Goal: Task Accomplishment & Management: Use online tool/utility

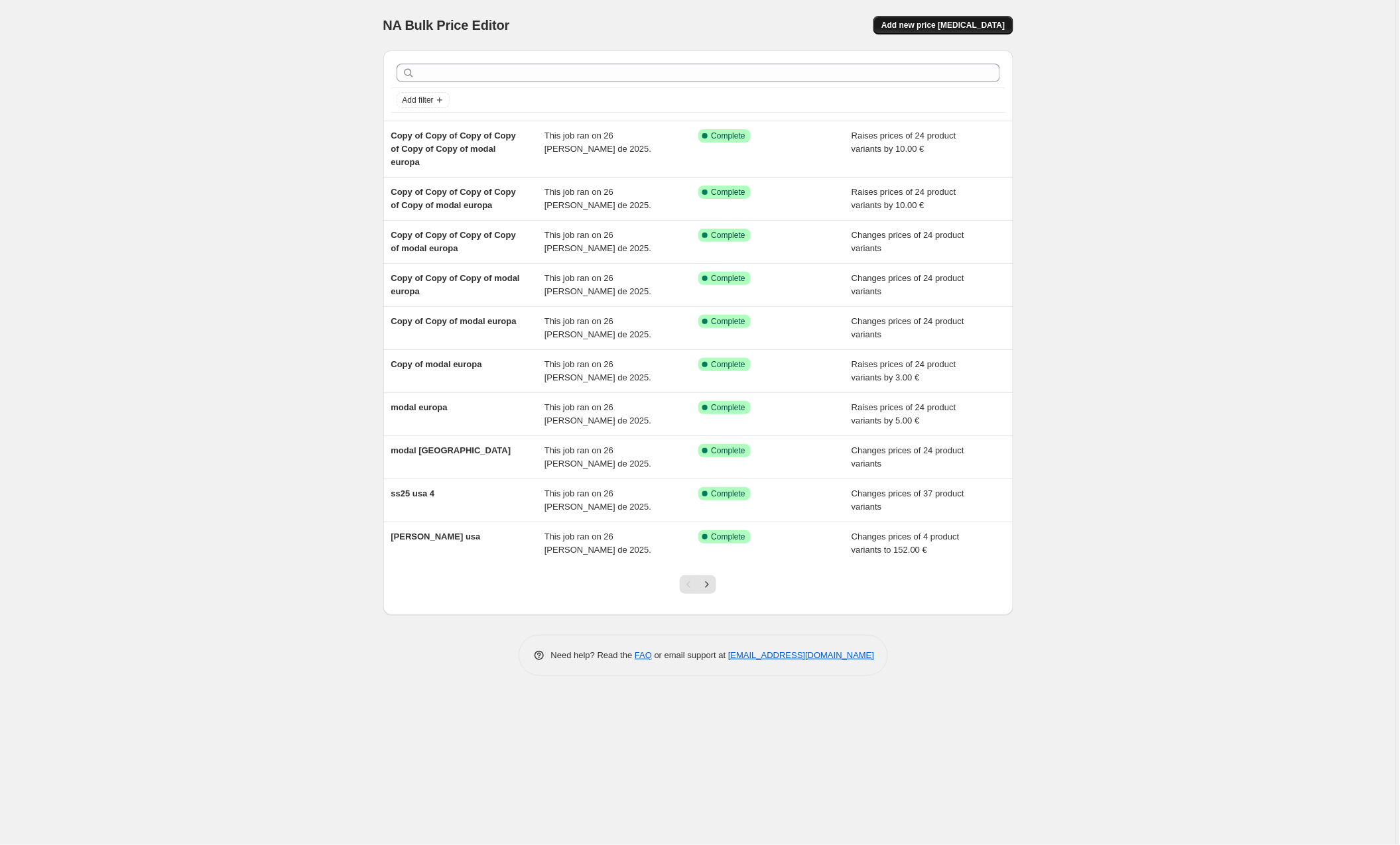
click at [978, 28] on span "Add new price [MEDICAL_DATA]" at bounding box center [943, 25] width 123 height 11
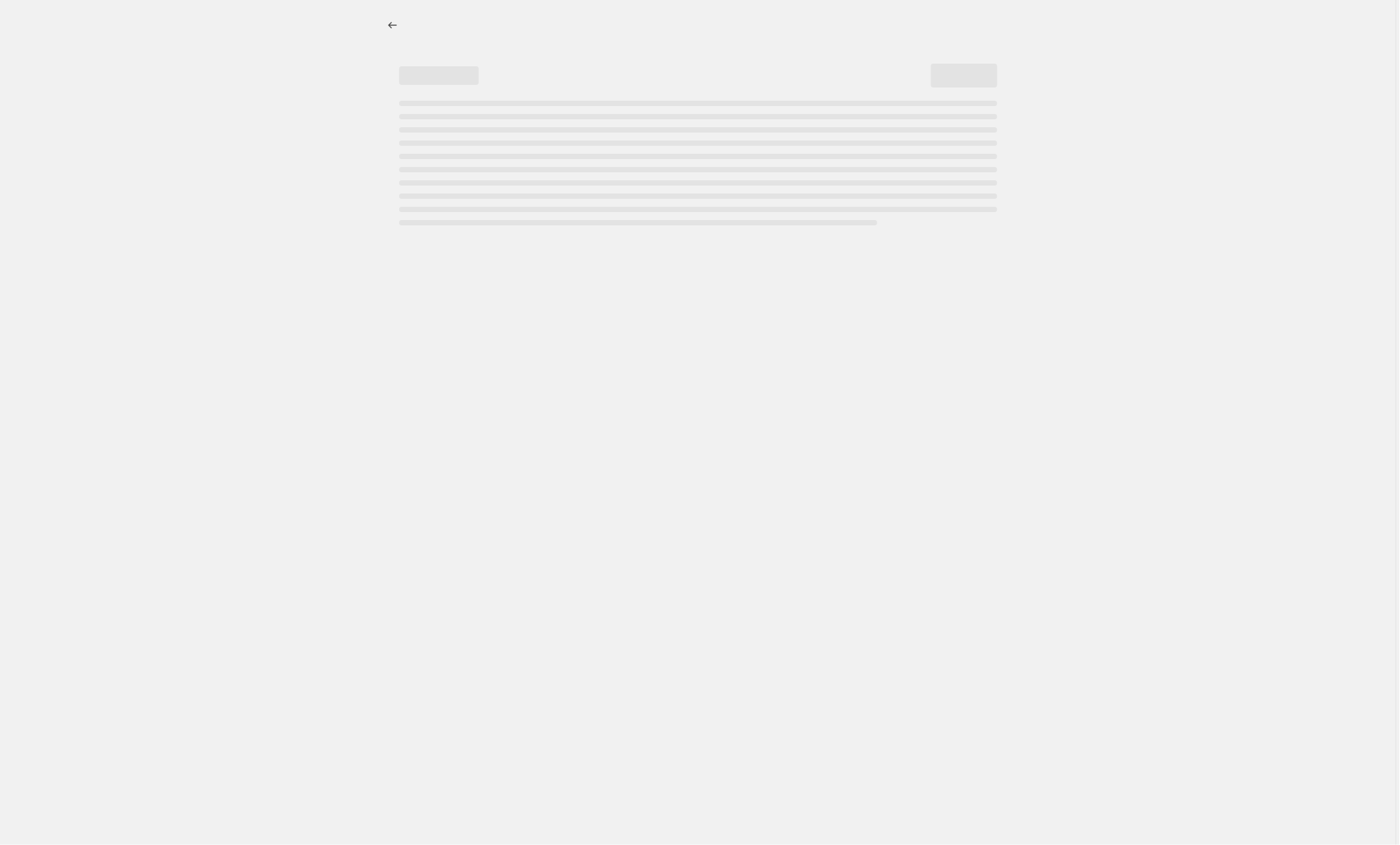
select select "percentage"
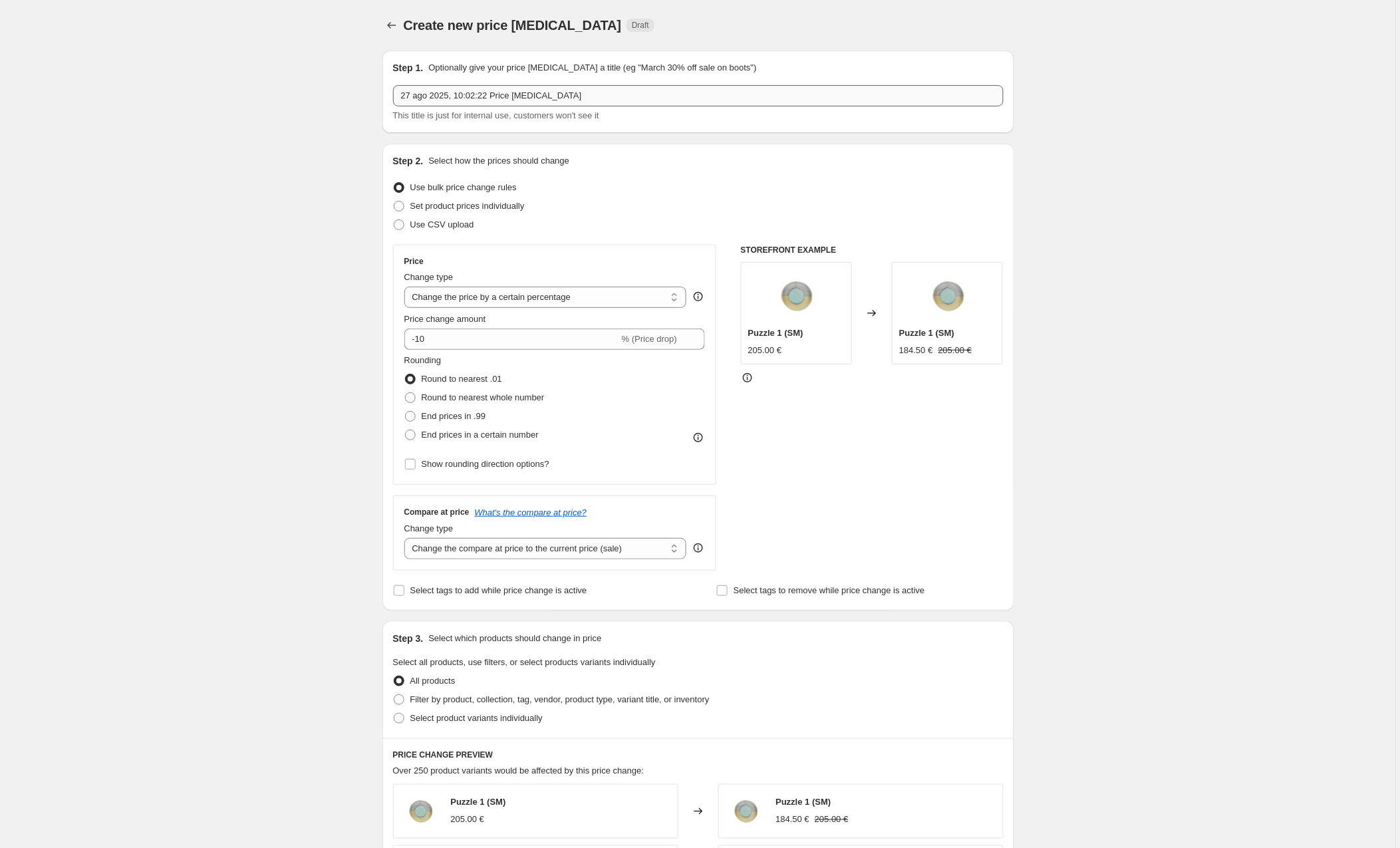
scroll to position [1, 0]
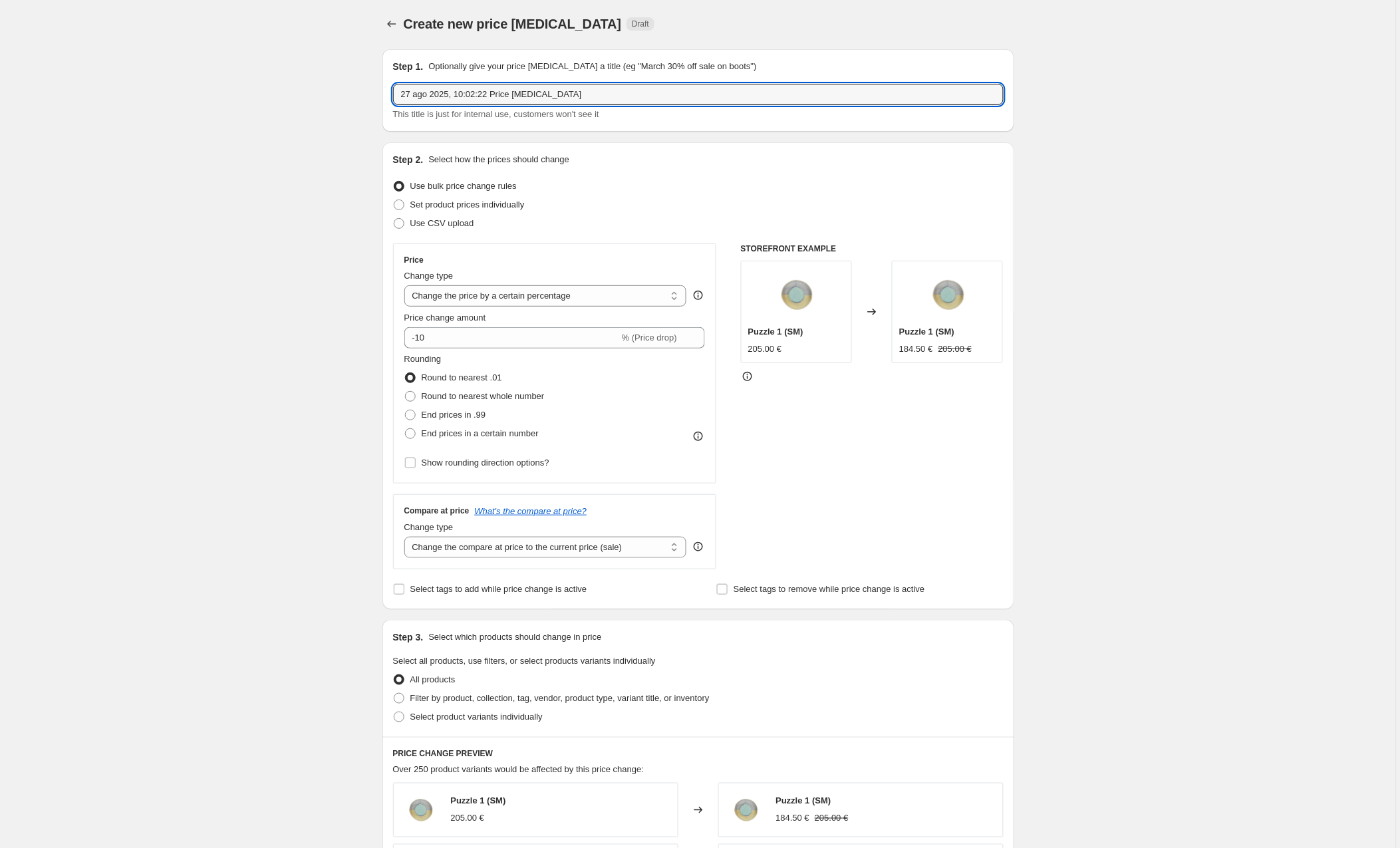
drag, startPoint x: 397, startPoint y: 89, endPoint x: 353, endPoint y: 87, distance: 44.0
click at [353, 87] on div "Create new price [MEDICAL_DATA]. This page is ready Create new price [MEDICAL_D…" at bounding box center [698, 701] width 1396 height 1405
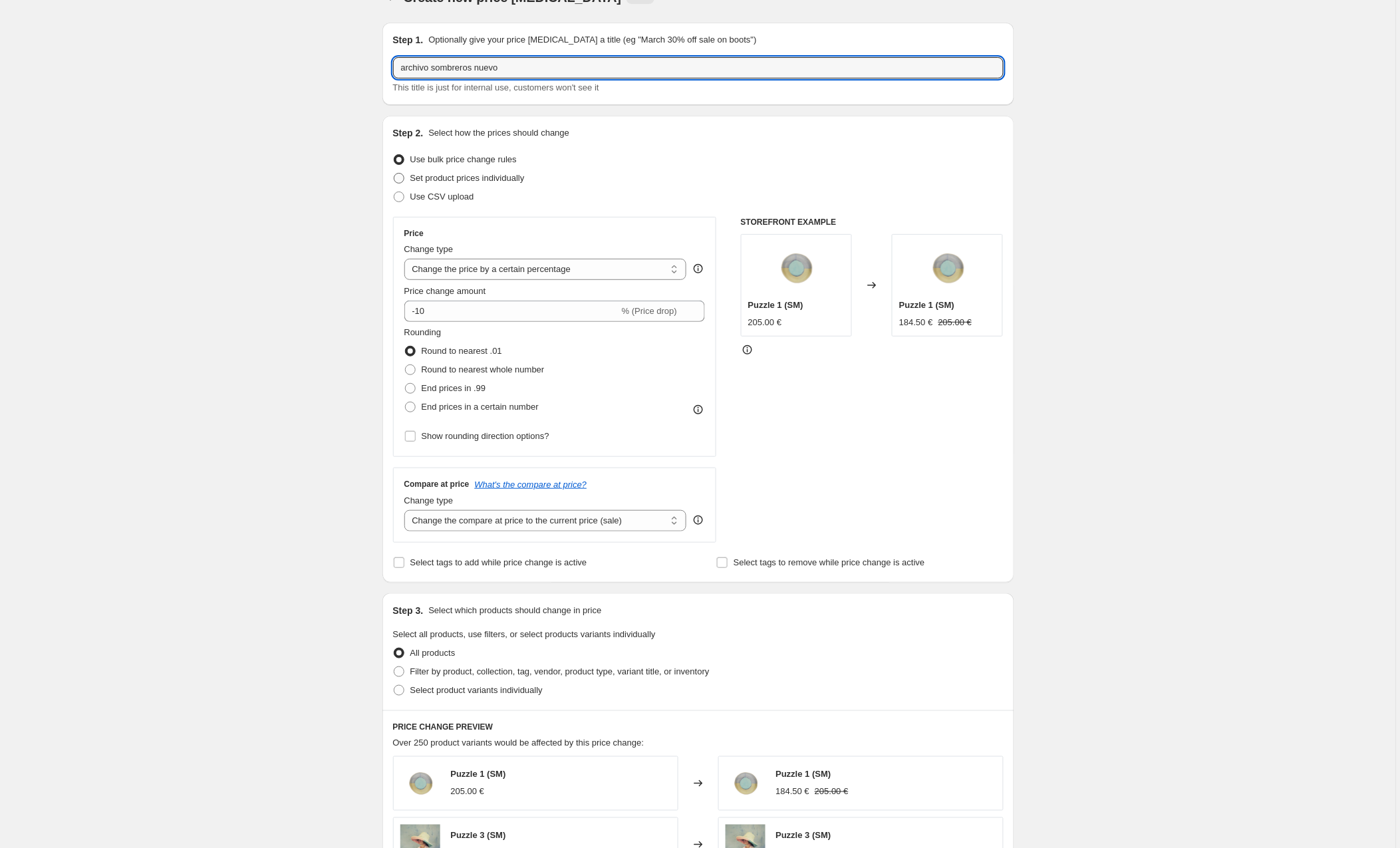
type input "archivo sombreros nuevo"
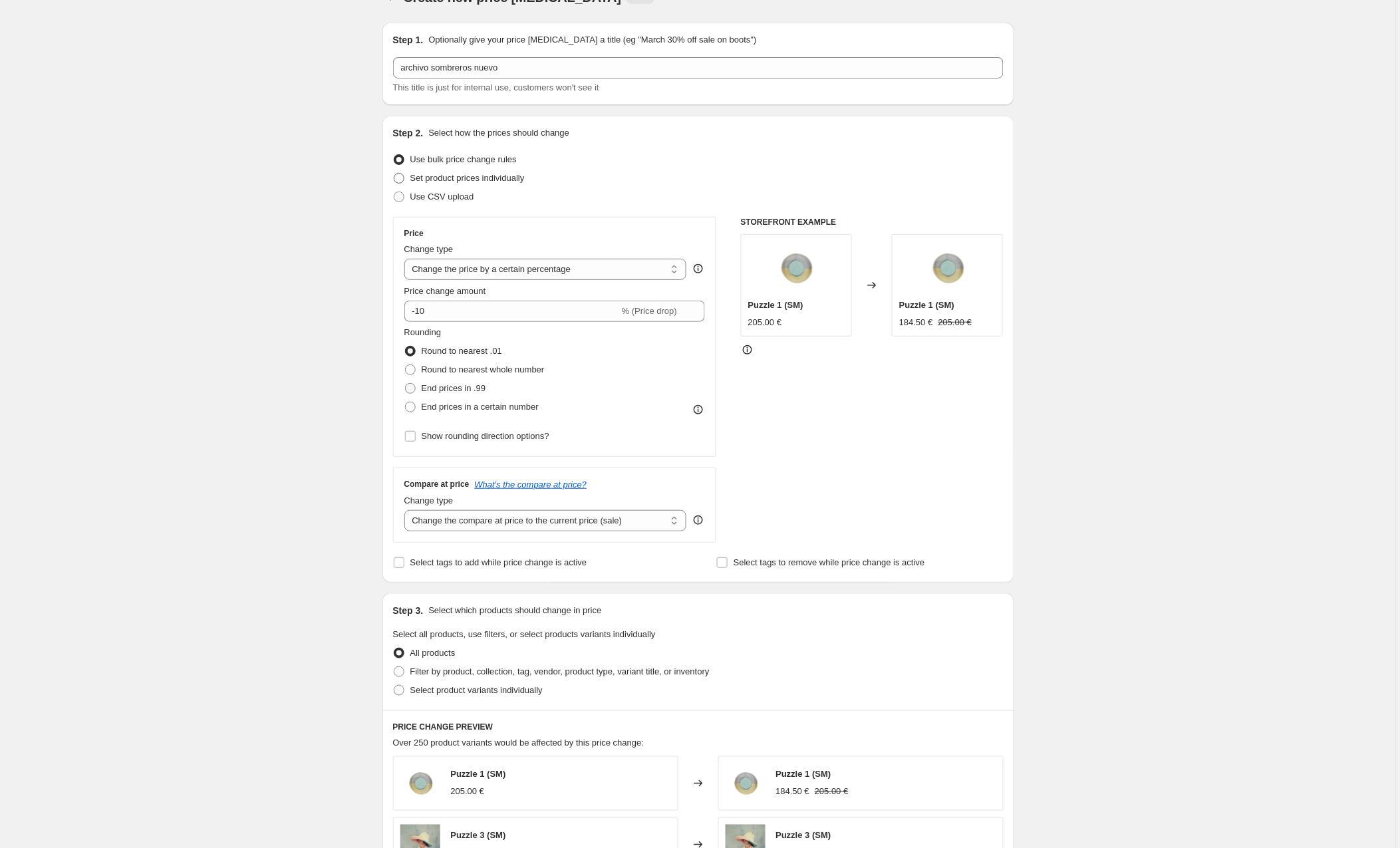
click at [405, 177] on span at bounding box center [399, 178] width 11 height 11
click at [395, 174] on input "Set product prices individually" at bounding box center [394, 173] width 1 height 1
radio input "true"
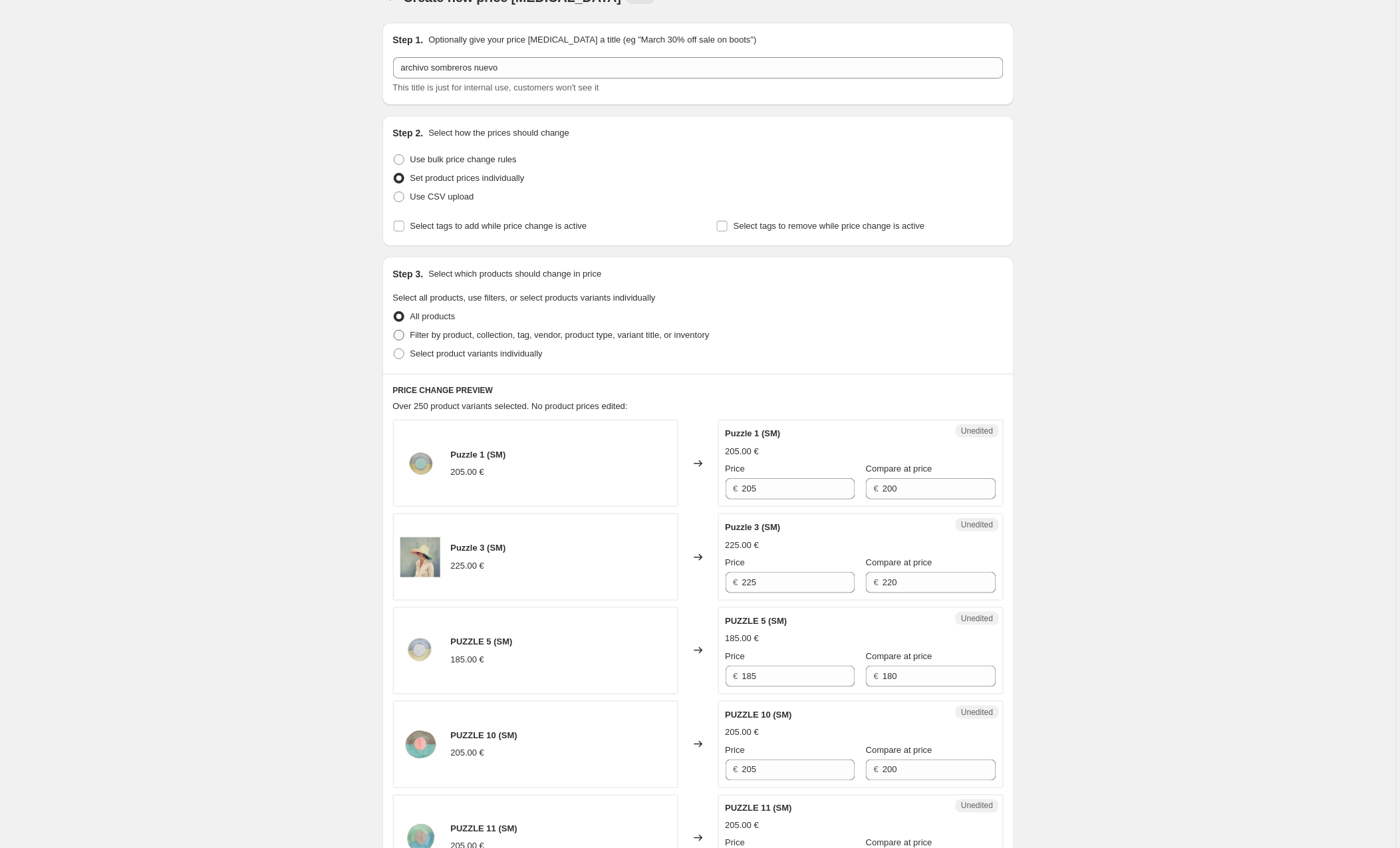
click at [404, 334] on span at bounding box center [399, 335] width 11 height 11
click at [395, 331] on input "Filter by product, collection, tag, vendor, product type, variant title, or inv…" at bounding box center [394, 330] width 1 height 1
radio input "true"
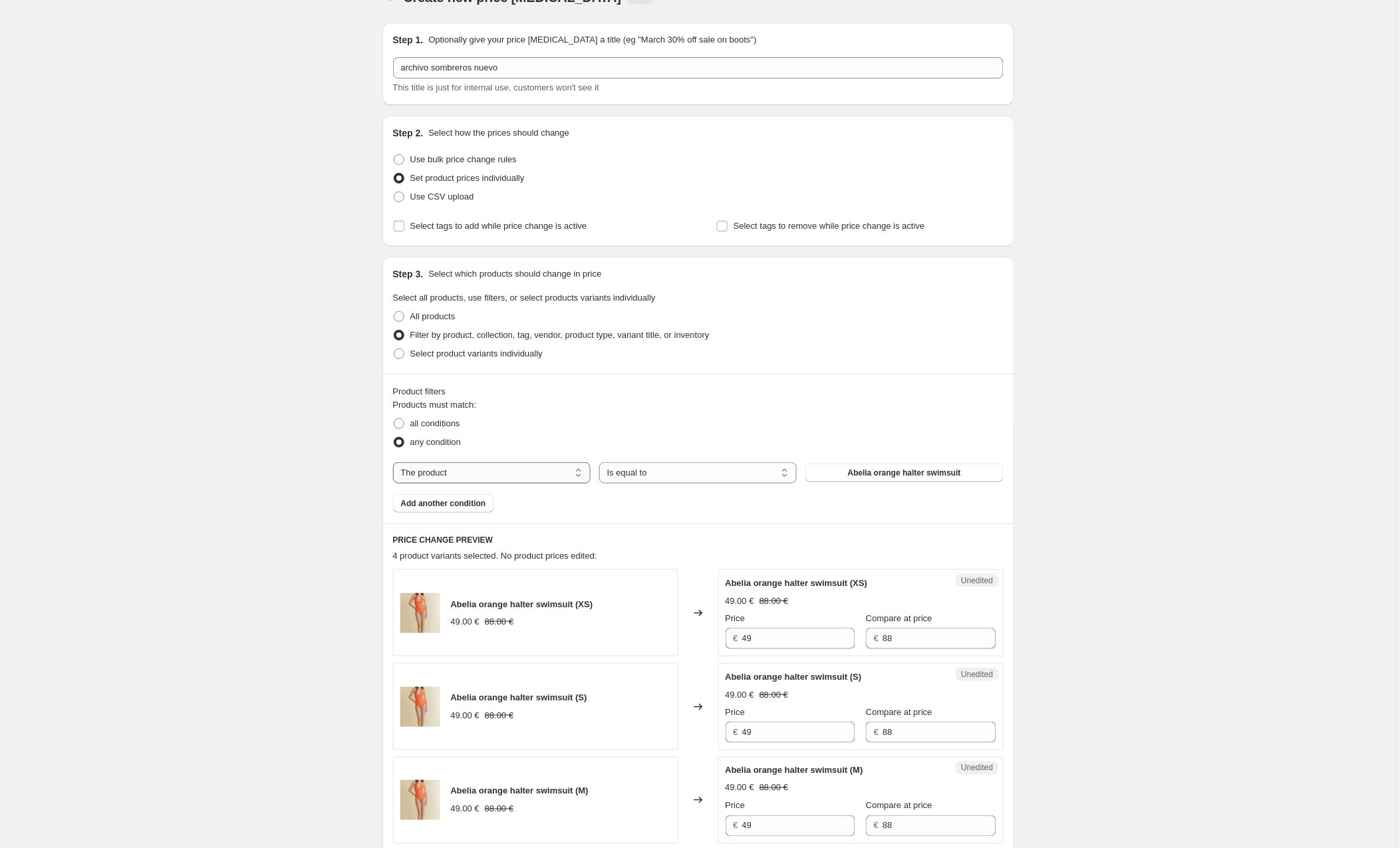
select select "collection"
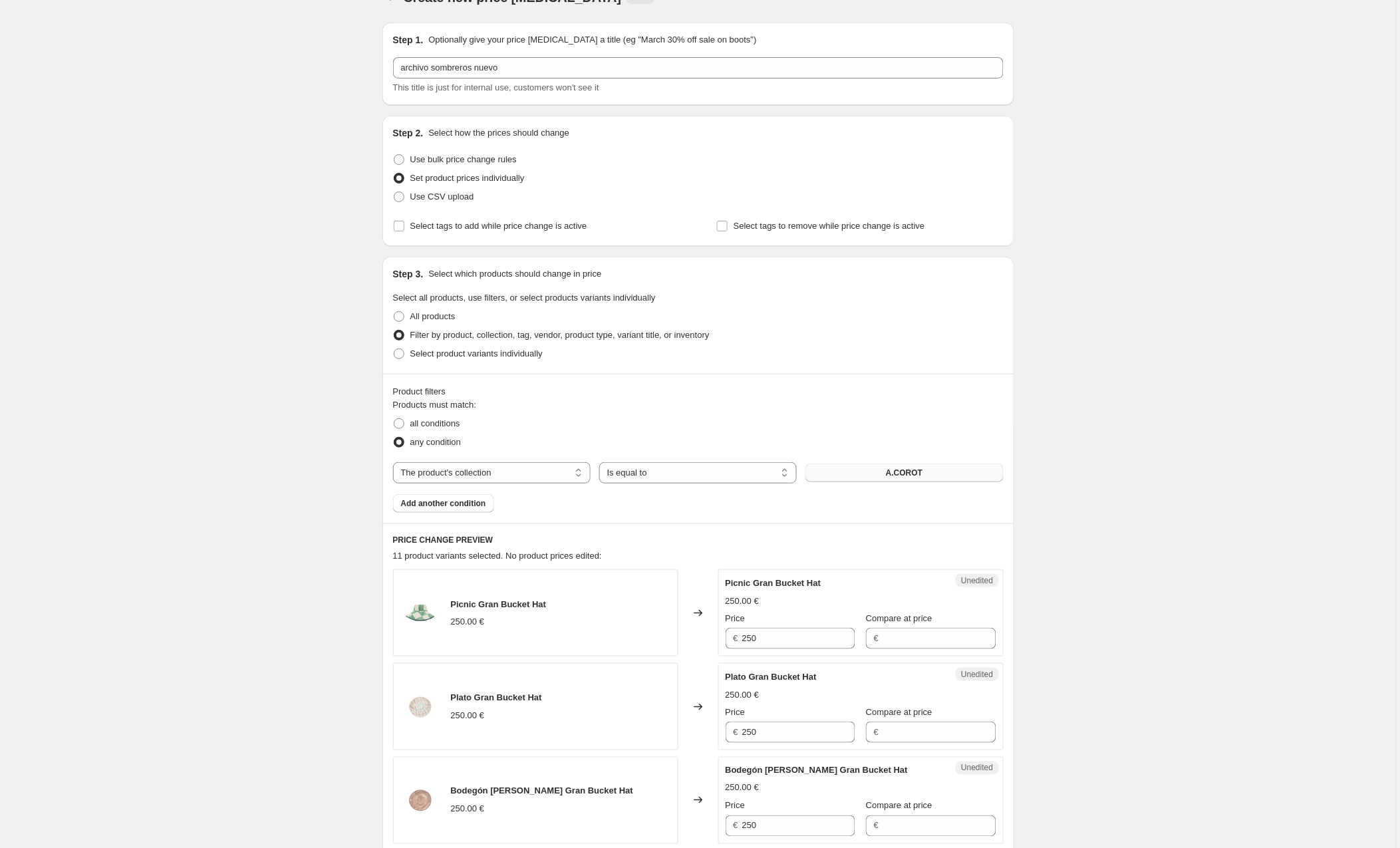
click at [841, 472] on button "A.COROT" at bounding box center [904, 473] width 198 height 18
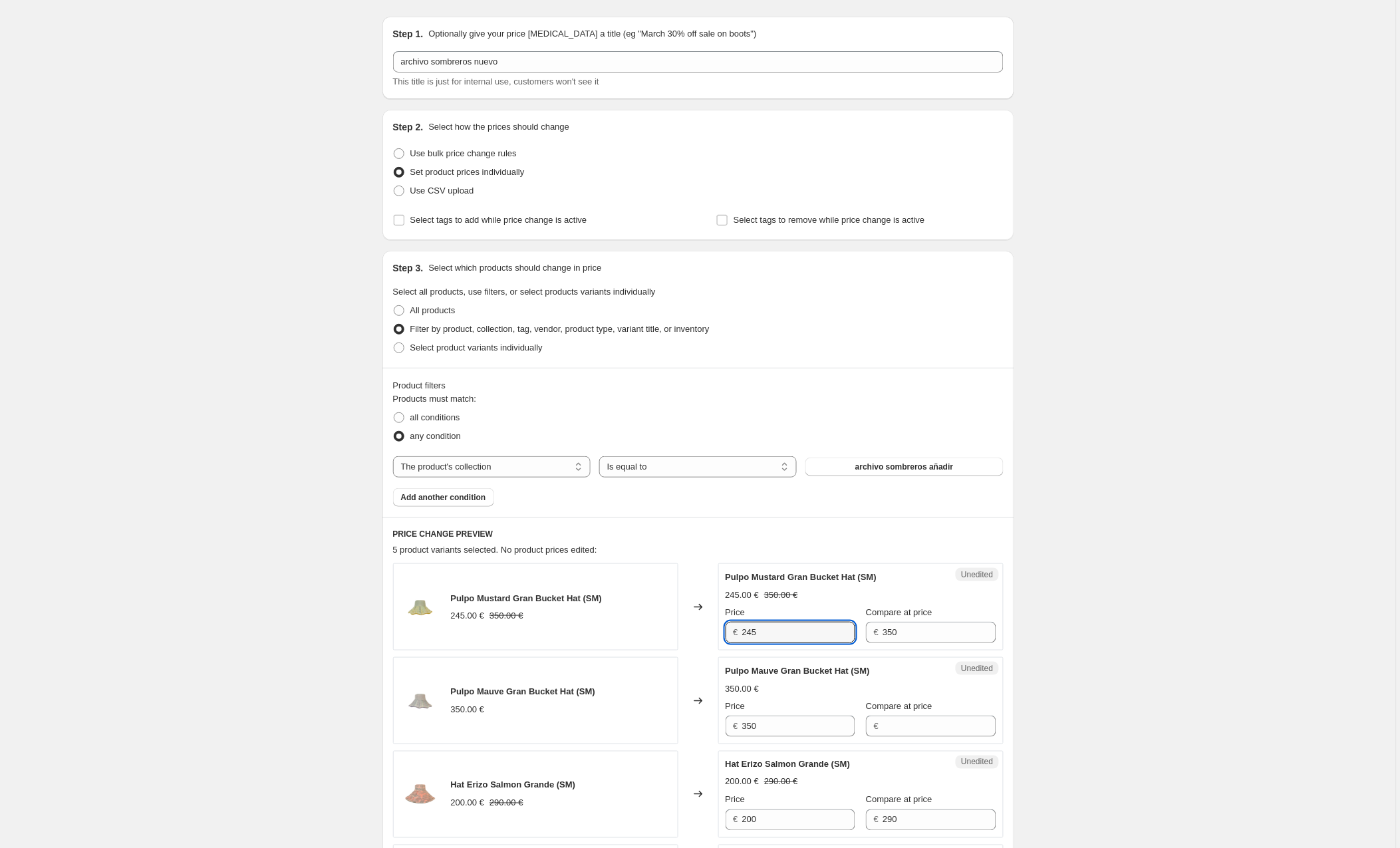
drag, startPoint x: 778, startPoint y: 632, endPoint x: 714, endPoint y: 631, distance: 64.0
click at [714, 631] on div "Pulpo Mustard Gran Bucket Hat (SM) 245.00 € 350.00 € Changed to Unedited Pulpo …" at bounding box center [699, 607] width 611 height 87
type input "4"
type input "79"
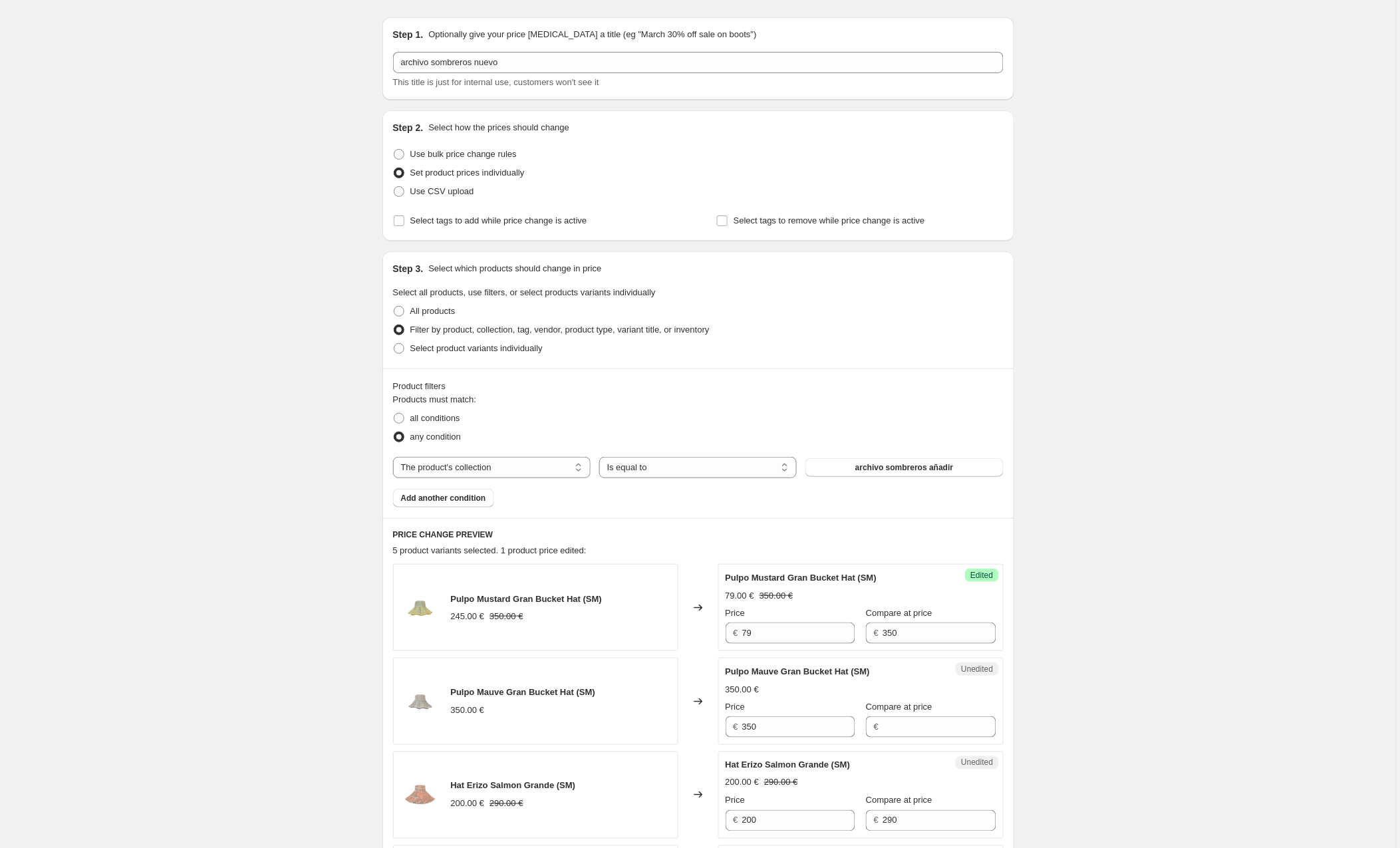
click at [941, 739] on div "Unedited Pulpo Mauve Gran Bucket Hat (SM) 350.00 € Price € 350 Compare at price…" at bounding box center [861, 702] width 286 height 87
click at [931, 731] on input "Compare at price" at bounding box center [939, 727] width 113 height 21
type input "350"
drag, startPoint x: 808, startPoint y: 730, endPoint x: 704, endPoint y: 724, distance: 104.2
click at [704, 724] on div "Pulpo Mauve Gran Bucket Hat (SM) 350.00 € Changed to Success Edited Pulpo Mauve…" at bounding box center [699, 702] width 611 height 87
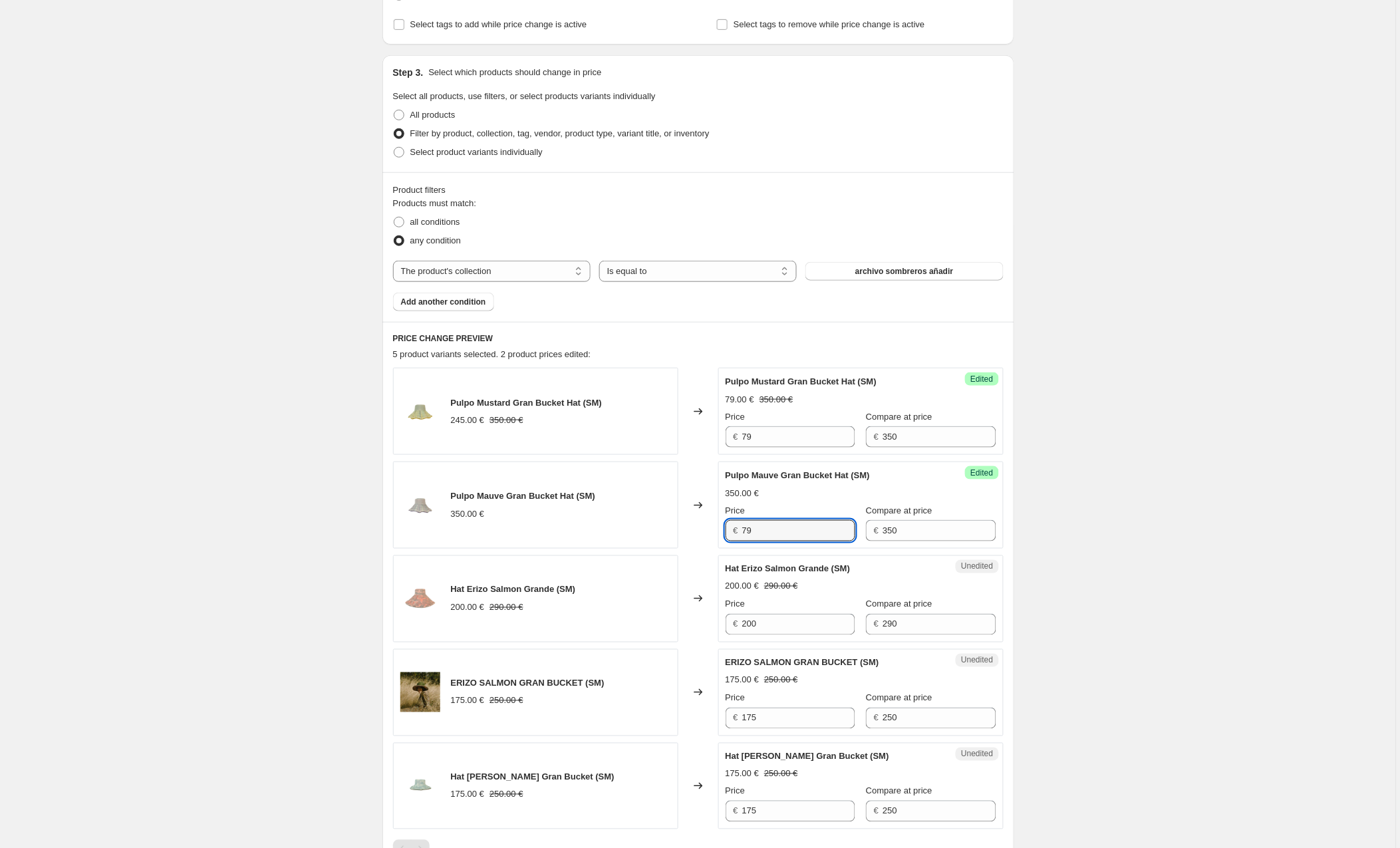
scroll to position [241, 0]
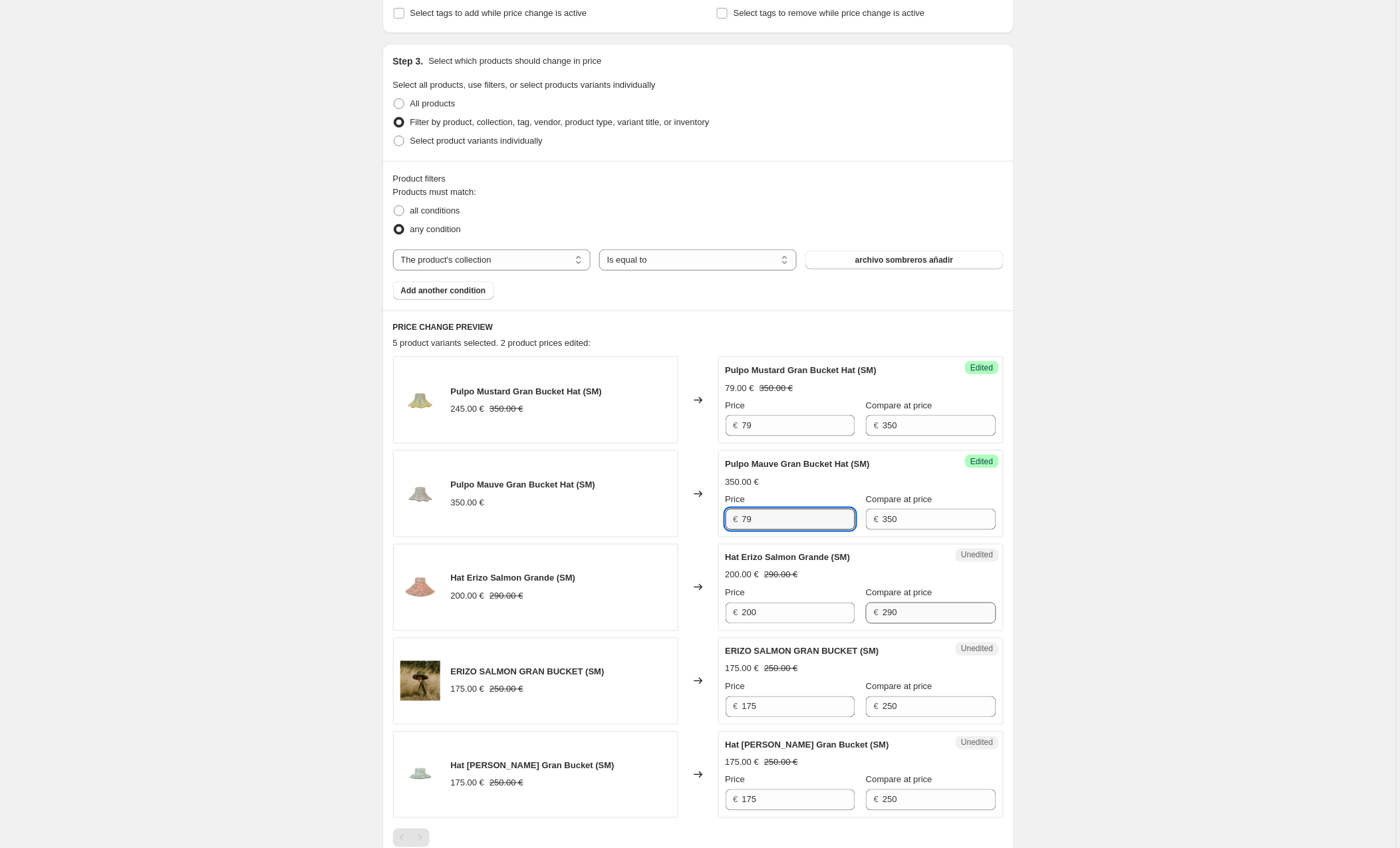
type input "79"
drag, startPoint x: 915, startPoint y: 617, endPoint x: 843, endPoint y: 612, distance: 72.2
click at [843, 612] on div "Price € 200 Compare at price € 290" at bounding box center [860, 605] width 271 height 37
drag, startPoint x: 791, startPoint y: 614, endPoint x: 685, endPoint y: 609, distance: 106.1
click at [685, 609] on div "Hat Erizo Salmon Grande (SM) 200.00 € 290.00 € Changed to Unedited Hat Erizo Sa…" at bounding box center [699, 588] width 611 height 87
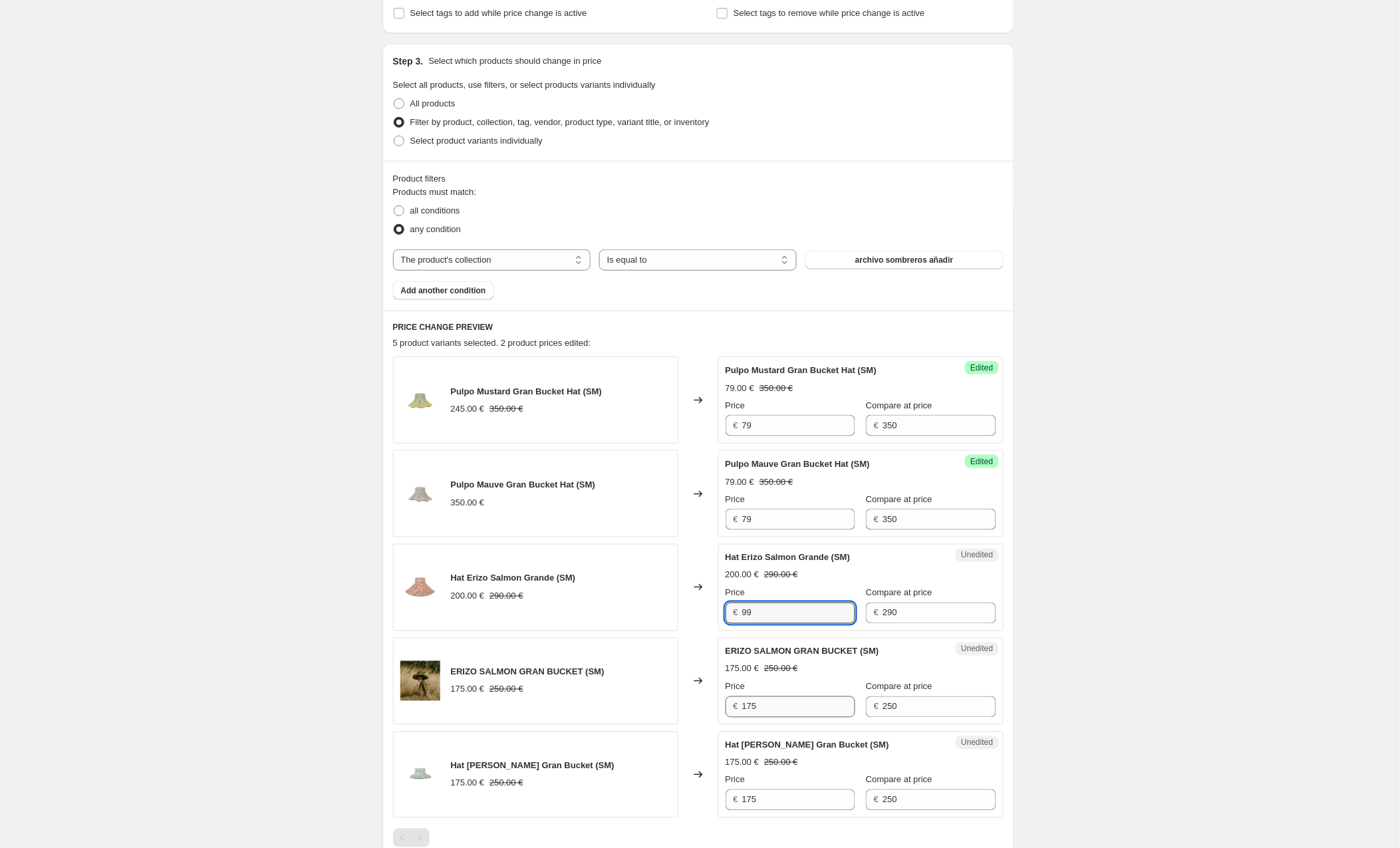
type input "99"
drag, startPoint x: 773, startPoint y: 712, endPoint x: 719, endPoint y: 709, distance: 54.1
click at [719, 709] on div "ERIZO SALMON GRAN BUCKET (SM) 175.00 € 250.00 € Changed to Unedited ERIZO SALMO…" at bounding box center [699, 682] width 611 height 87
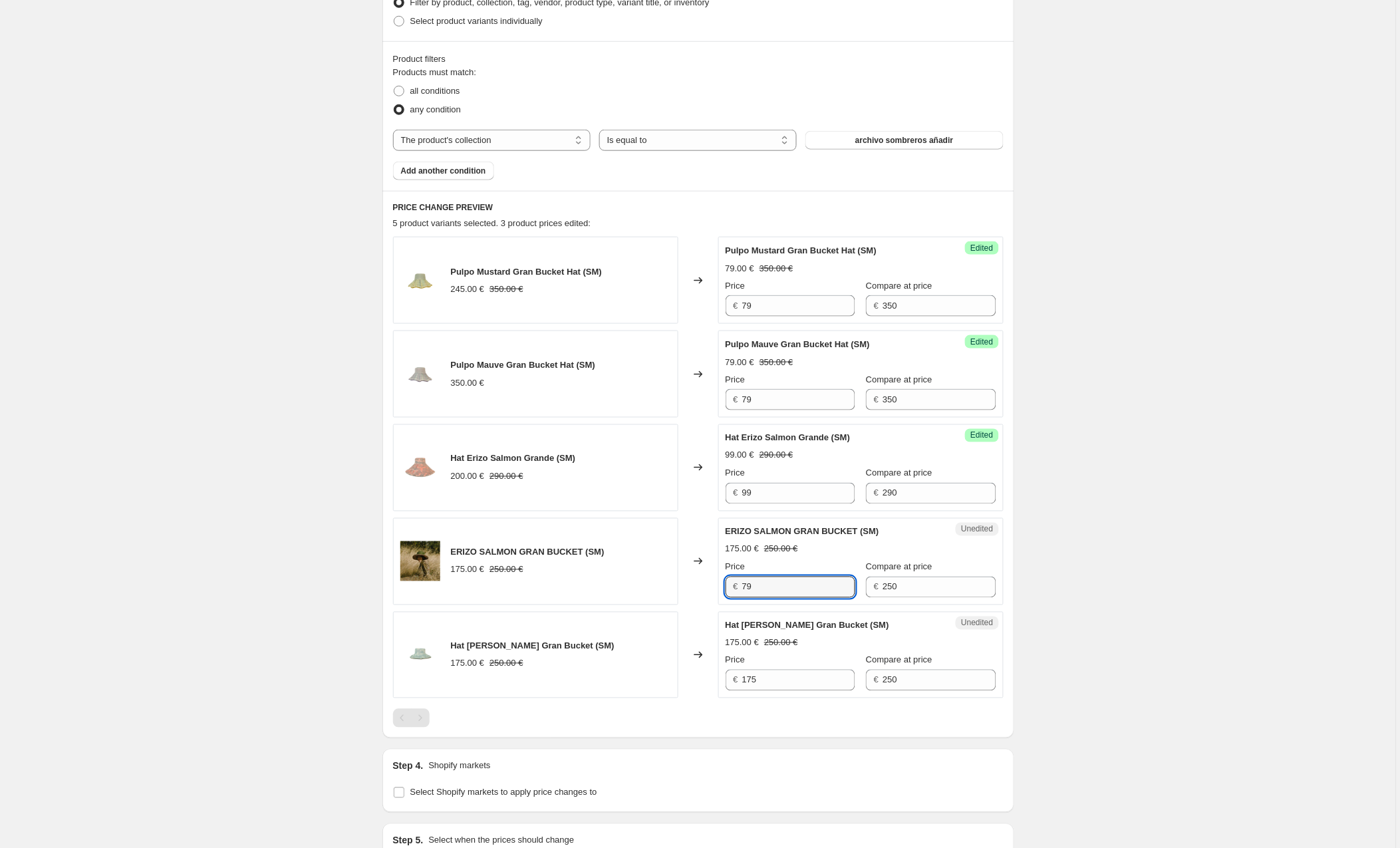
scroll to position [389, 0]
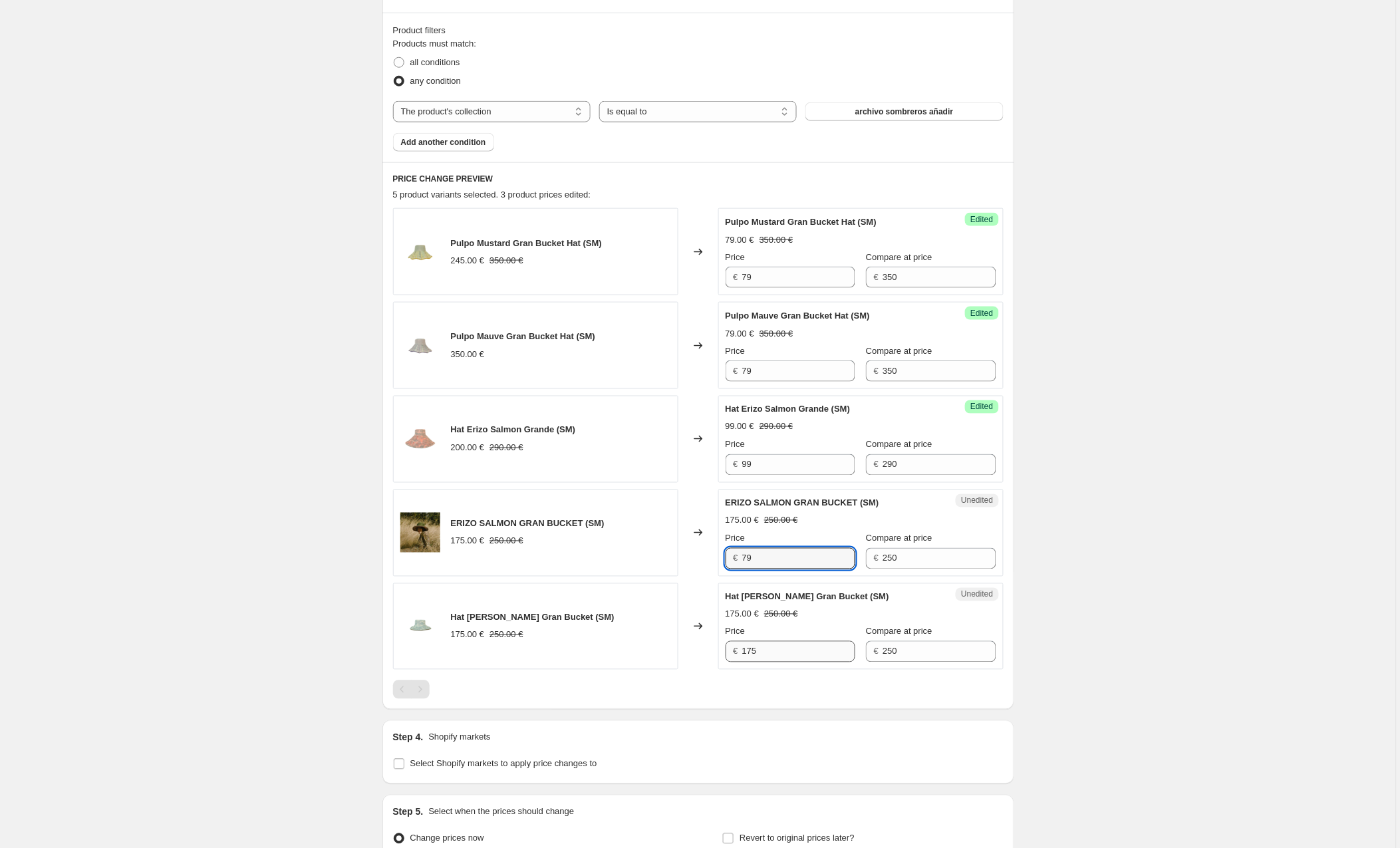
type input "79"
drag, startPoint x: 771, startPoint y: 657, endPoint x: 698, endPoint y: 657, distance: 73.0
click at [699, 657] on div "Hat Erizo Hielo Gran Bucket (SM) 175.00 € 250.00 € Changed to Unedited Hat Eriz…" at bounding box center [699, 627] width 611 height 87
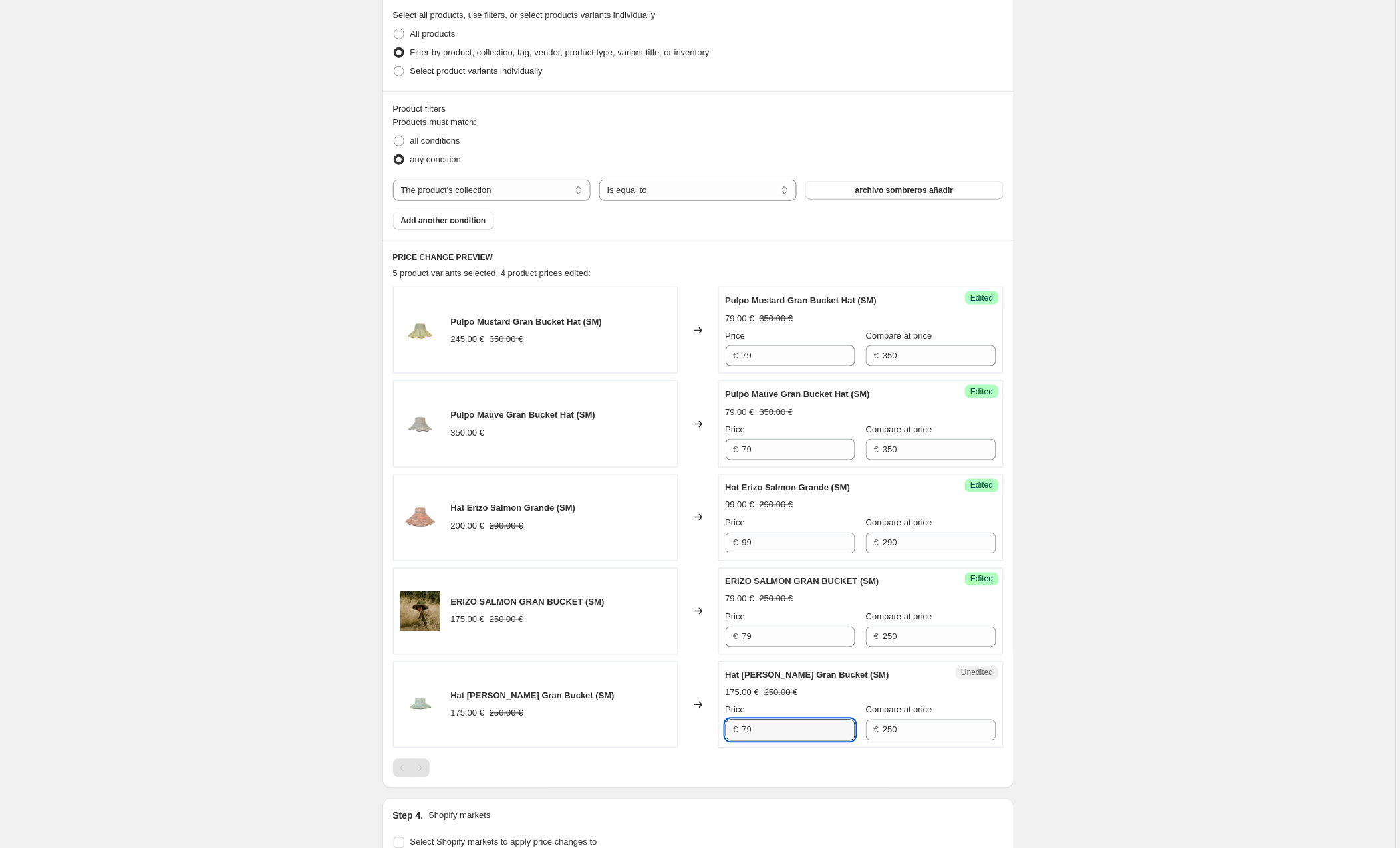
scroll to position [291, 0]
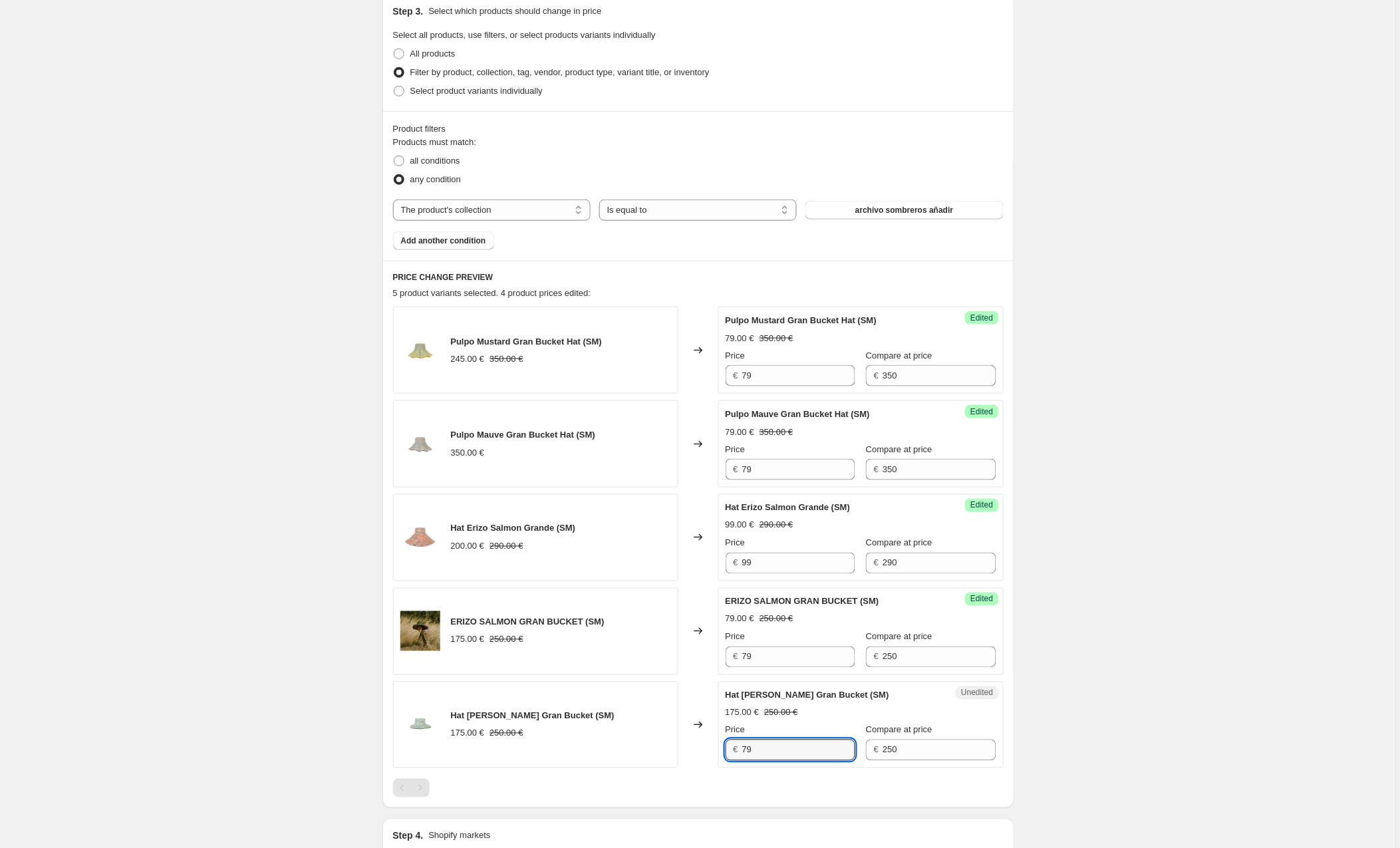
type input "79"
click at [252, 604] on div "Create new price [MEDICAL_DATA]. This page is ready Create new price [MEDICAL_D…" at bounding box center [698, 401] width 1396 height 1380
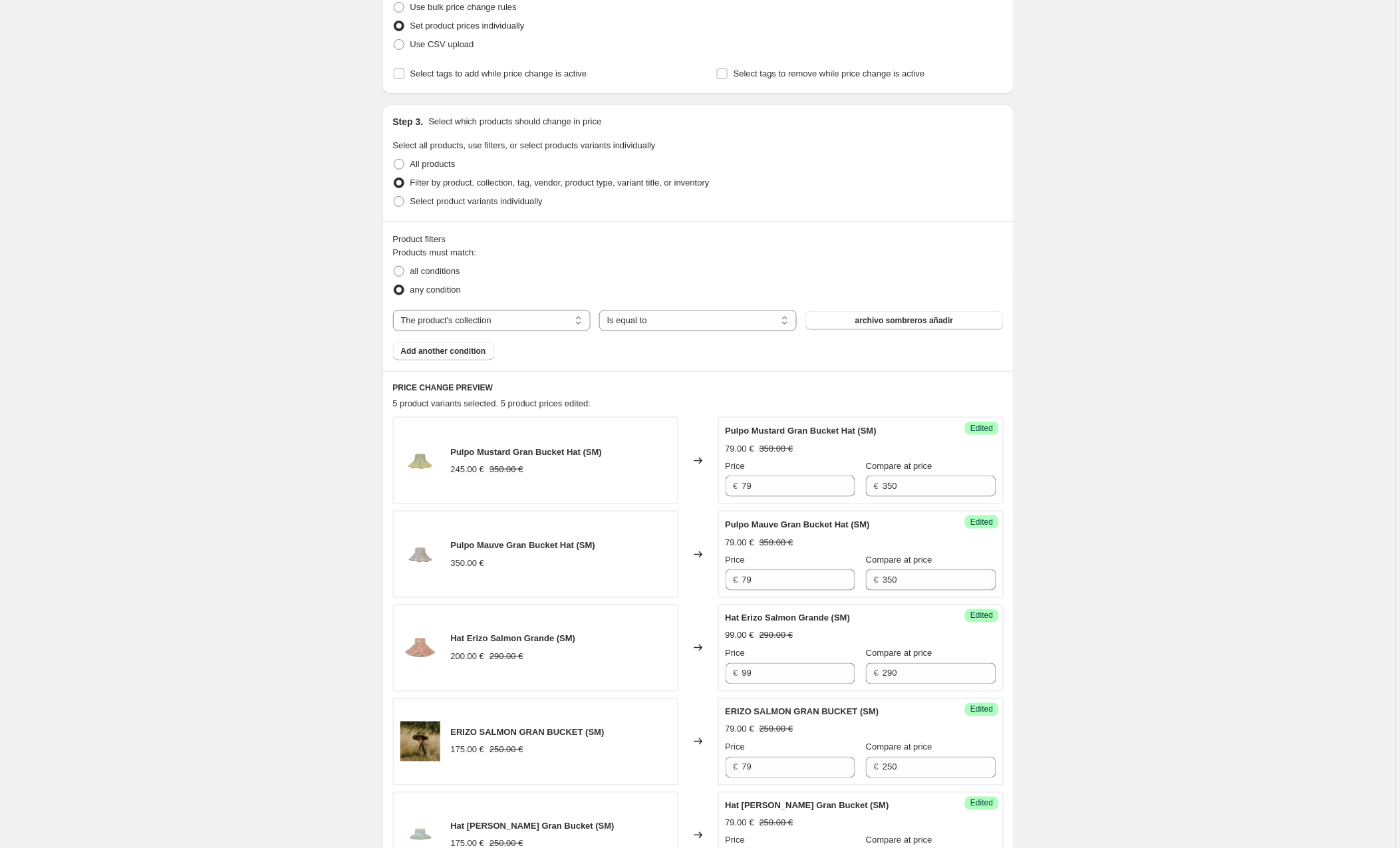
scroll to position [177, 0]
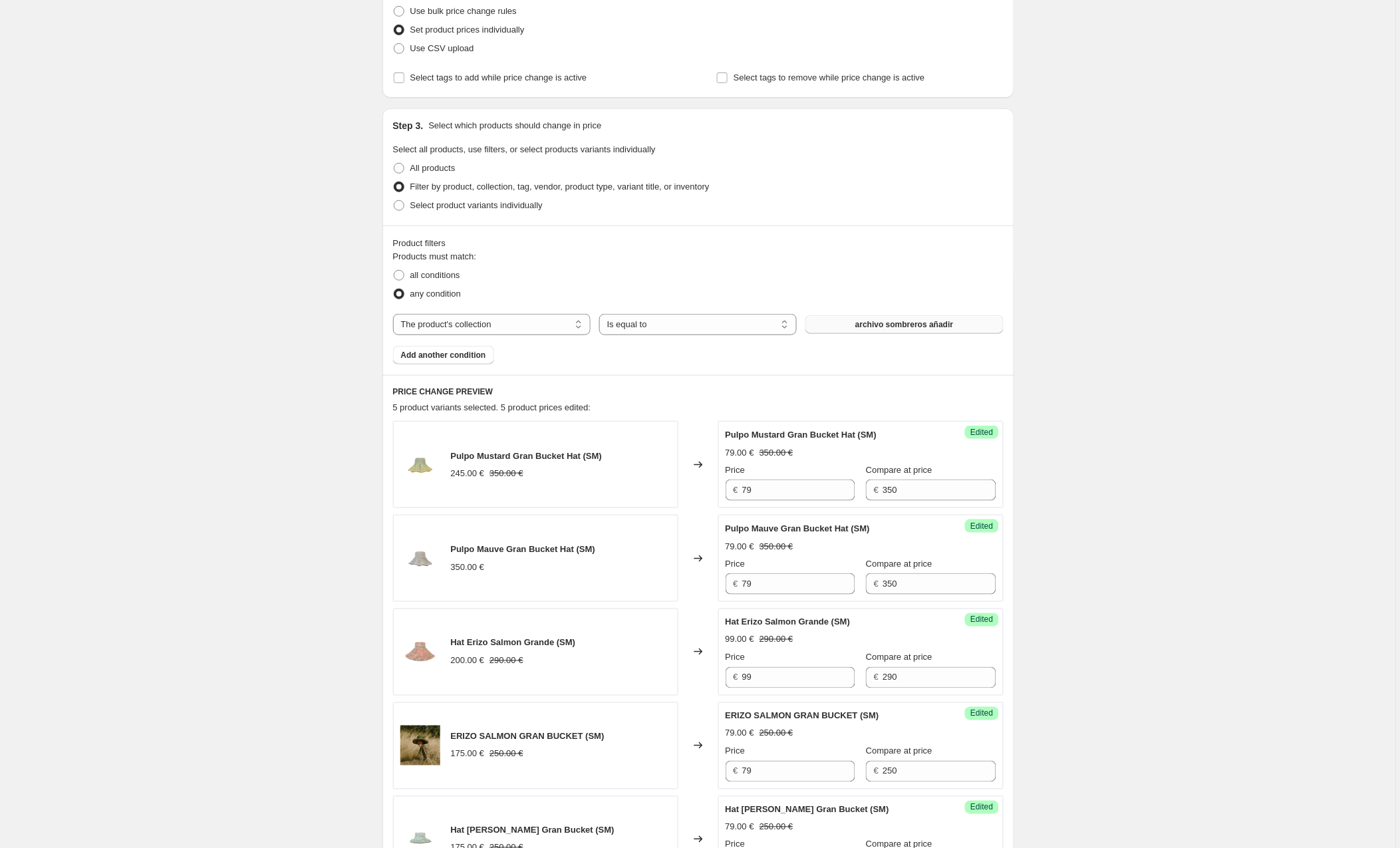
click at [850, 323] on button "archivo sombreros añadir" at bounding box center [904, 324] width 198 height 18
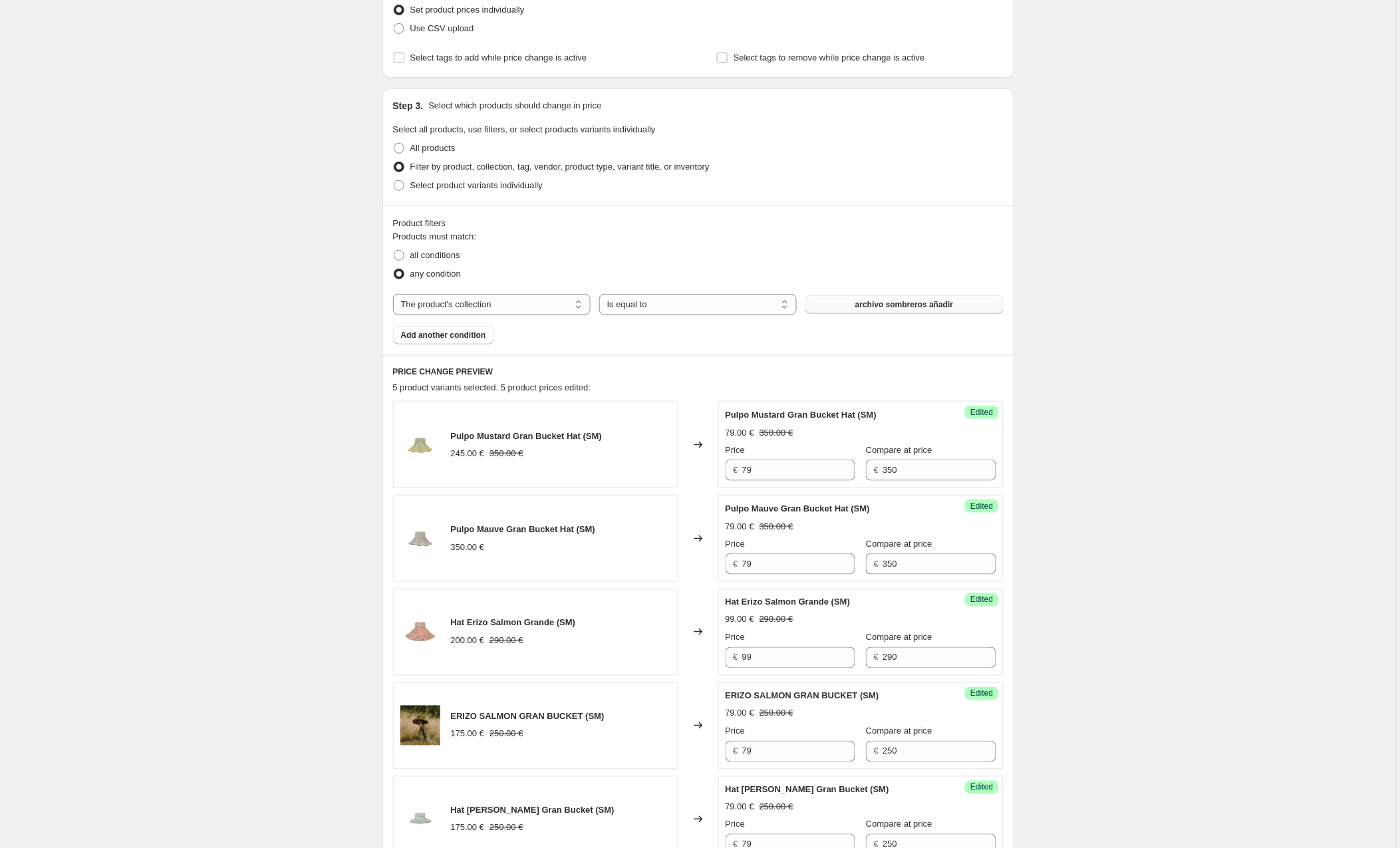
scroll to position [197, 0]
click at [401, 258] on span at bounding box center [399, 255] width 11 height 11
click at [395, 250] on input "all conditions" at bounding box center [394, 250] width 1 height 1
radio input "true"
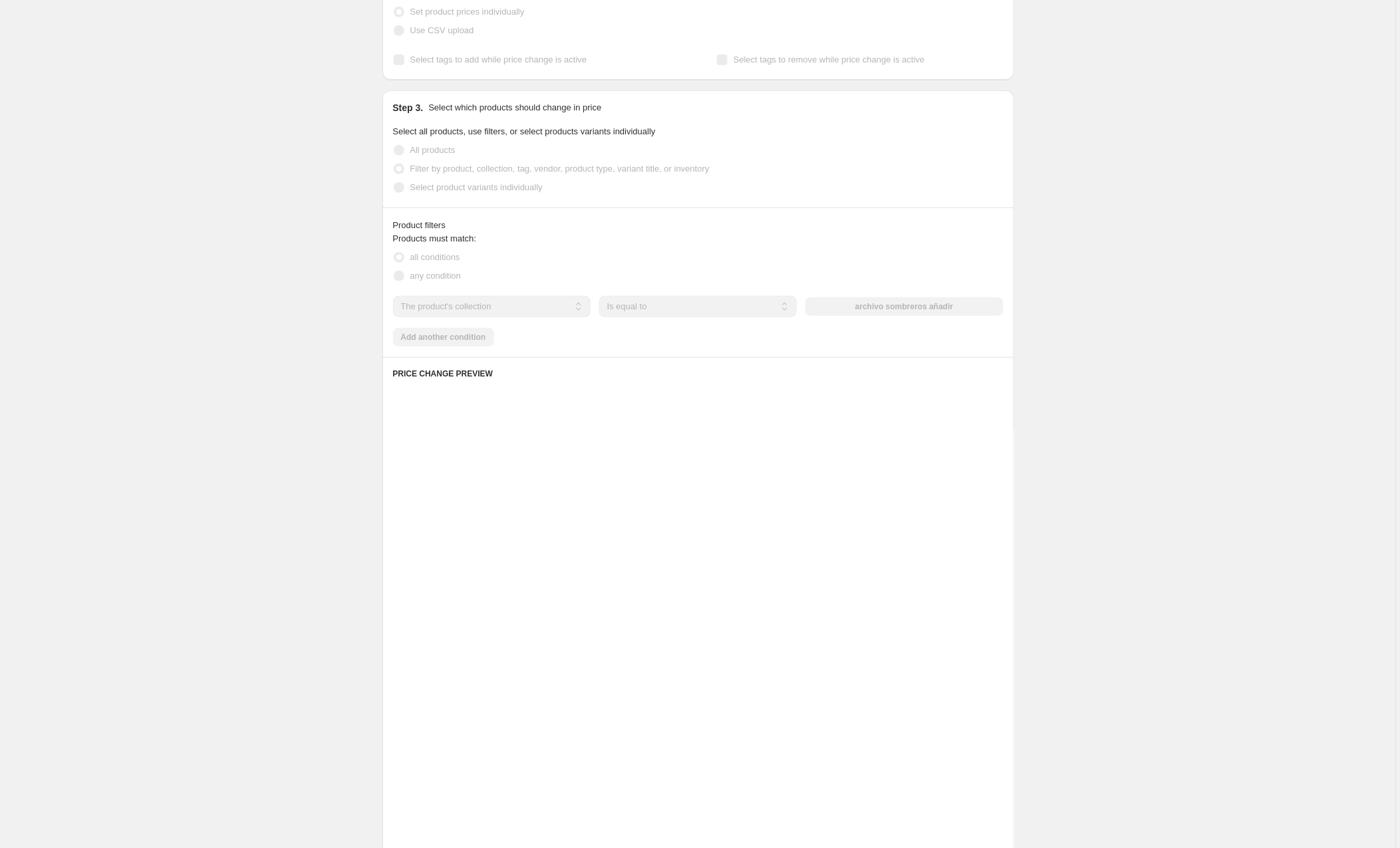
scroll to position [196, 0]
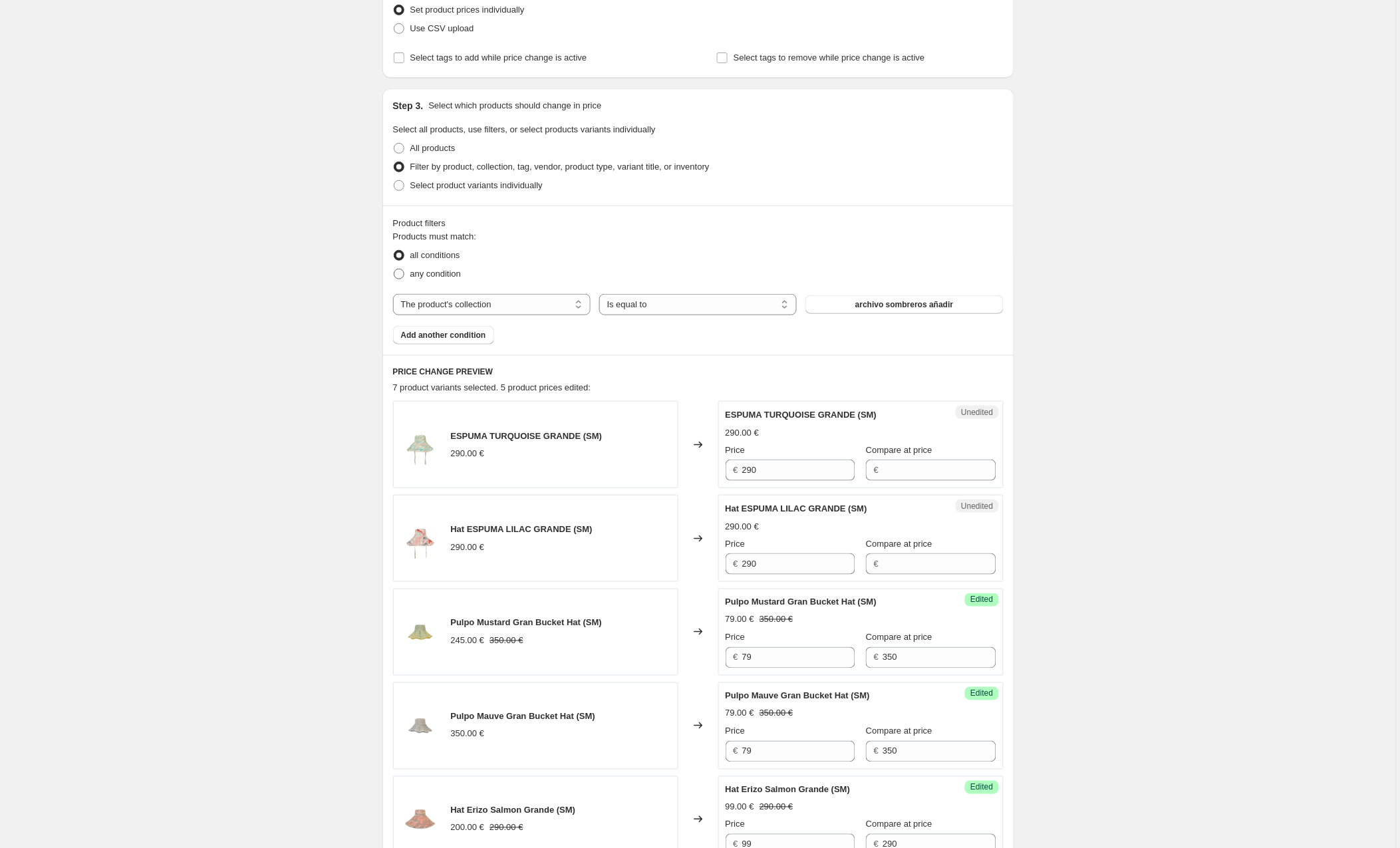
click at [401, 275] on span at bounding box center [399, 274] width 11 height 11
click at [395, 270] on input "any condition" at bounding box center [394, 269] width 1 height 1
radio input "true"
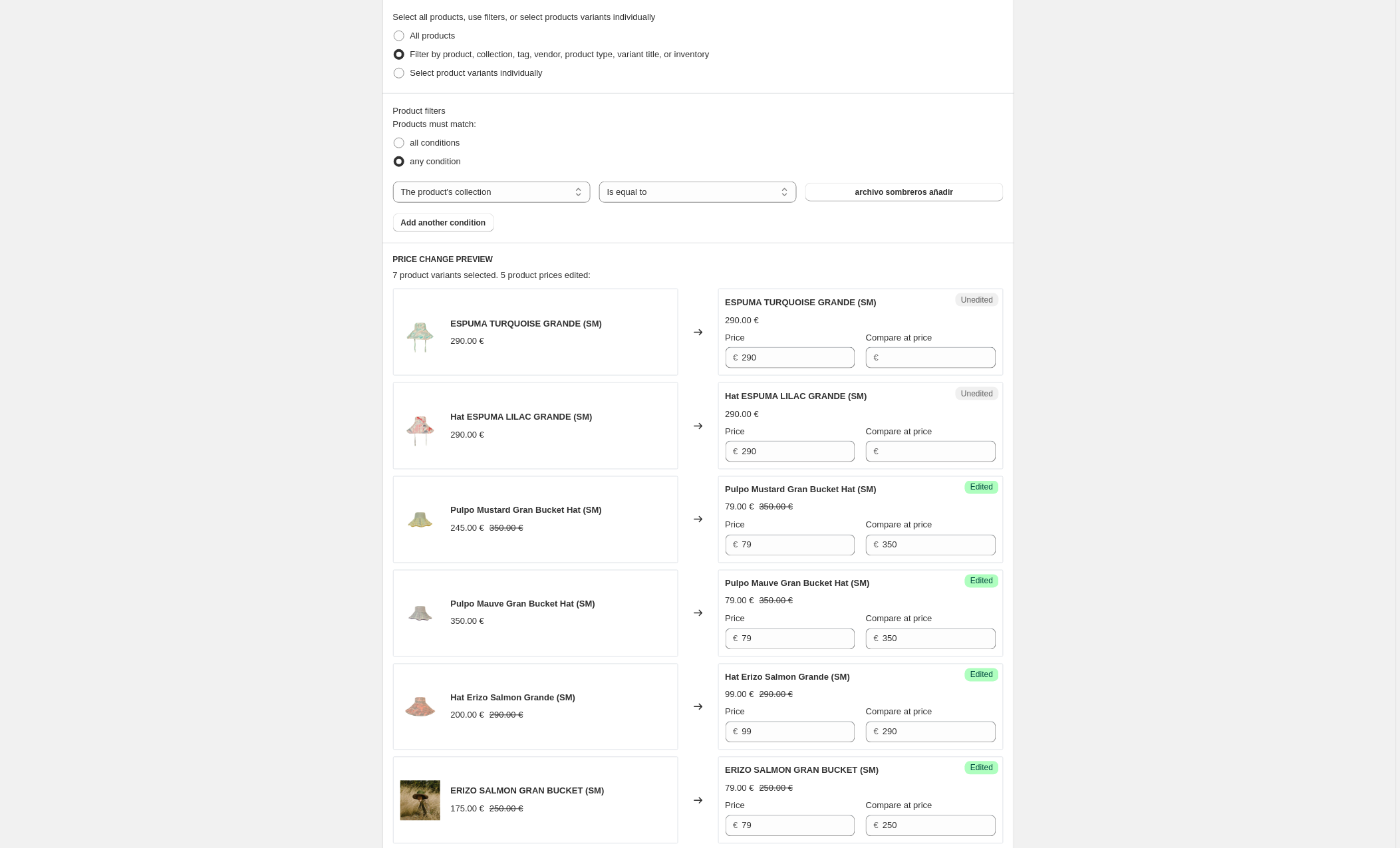
scroll to position [310, 0]
drag, startPoint x: 742, startPoint y: 356, endPoint x: 685, endPoint y: 356, distance: 57.0
click at [685, 356] on div "ESPUMA TURQUOISE GRANDE (SM) 290.00 € Changed to Unedited ESPUMA TURQUOISE GRAN…" at bounding box center [699, 330] width 611 height 87
type input "99"
type input "290"
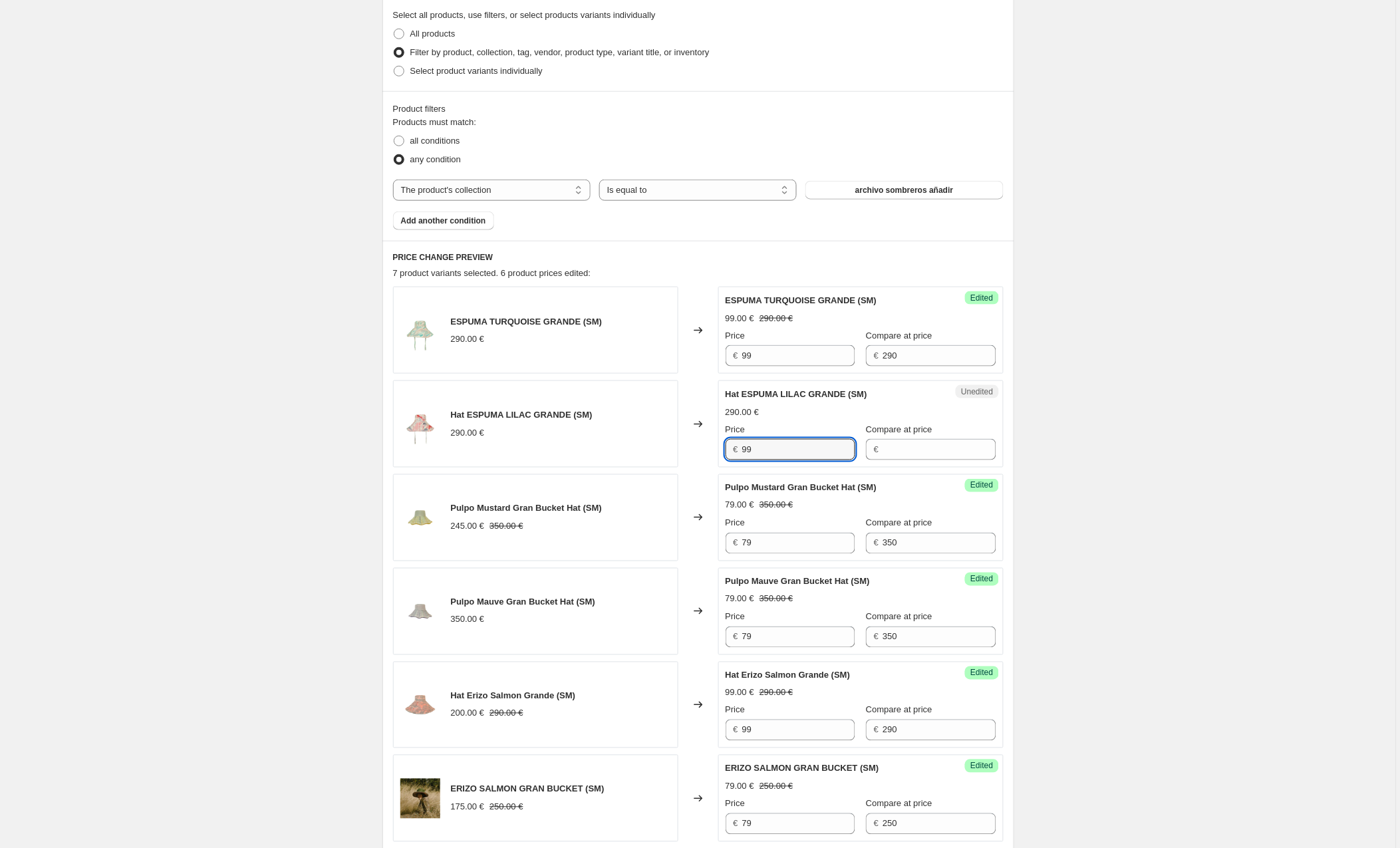
type input "99"
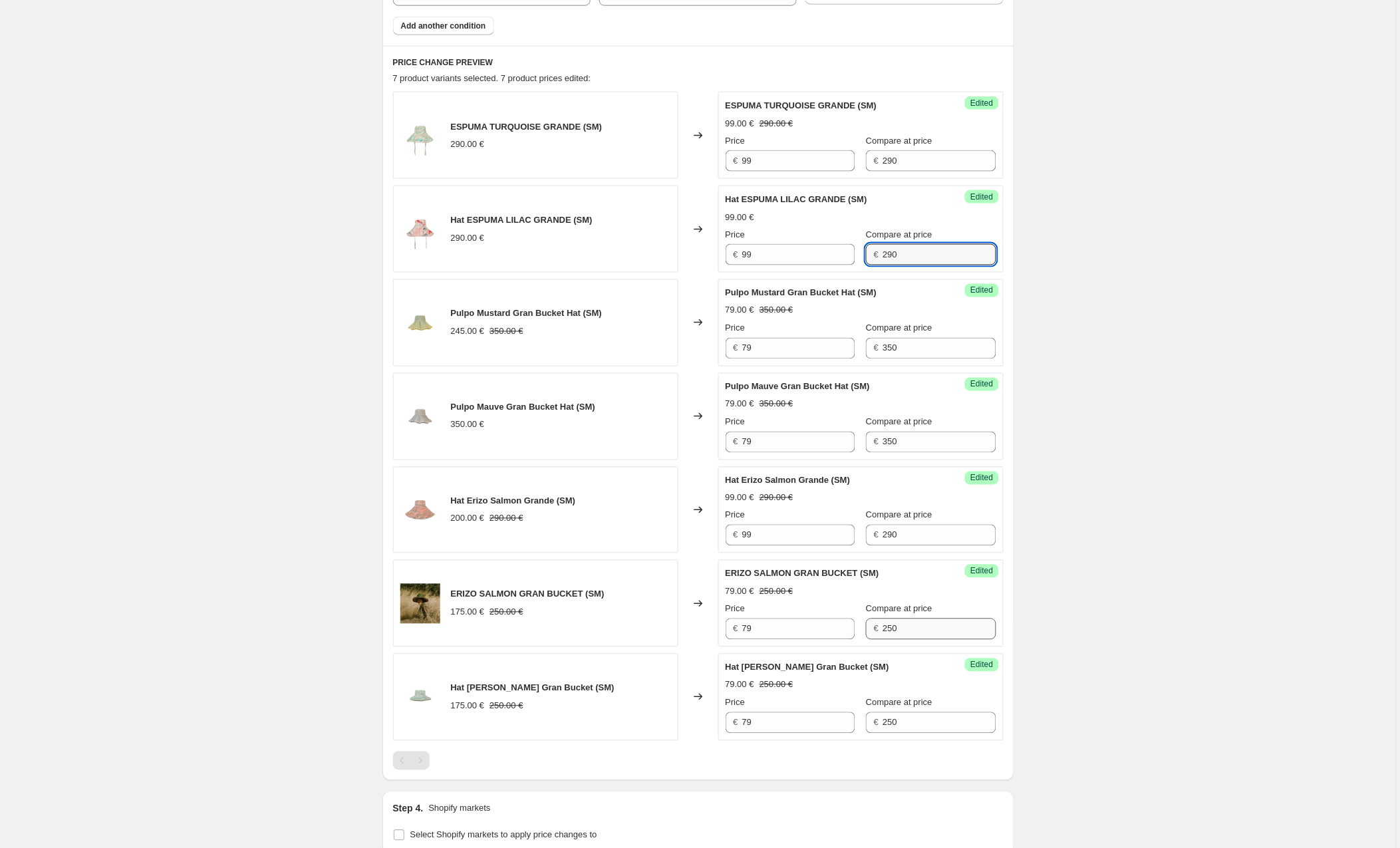
scroll to position [502, 0]
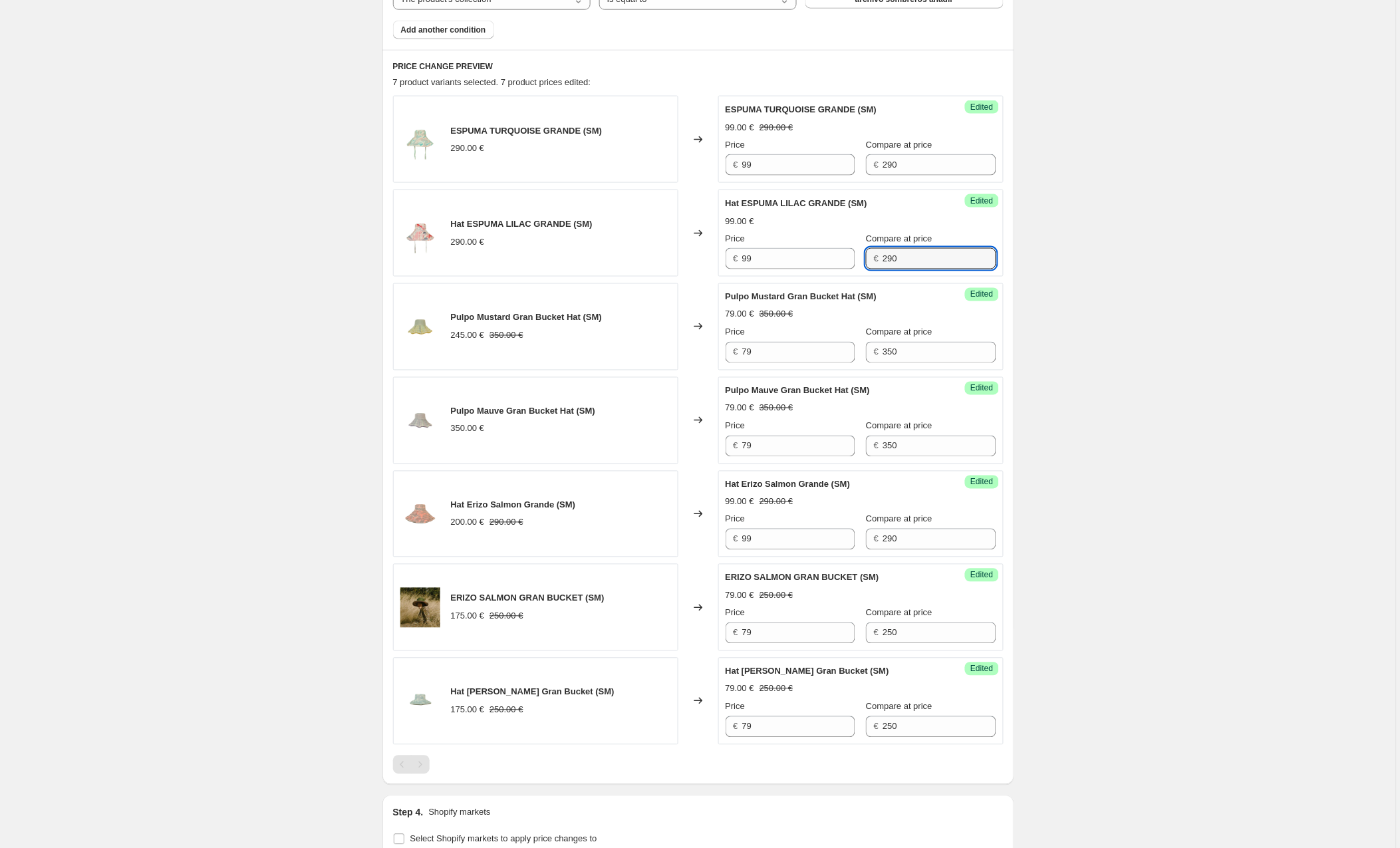
type input "290"
click at [1230, 492] on div "Create new price [MEDICAL_DATA]. This page is ready Create new price [MEDICAL_D…" at bounding box center [698, 281] width 1396 height 1567
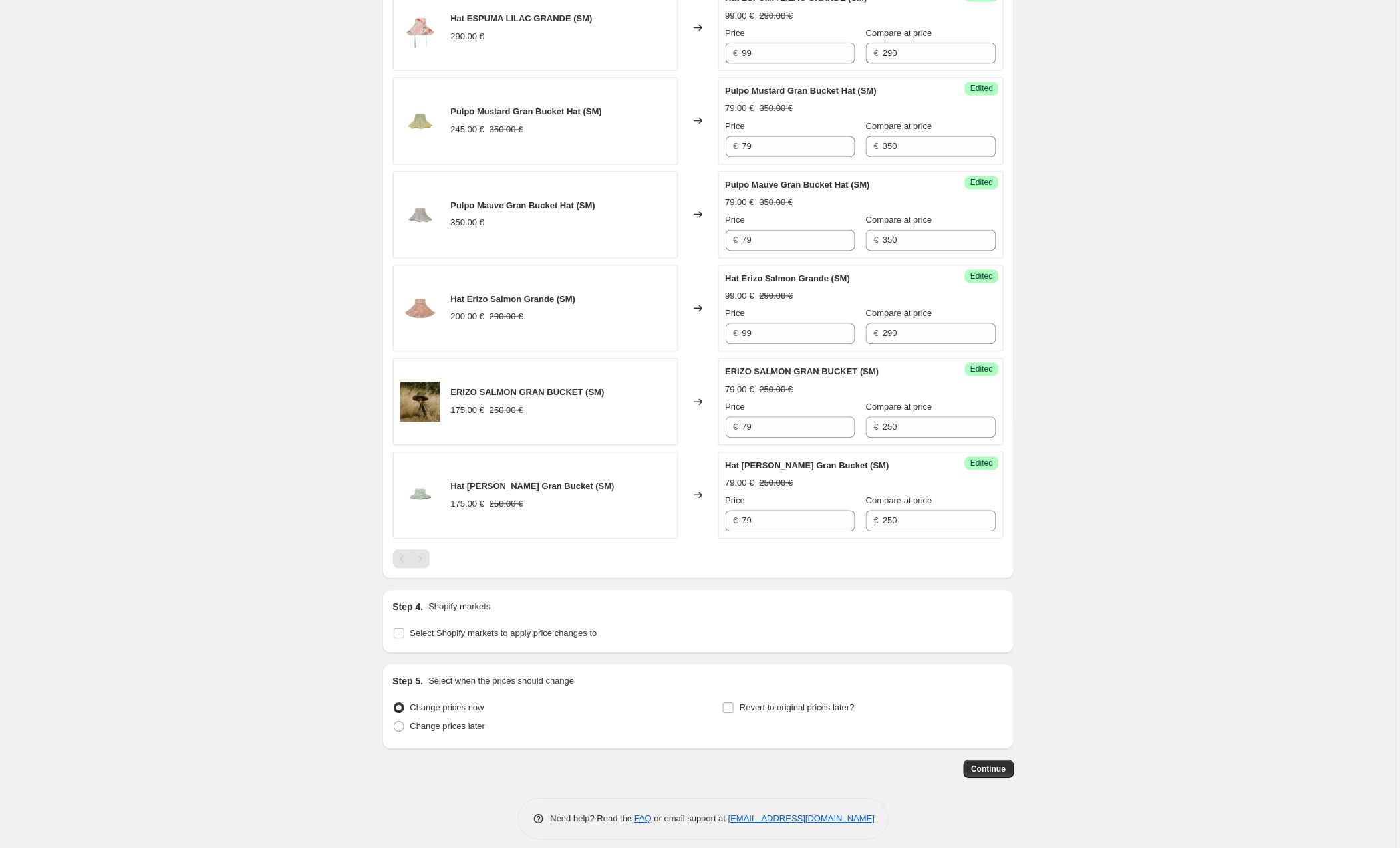
scroll to position [708, 0]
click at [402, 633] on input "Select Shopify markets to apply price changes to" at bounding box center [399, 633] width 11 height 11
checkbox input "true"
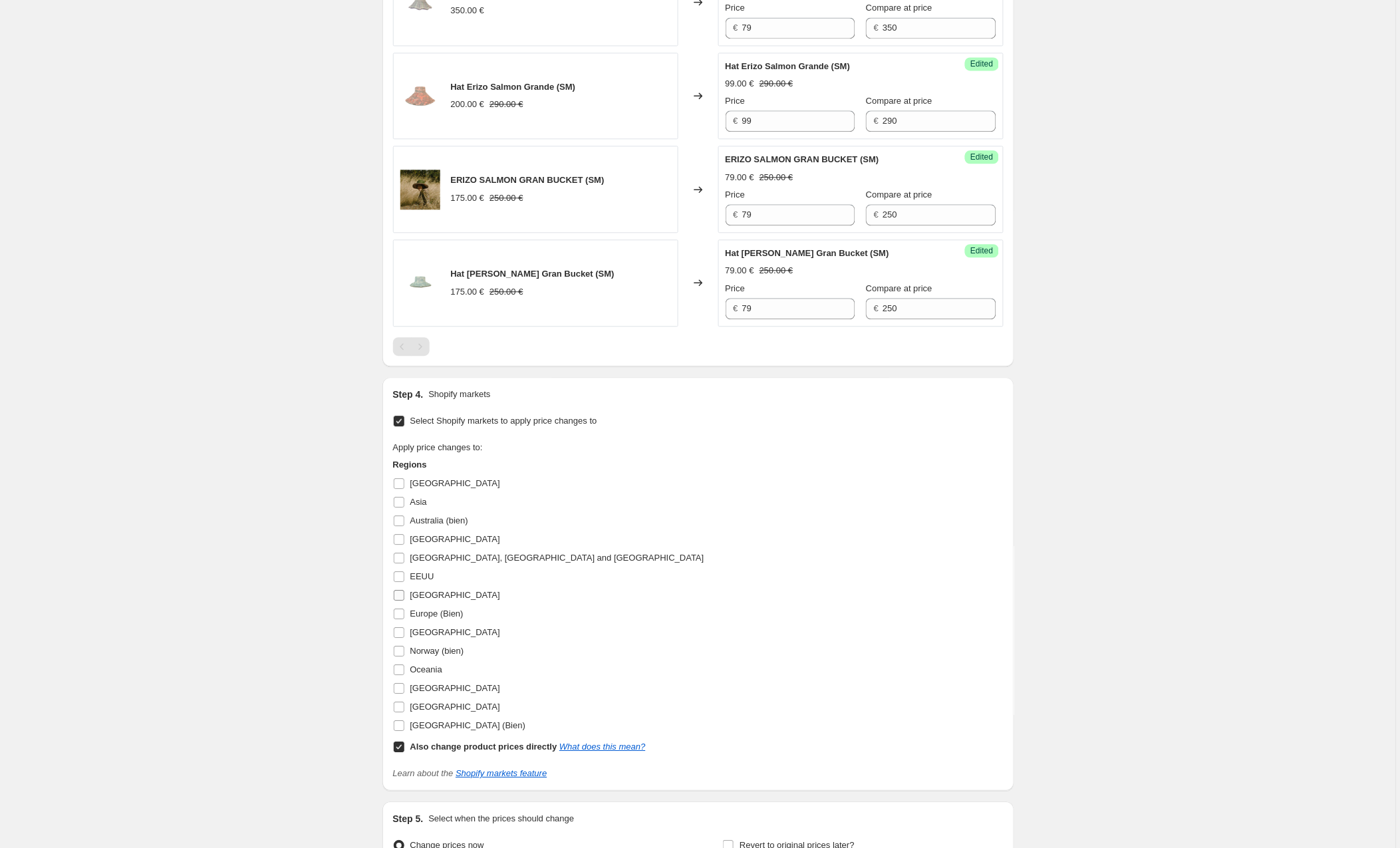
click at [397, 601] on input "[GEOGRAPHIC_DATA]" at bounding box center [399, 595] width 11 height 11
checkbox input "true"
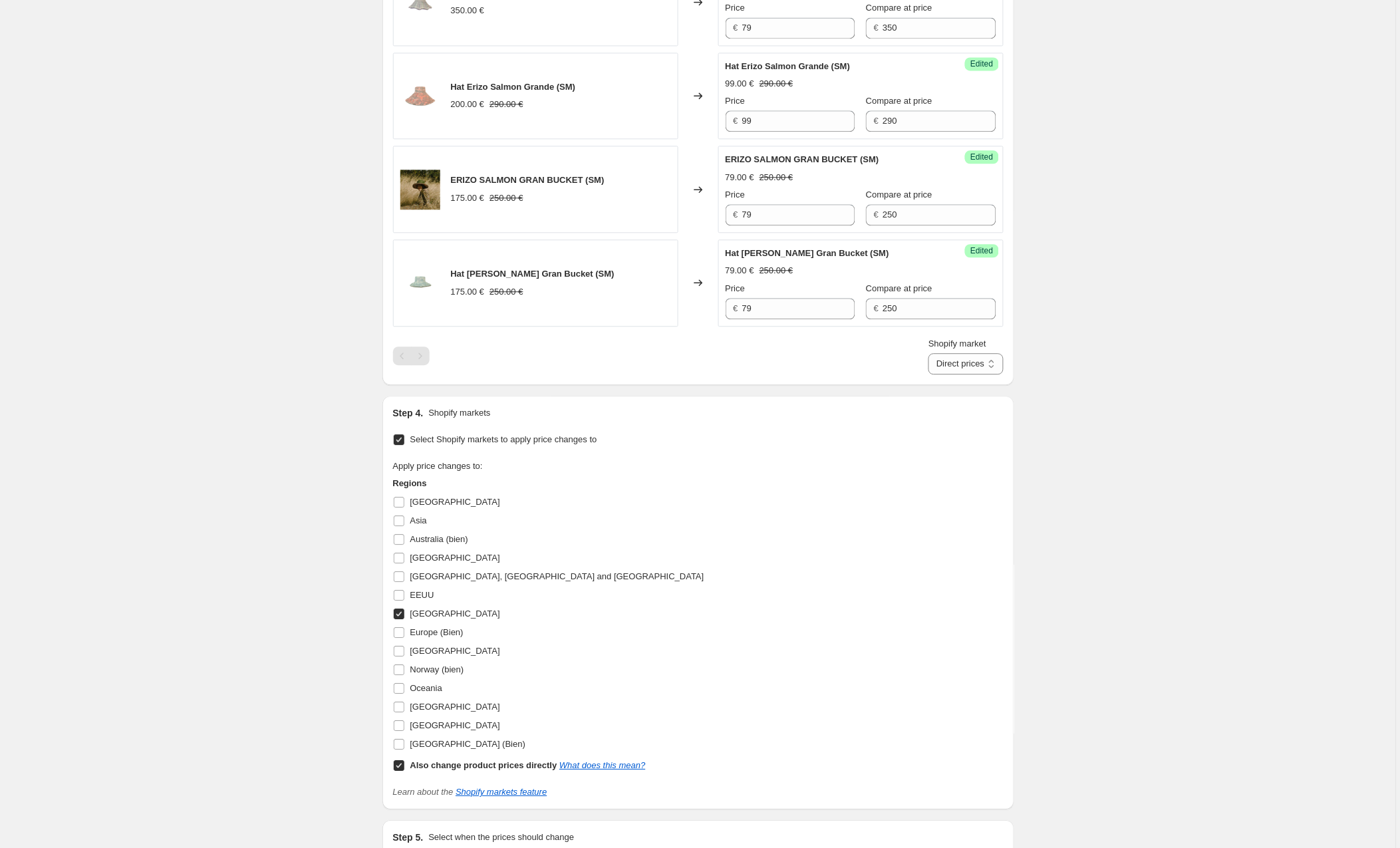
scroll to position [916, 0]
click at [398, 712] on input "[GEOGRAPHIC_DATA]" at bounding box center [399, 711] width 11 height 11
checkbox input "true"
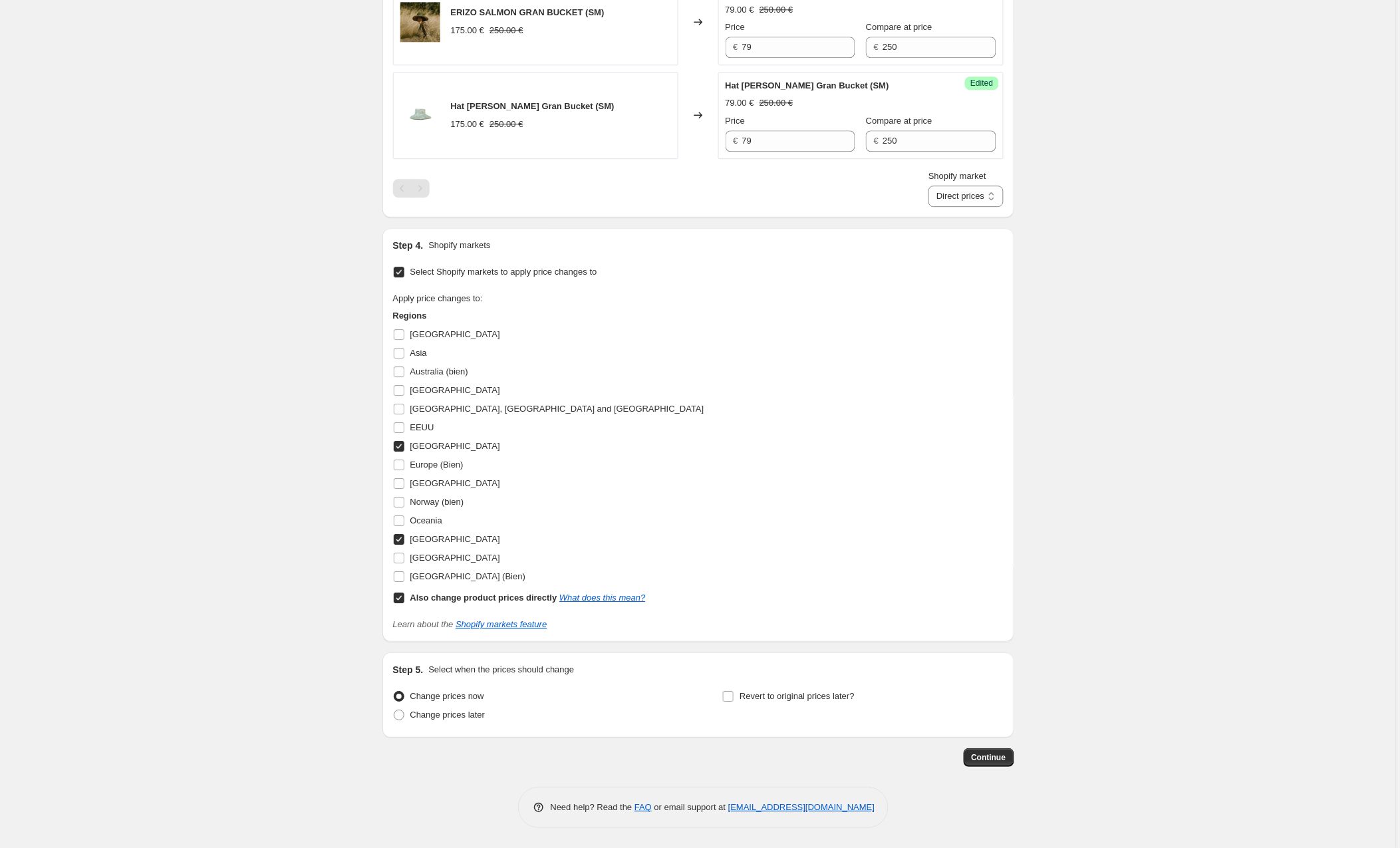
scroll to position [1092, 0]
click at [973, 752] on button "Continue" at bounding box center [989, 758] width 51 height 18
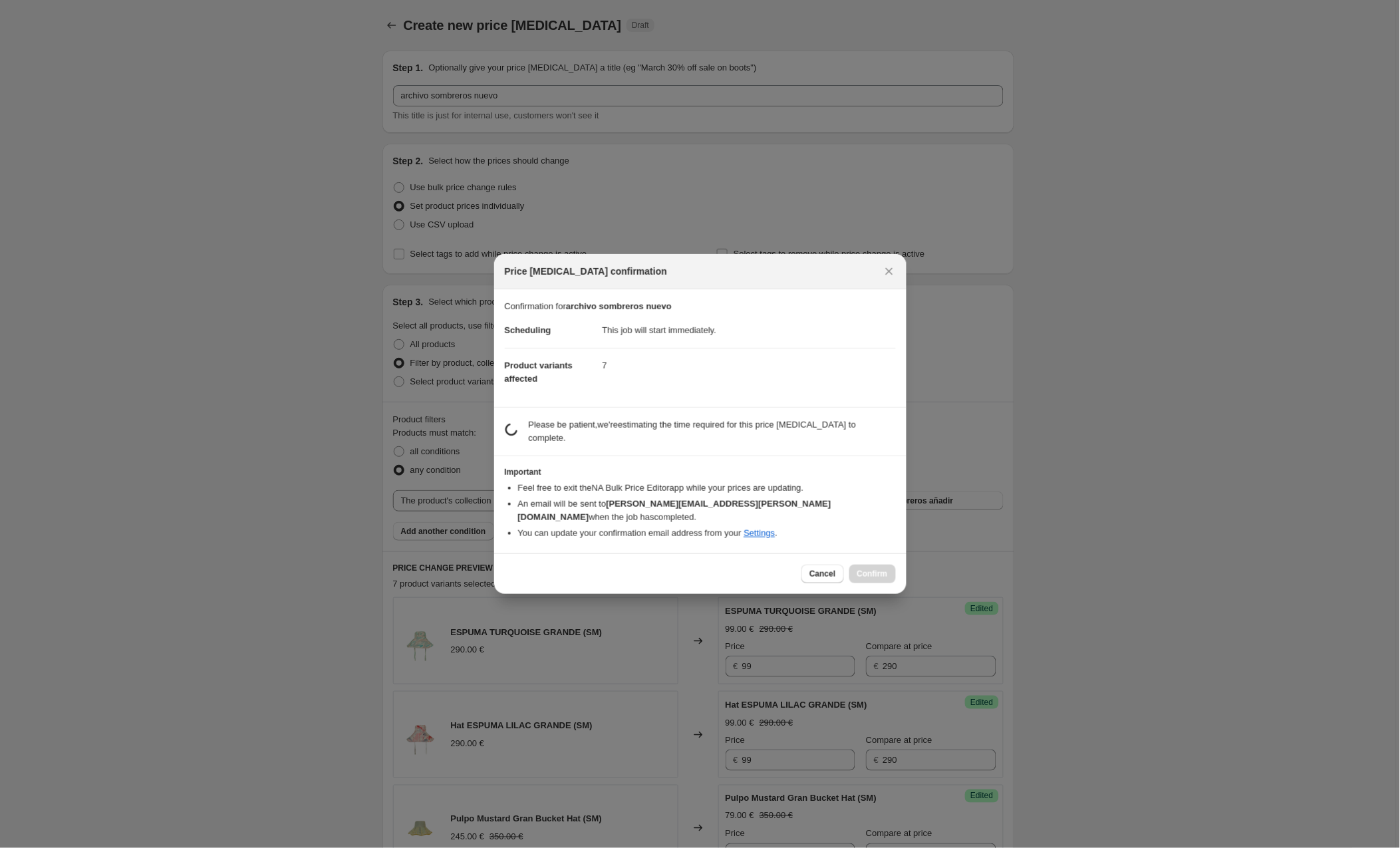
scroll to position [1091, 0]
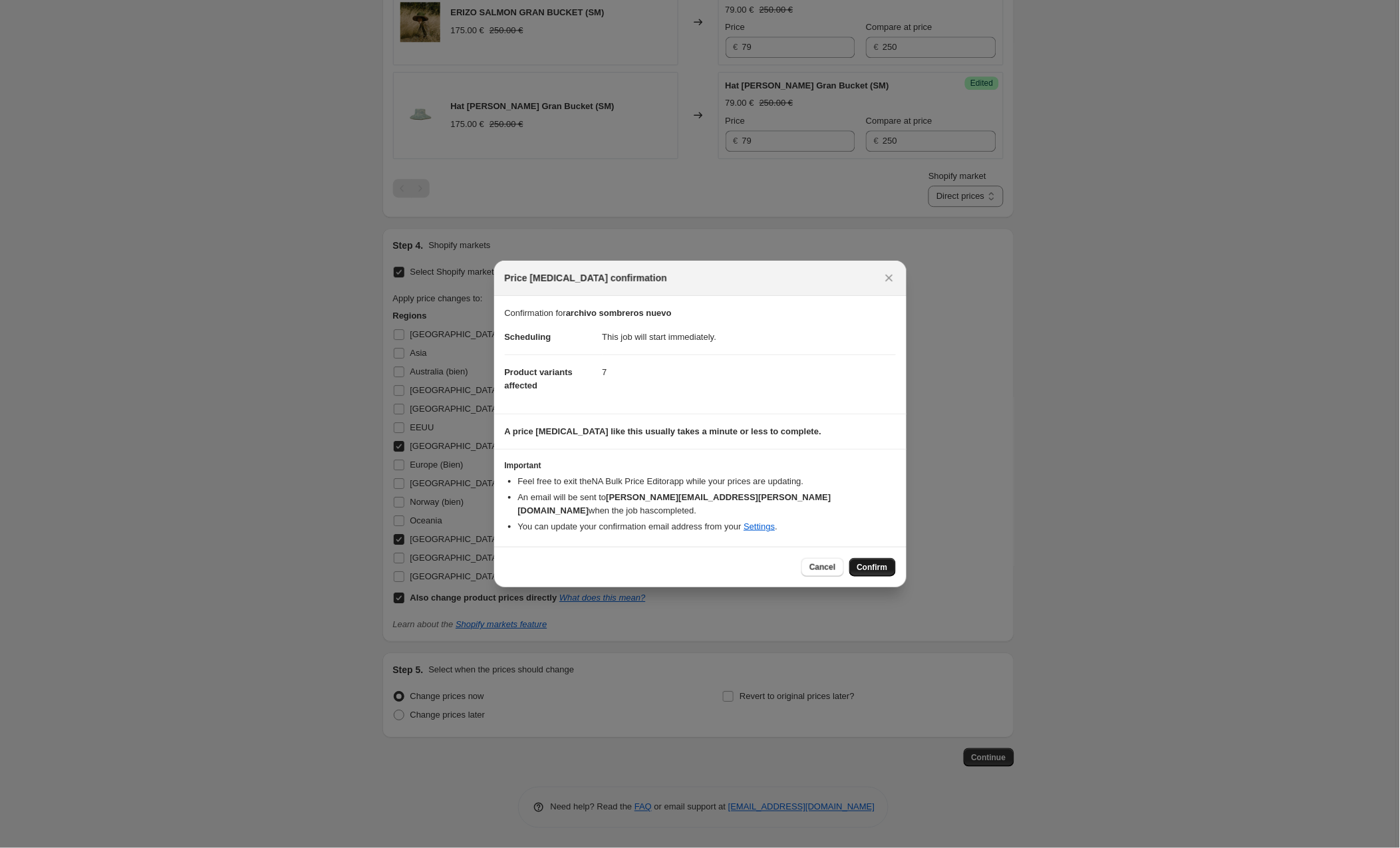
click at [870, 558] on button "Confirm" at bounding box center [872, 567] width 46 height 18
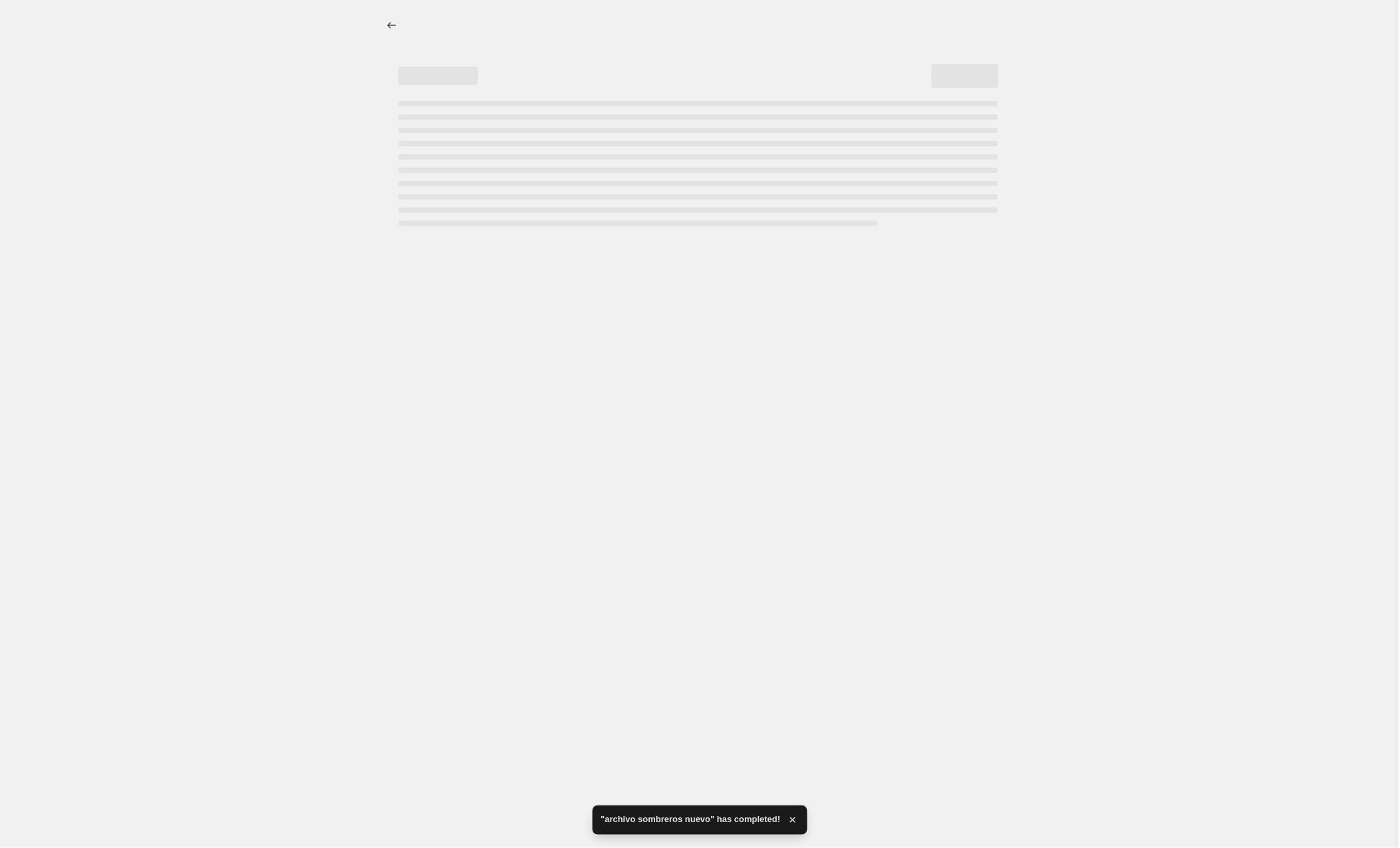
select select "collection"
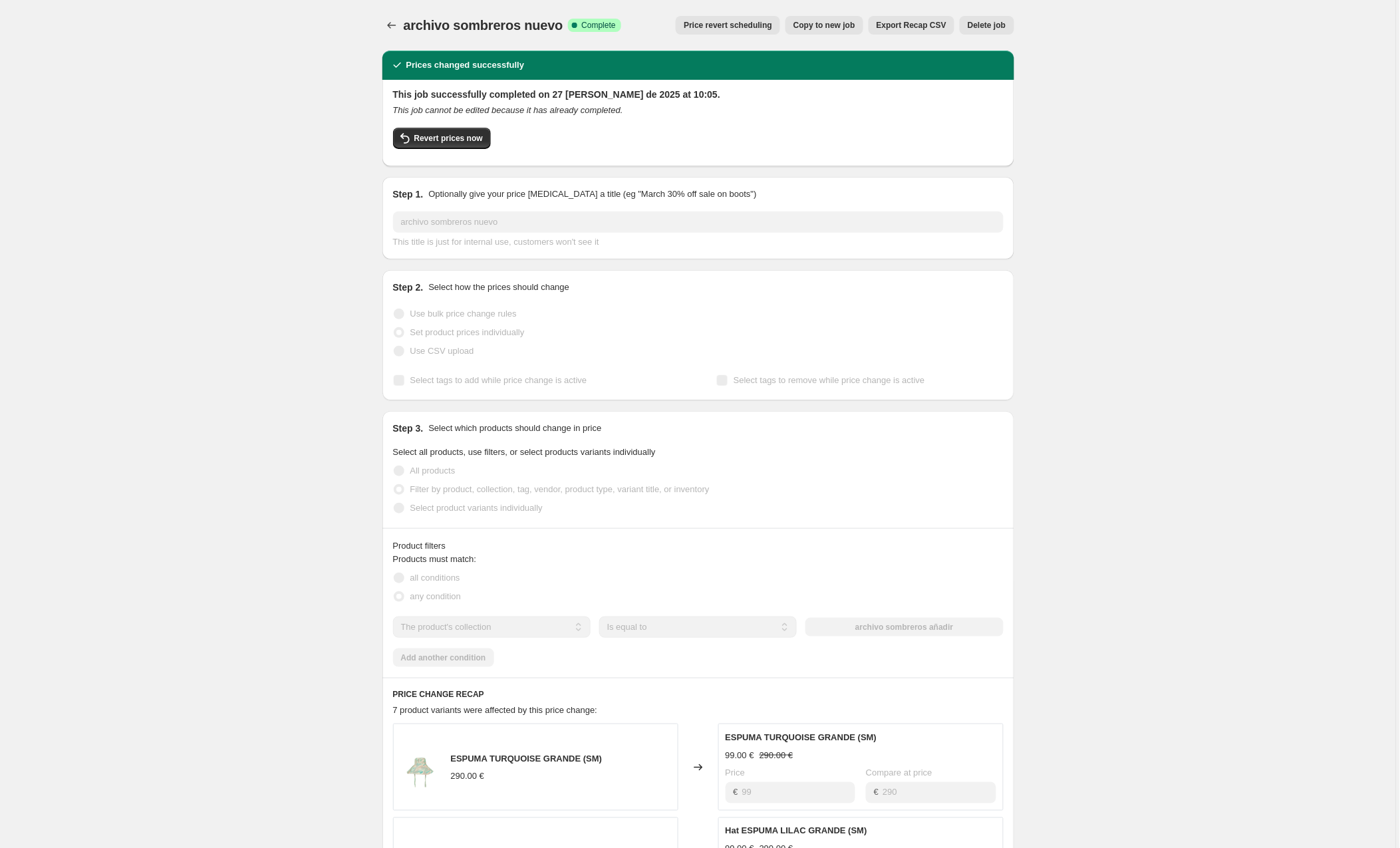
click at [827, 27] on span "Copy to new job" at bounding box center [825, 25] width 62 height 11
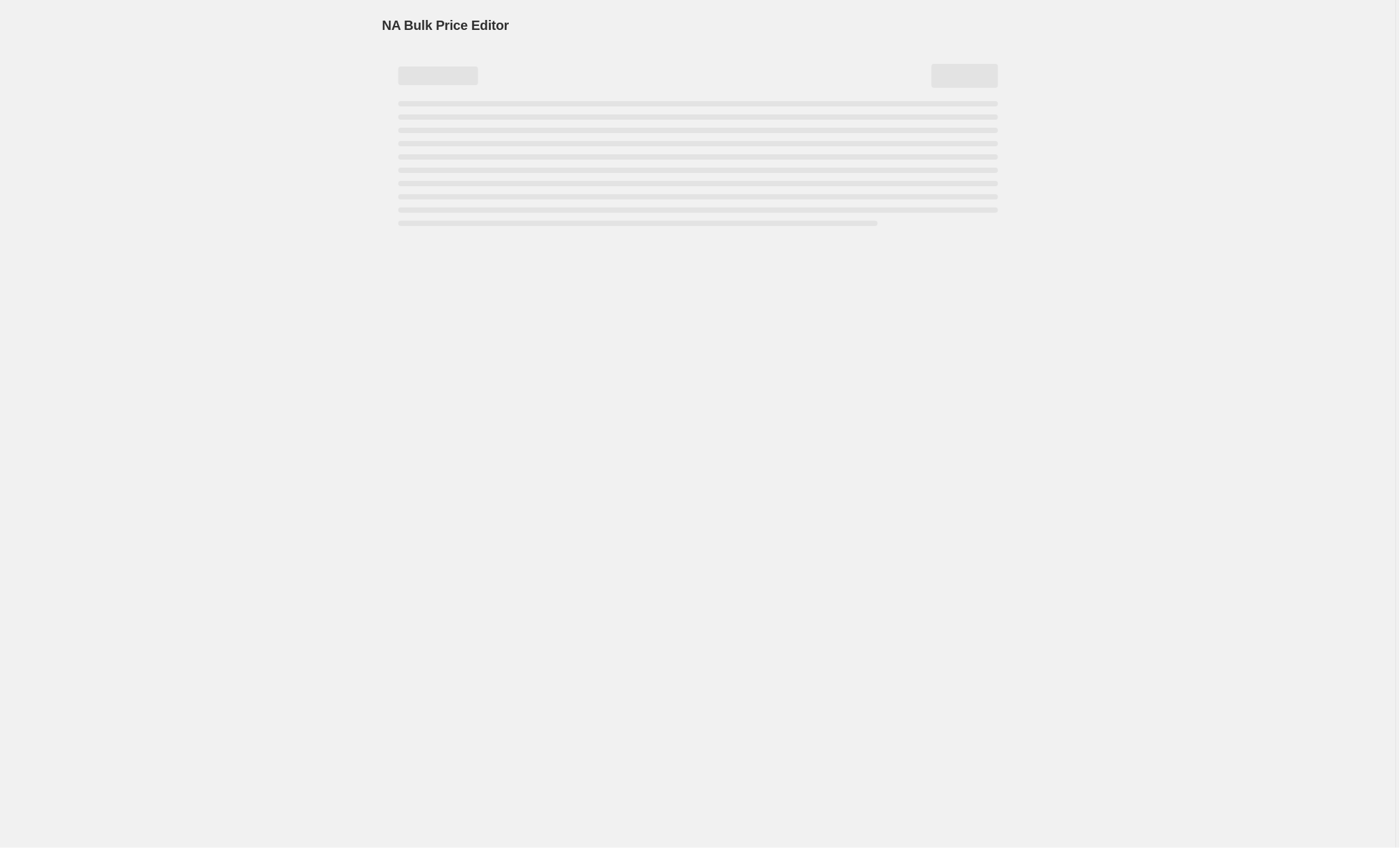
select select "collection"
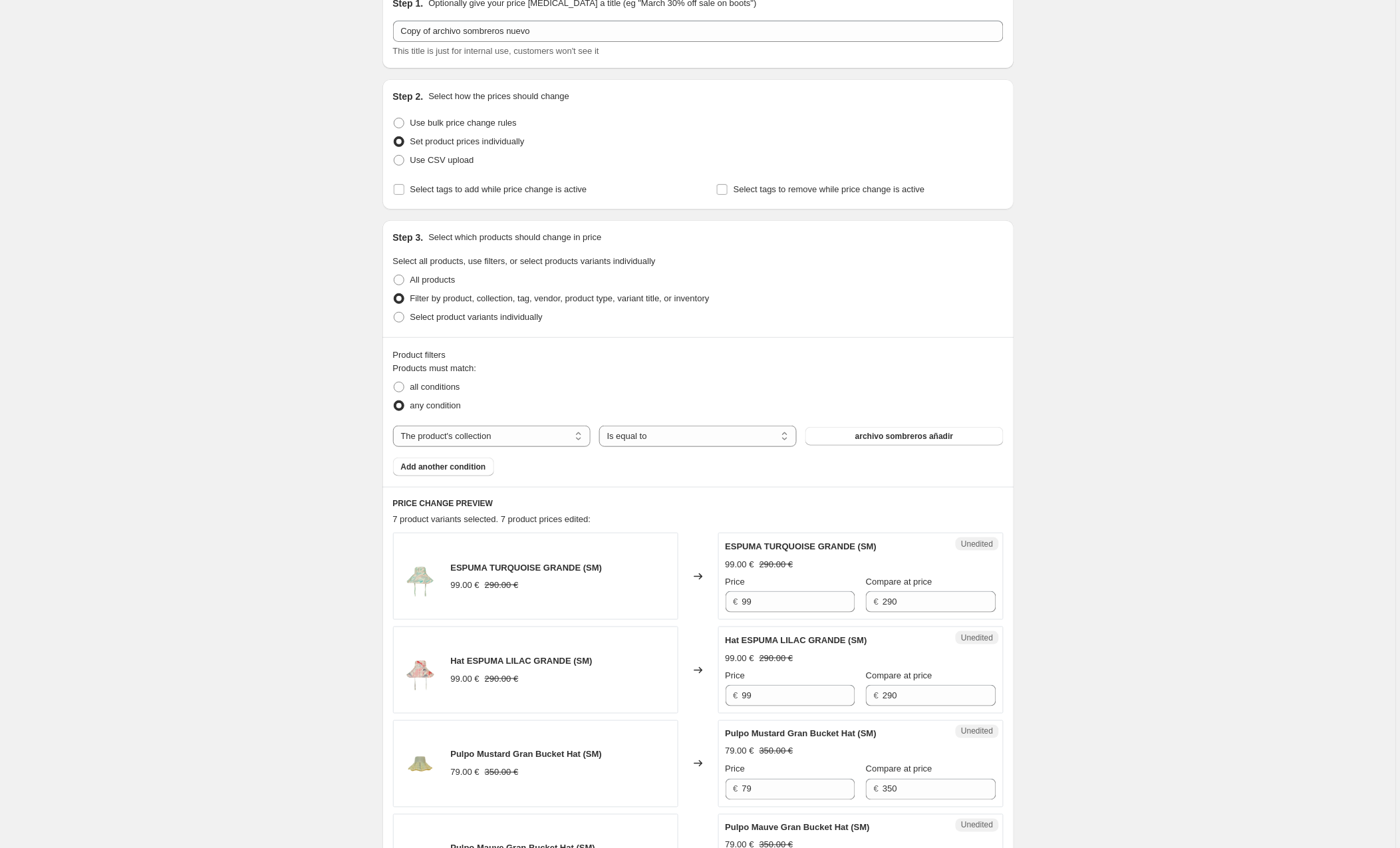
scroll to position [82, 0]
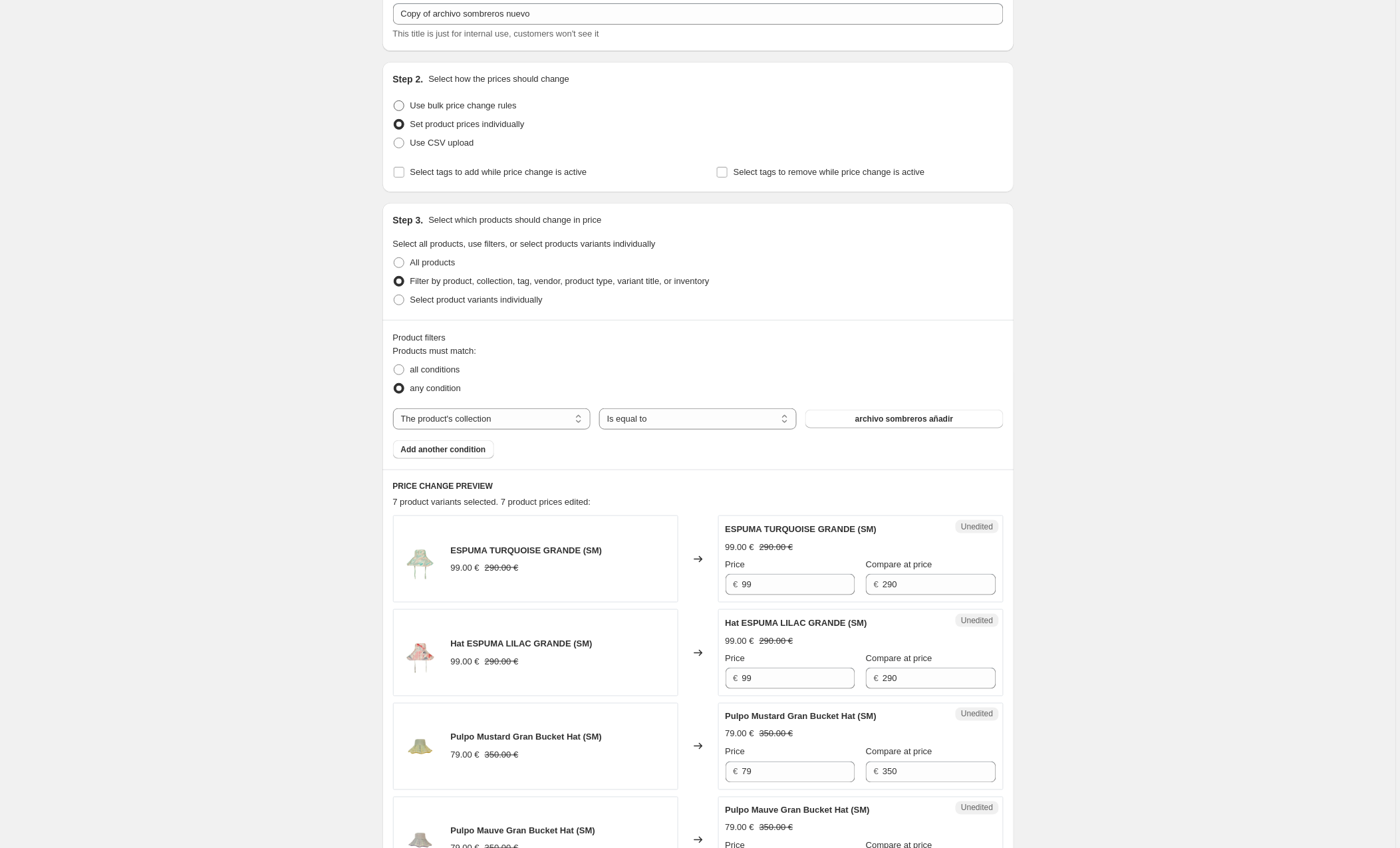
click at [402, 103] on span at bounding box center [399, 106] width 11 height 11
click at [395, 101] on input "Use bulk price change rules" at bounding box center [394, 101] width 1 height 1
radio input "true"
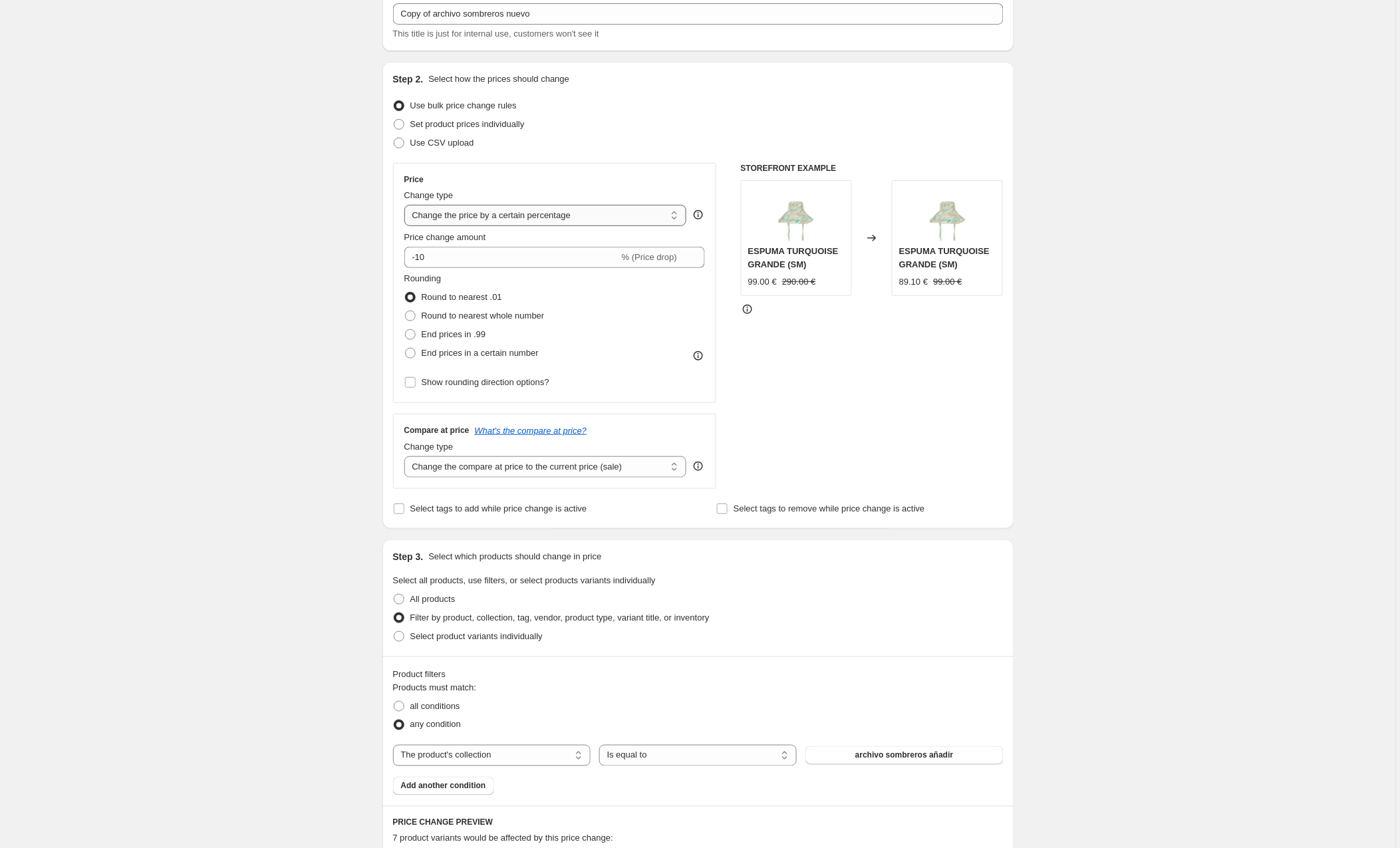
select select "by"
drag, startPoint x: 462, startPoint y: 262, endPoint x: 413, endPoint y: 259, distance: 49.1
click at [413, 259] on div "€ -10.00 (Price drop)" at bounding box center [555, 258] width 301 height 21
type input "5.00"
select select "by"
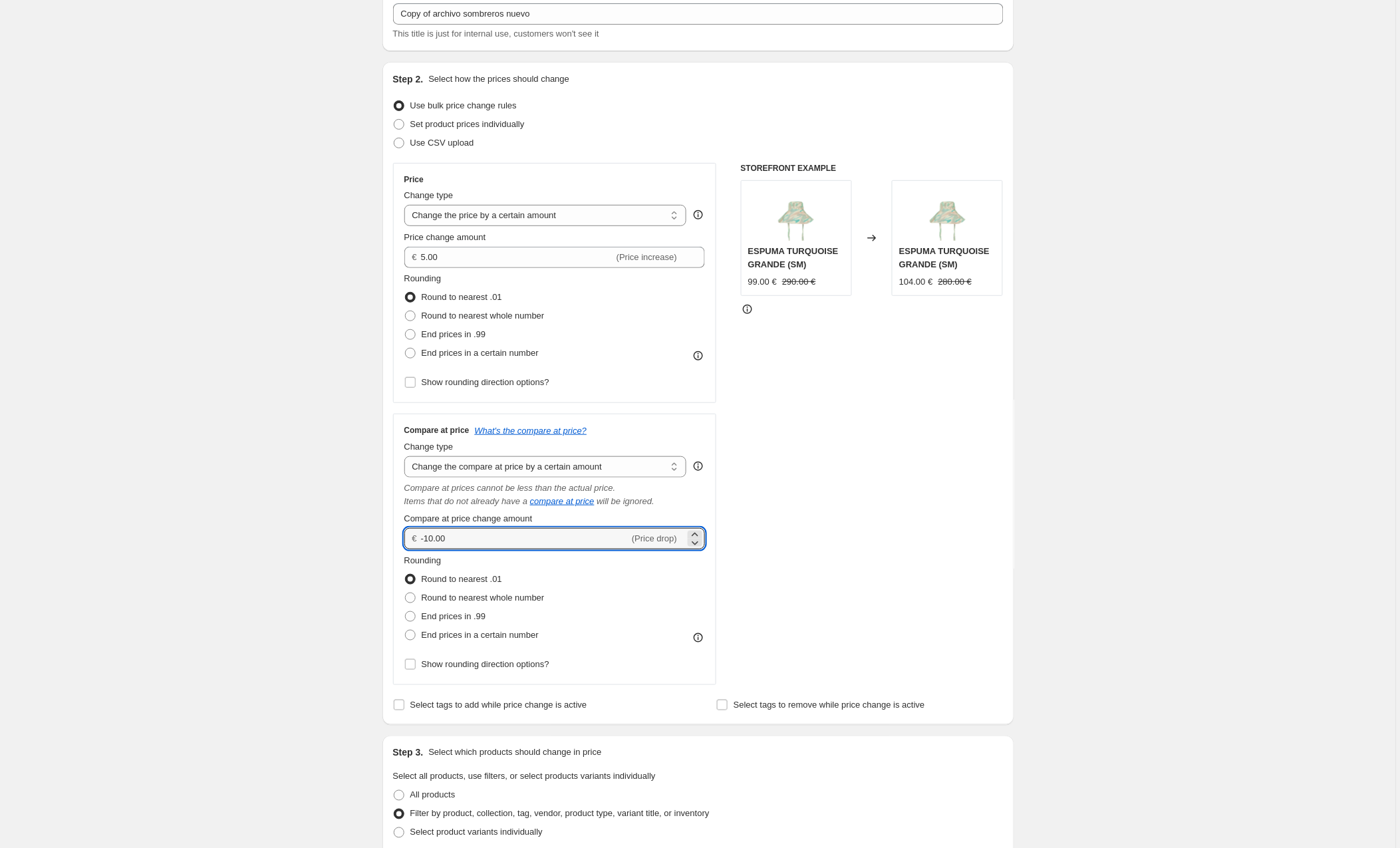
drag, startPoint x: 440, startPoint y: 538, endPoint x: 365, endPoint y: 542, distance: 75.1
type input "5.00"
click at [848, 506] on div "STOREFRONT EXAMPLE ESPUMA TURQUOISE GRANDE (SM) 99.00 € 290.00 € Changed to ESP…" at bounding box center [872, 424] width 262 height 522
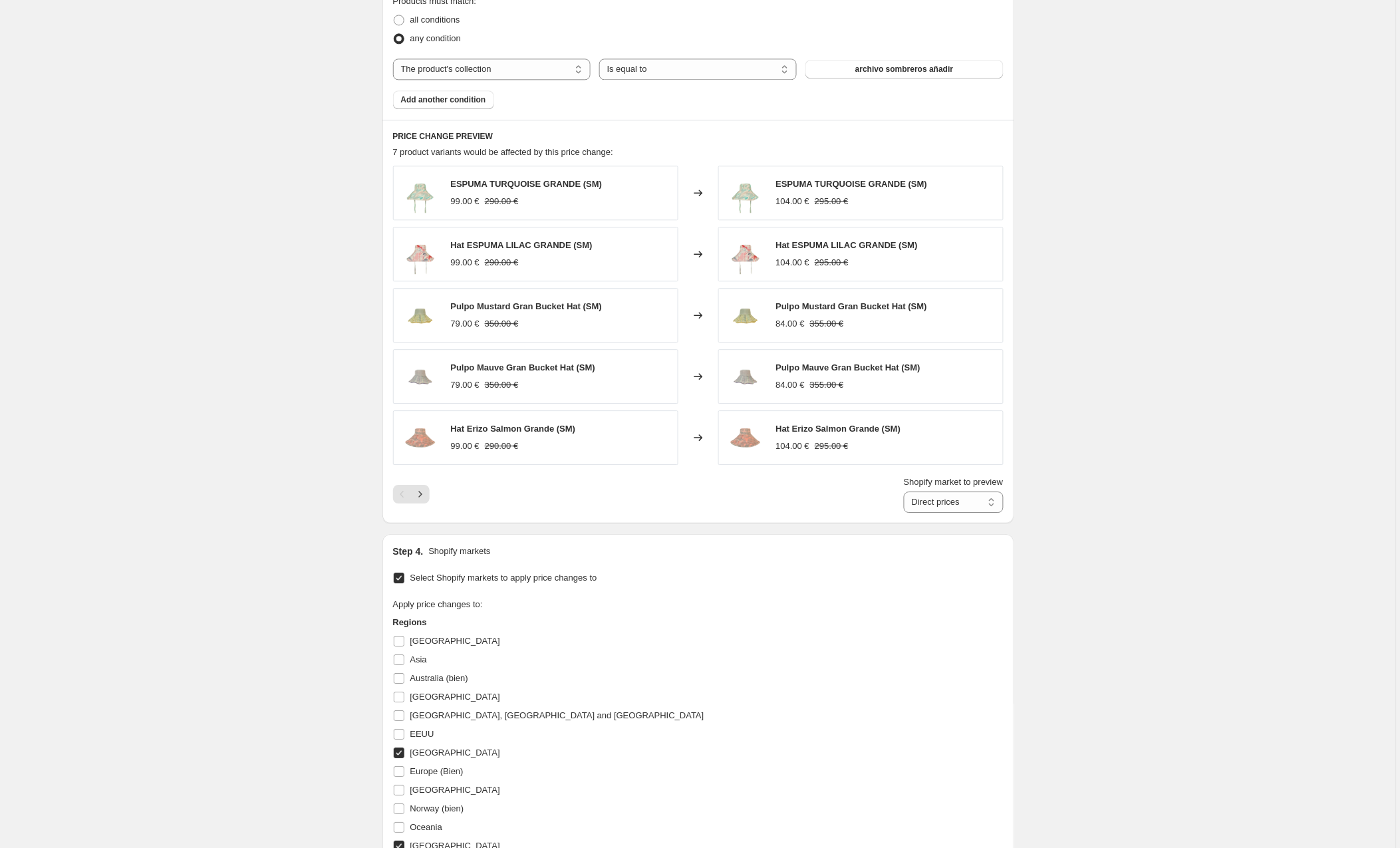
scroll to position [1047, 0]
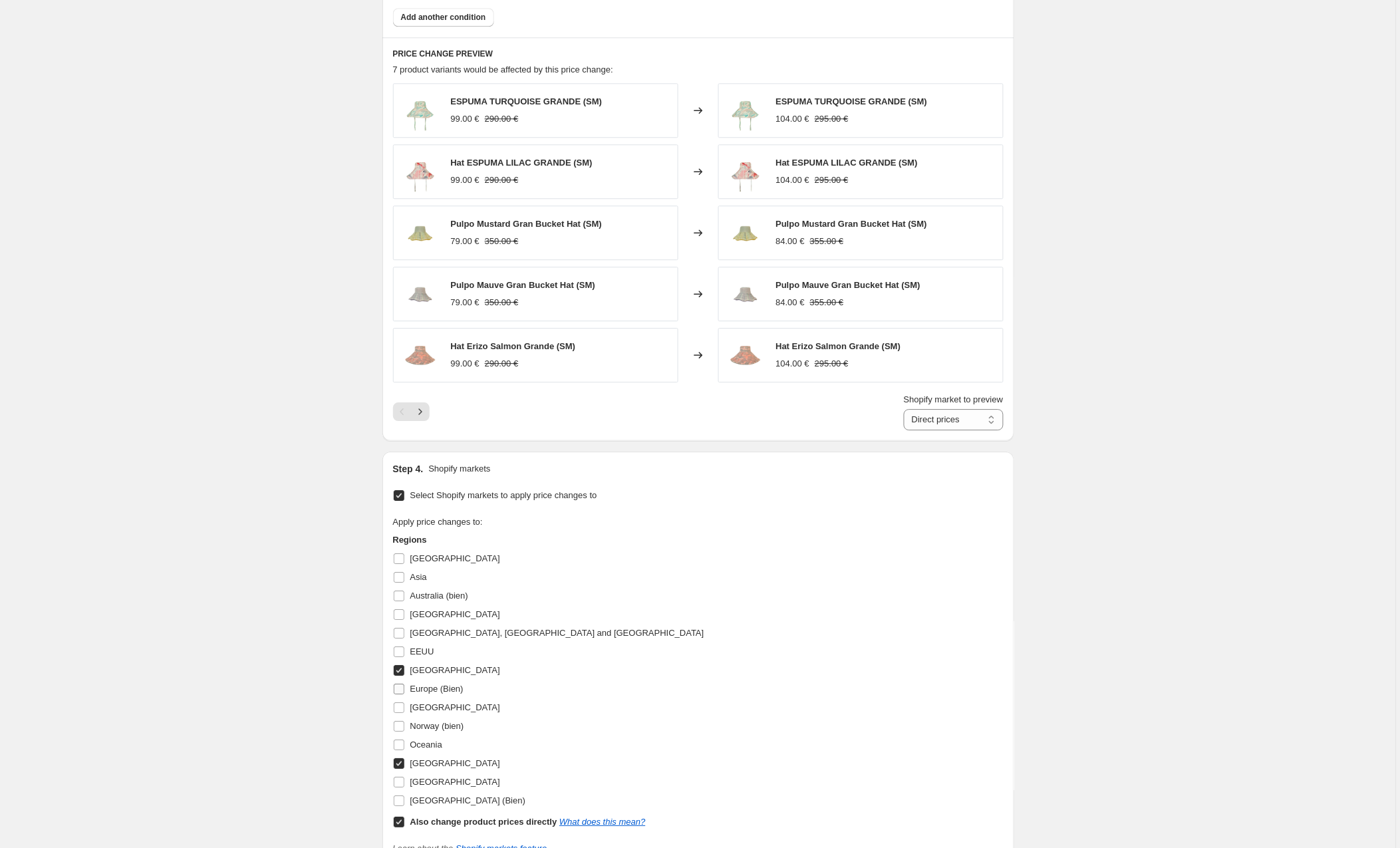
drag, startPoint x: 398, startPoint y: 676, endPoint x: 401, endPoint y: 683, distance: 7.6
click at [398, 676] on input "[GEOGRAPHIC_DATA]" at bounding box center [399, 670] width 11 height 11
checkbox input "false"
drag, startPoint x: 402, startPoint y: 828, endPoint x: 400, endPoint y: 783, distance: 45.0
click at [402, 828] on input "Also change product prices directly What does this mean?" at bounding box center [399, 822] width 11 height 11
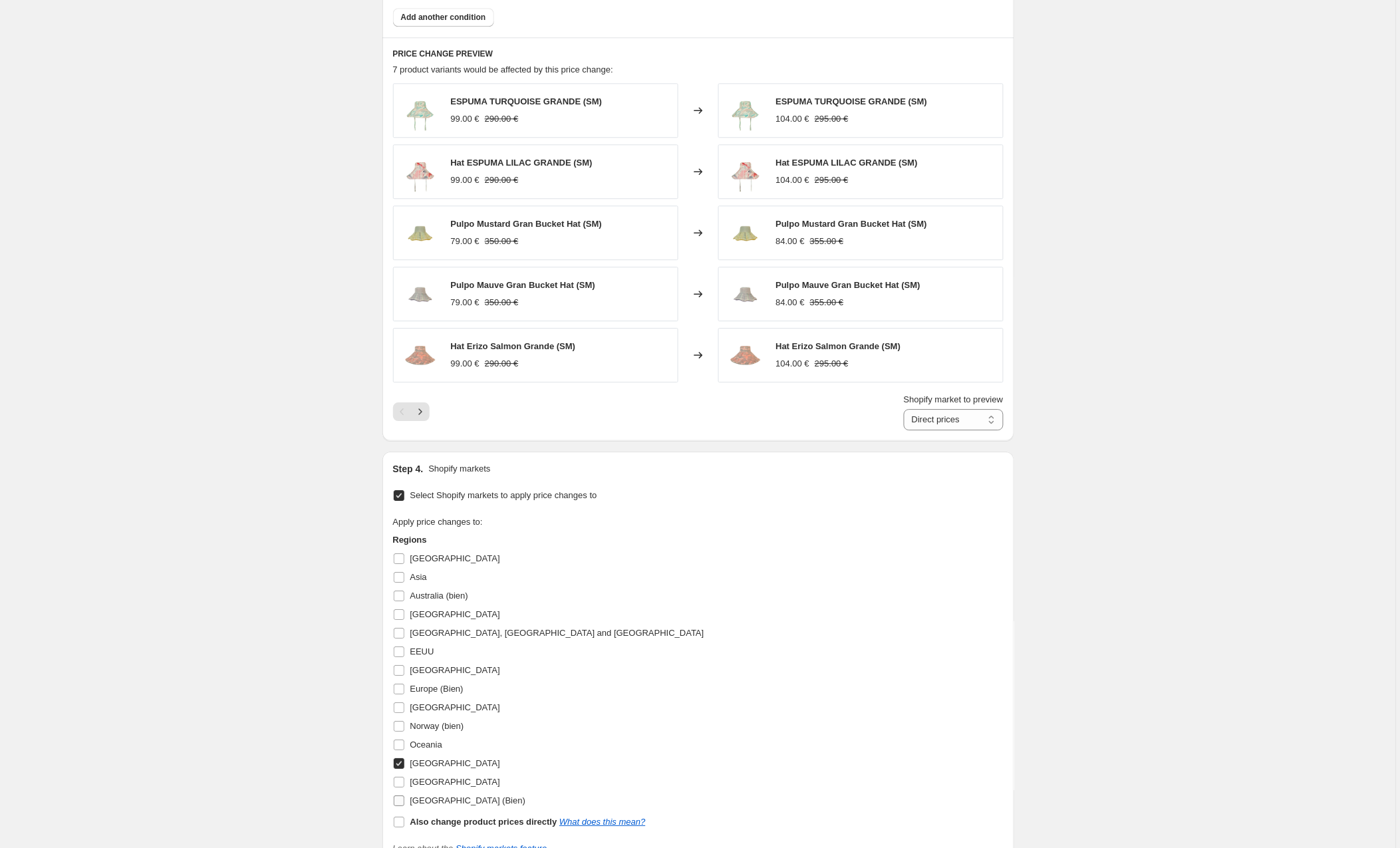
checkbox input "false"
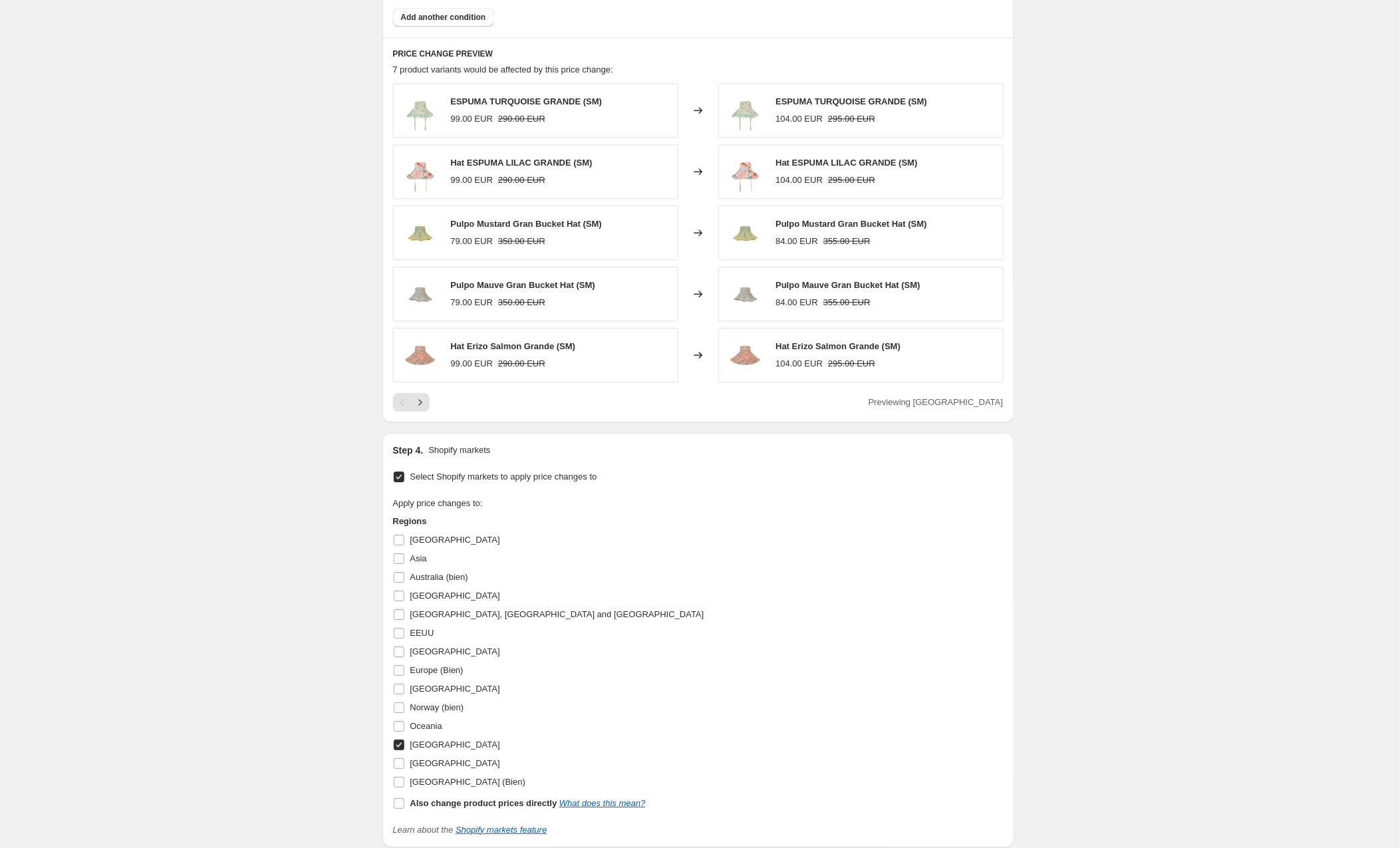
click at [400, 749] on input "[GEOGRAPHIC_DATA]" at bounding box center [399, 745] width 11 height 11
checkbox input "false"
click at [400, 671] on input "Europe (Bien)" at bounding box center [399, 670] width 11 height 11
checkbox input "true"
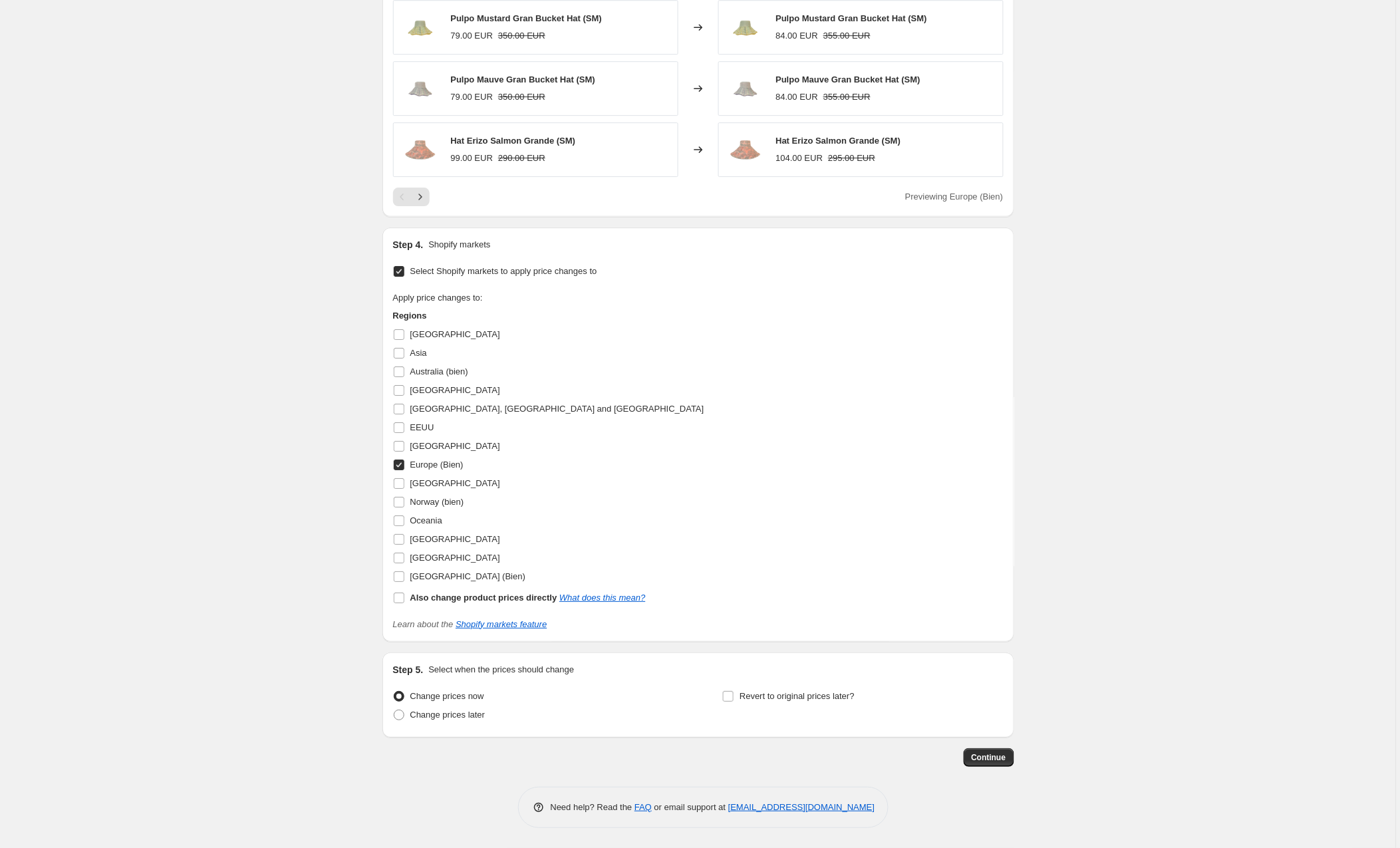
scroll to position [1258, 0]
click at [978, 752] on button "Continue" at bounding box center [989, 758] width 51 height 18
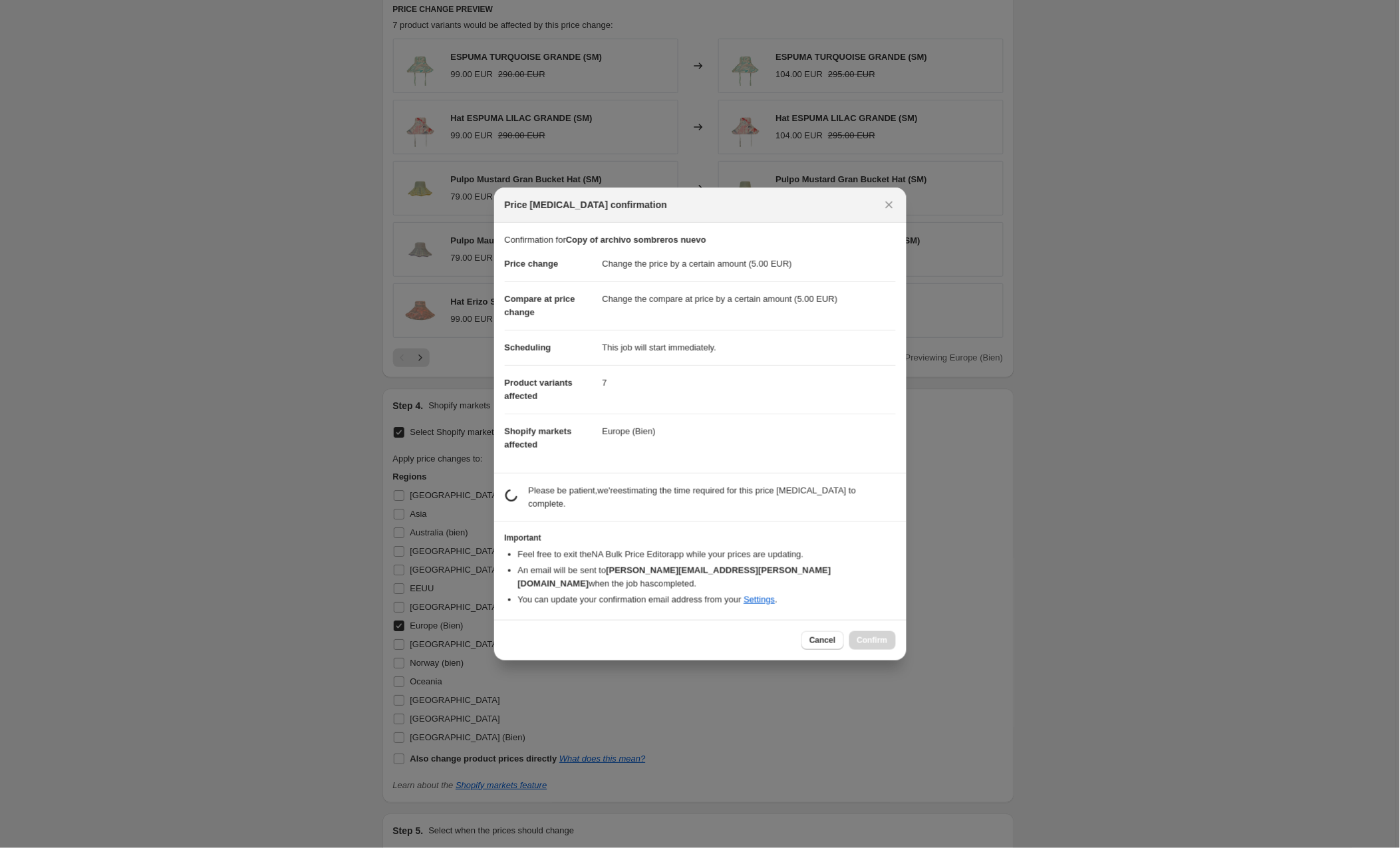
scroll to position [1257, 0]
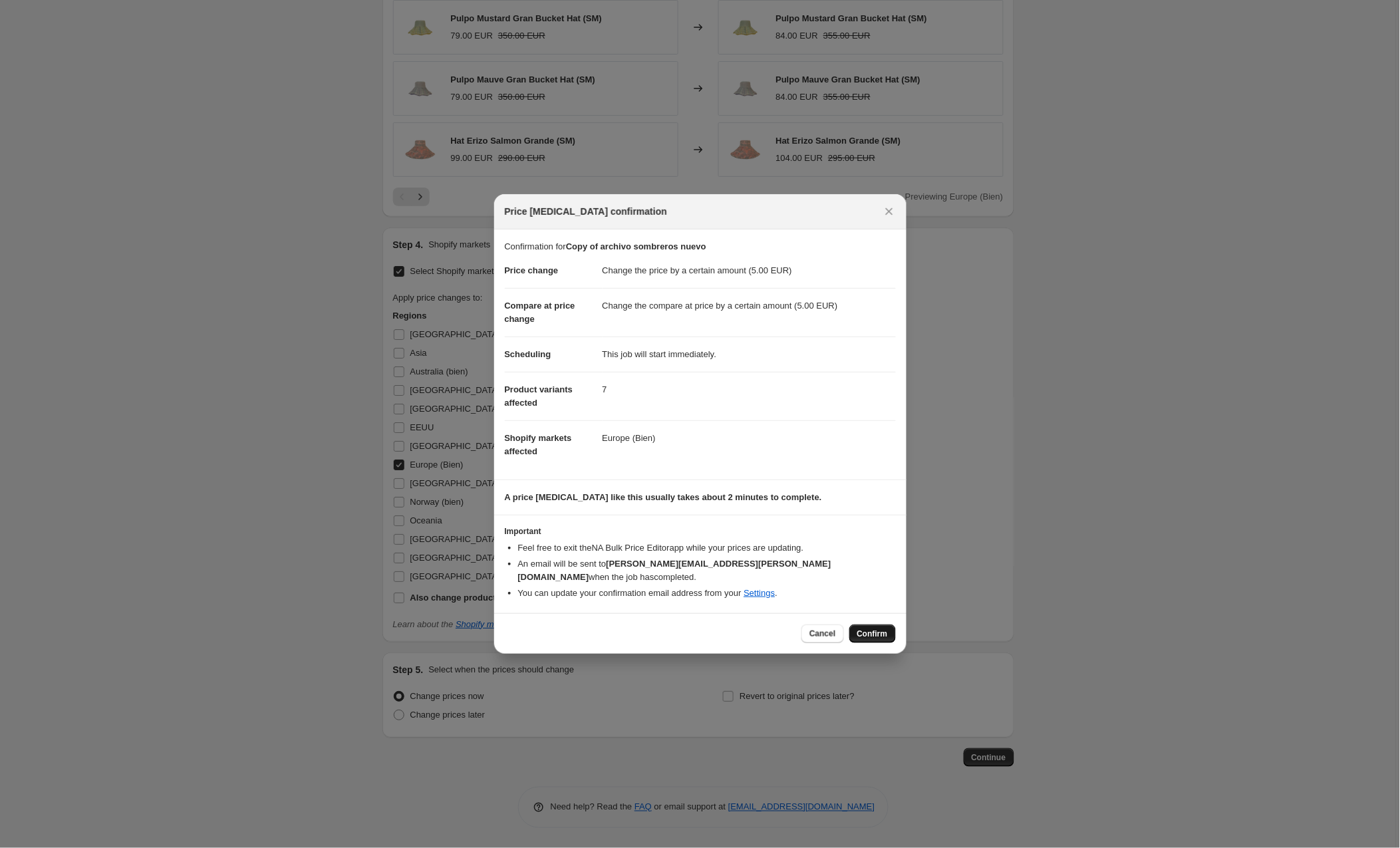
click at [854, 625] on button "Confirm" at bounding box center [872, 634] width 46 height 18
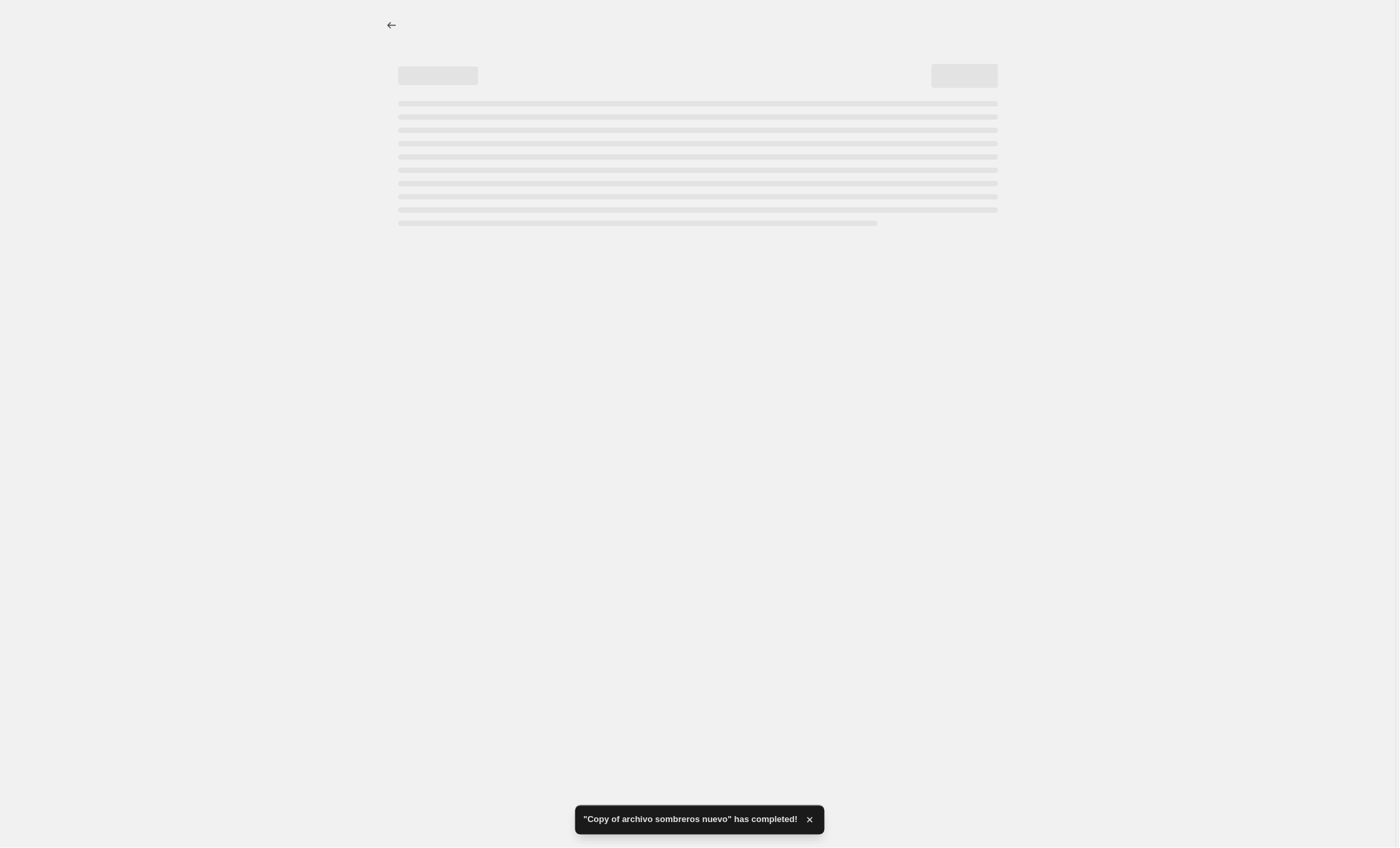
select select "by"
select select "collection"
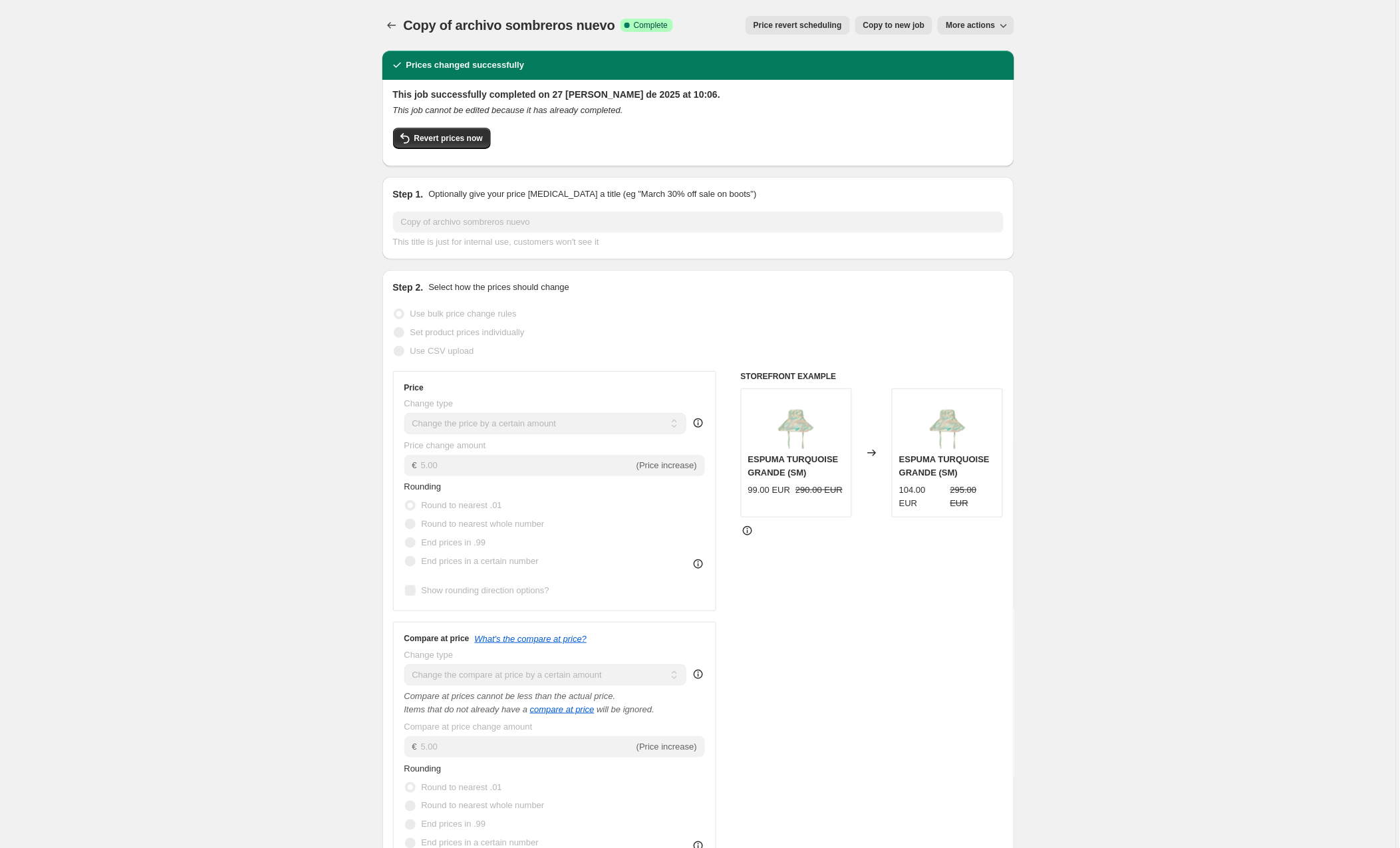
click at [884, 25] on span "Copy to new job" at bounding box center [894, 25] width 62 height 11
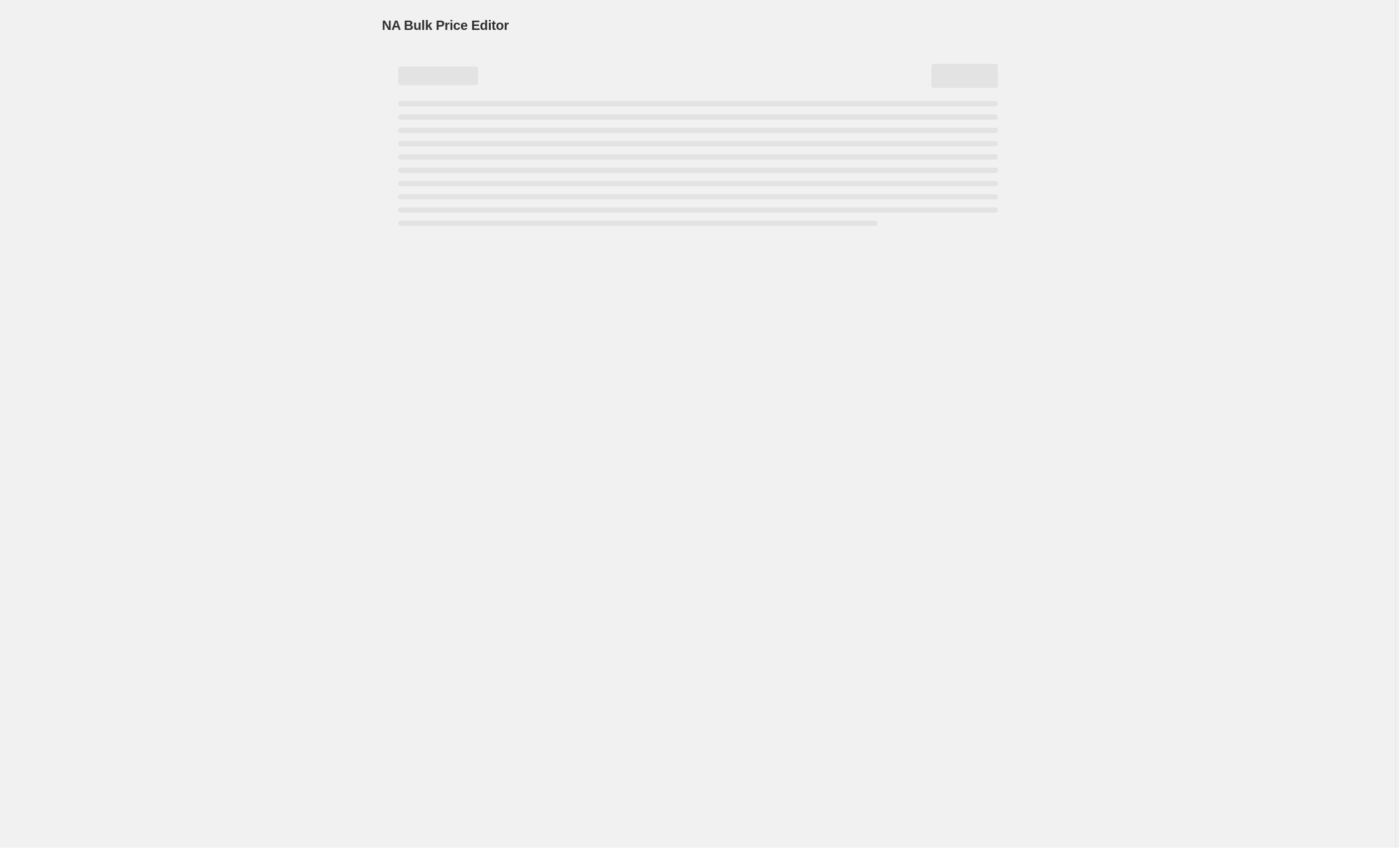
select select "by"
select select "collection"
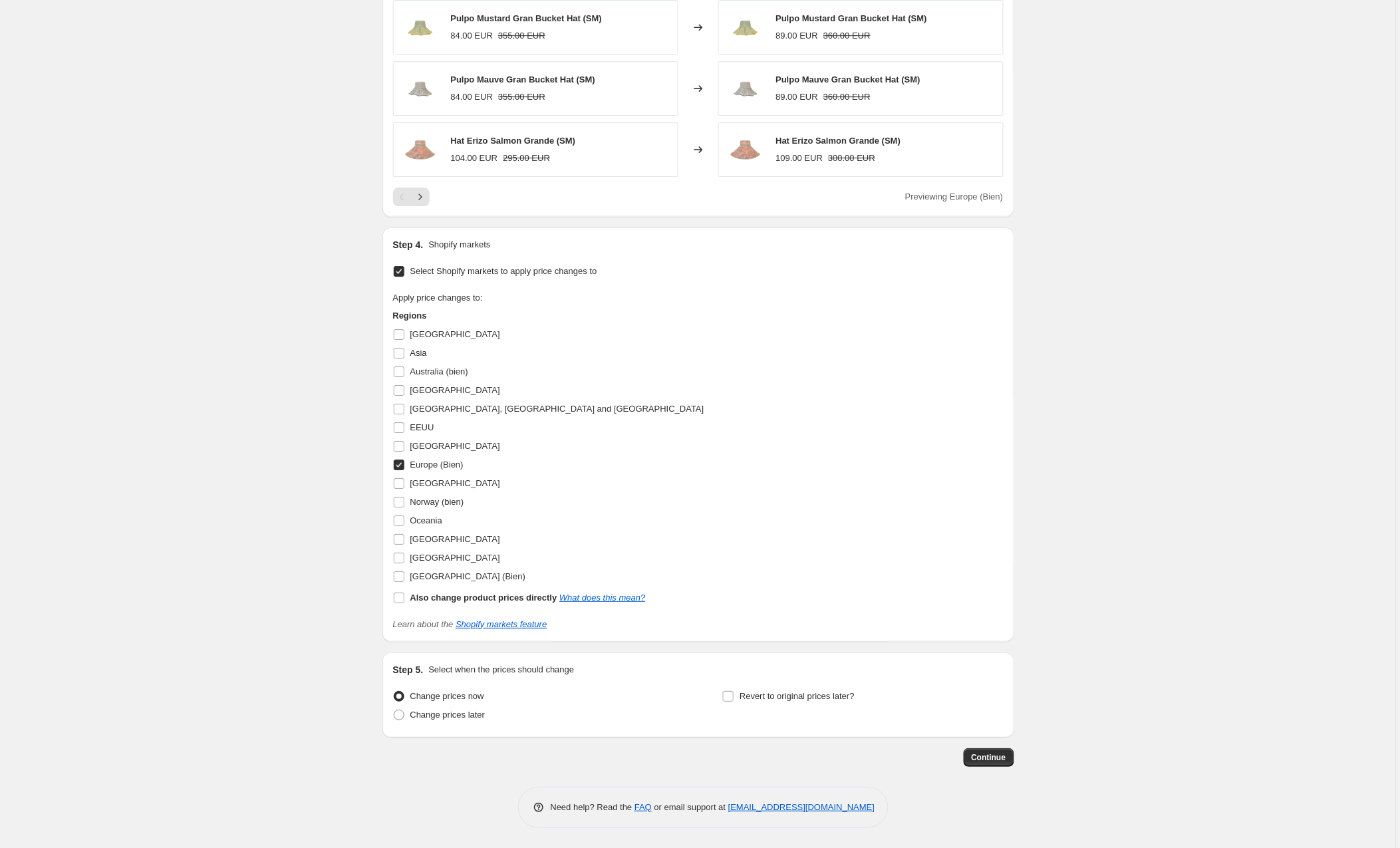
scroll to position [1258, 0]
click at [402, 462] on input "Europe (Bien)" at bounding box center [399, 464] width 11 height 11
checkbox input "false"
click at [402, 575] on input "[GEOGRAPHIC_DATA] (Bien)" at bounding box center [399, 576] width 11 height 11
checkbox input "true"
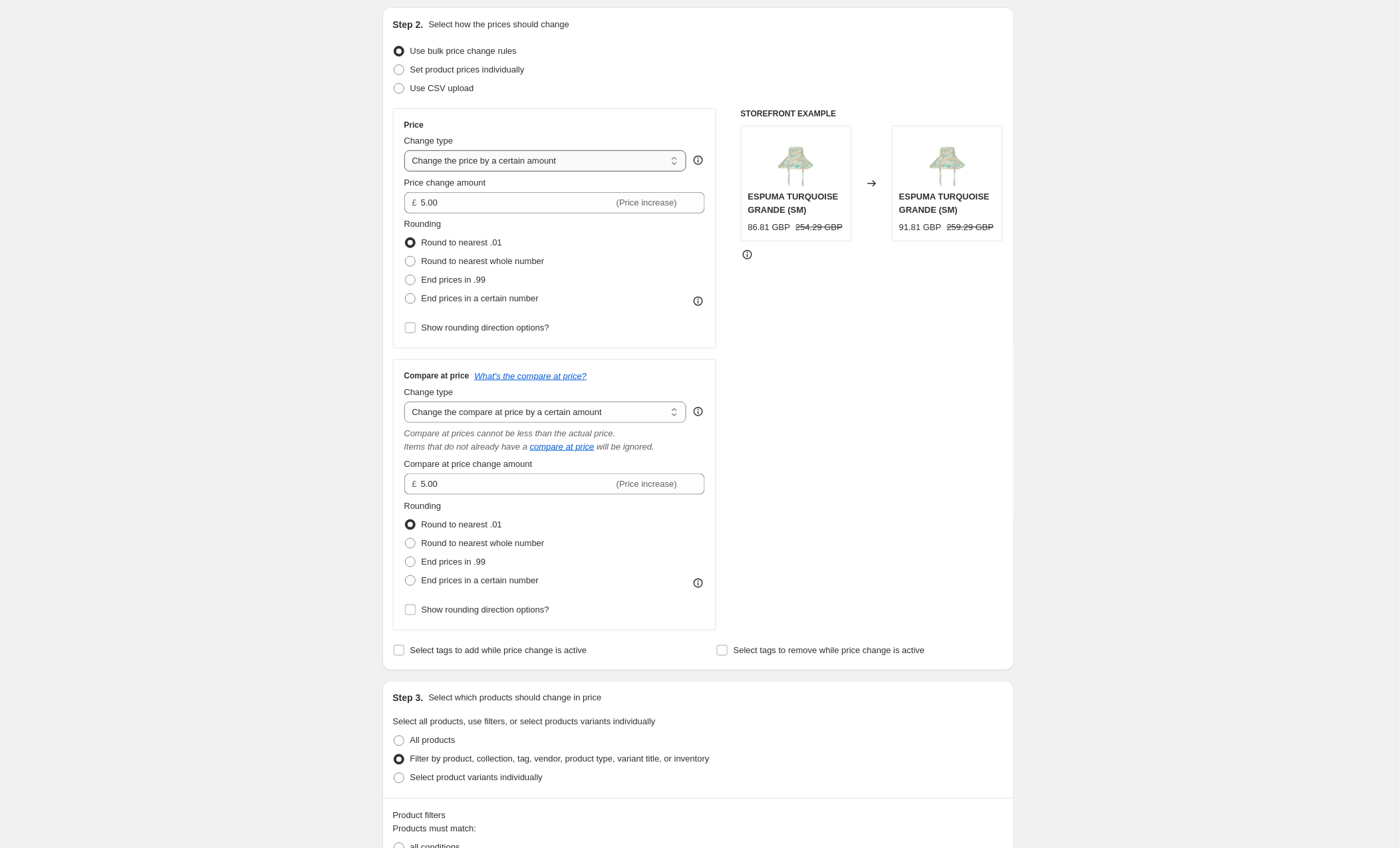
scroll to position [109, 0]
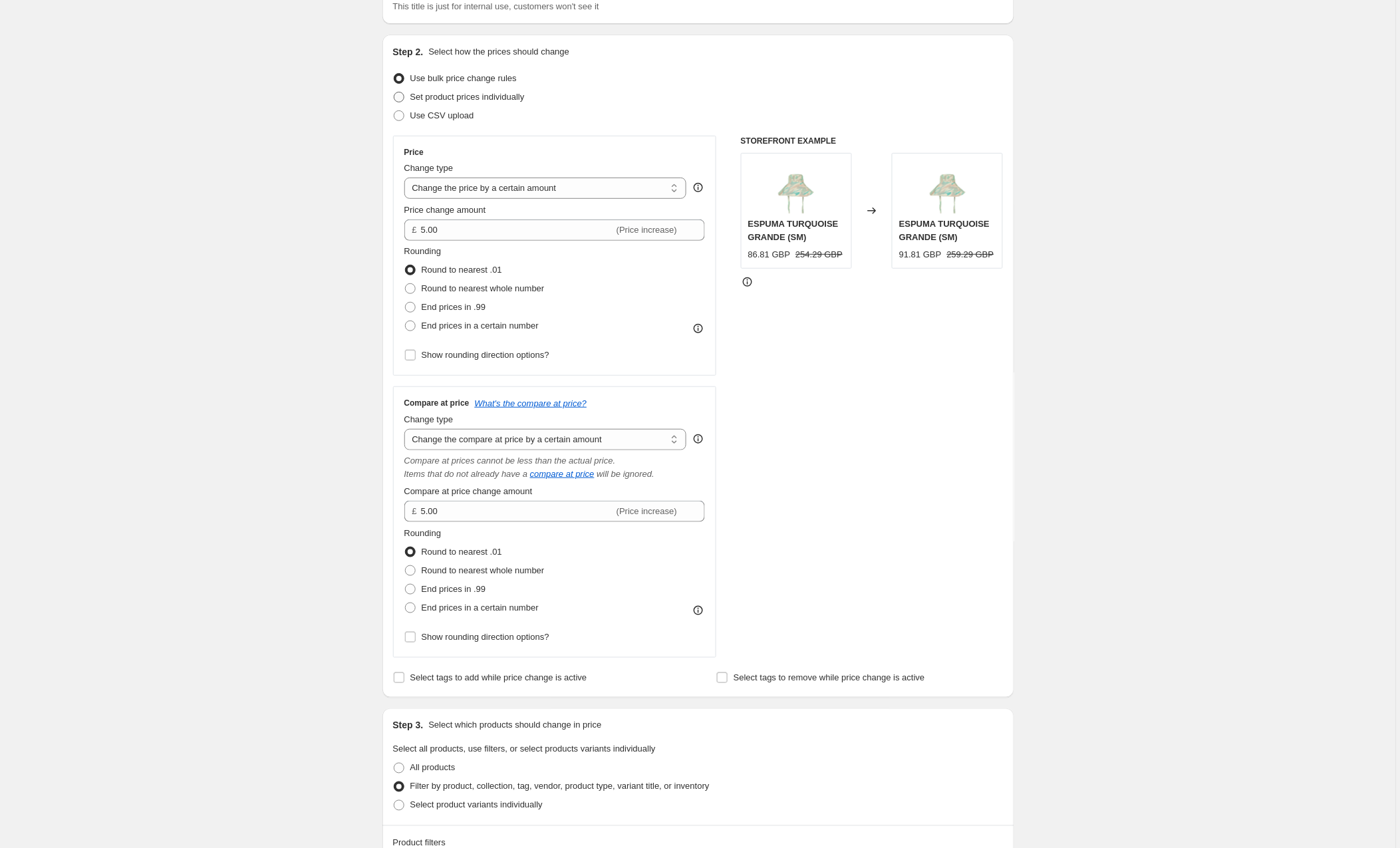
click at [402, 95] on span at bounding box center [399, 96] width 11 height 11
click at [395, 92] on input "Set product prices individually" at bounding box center [394, 91] width 1 height 1
radio input "true"
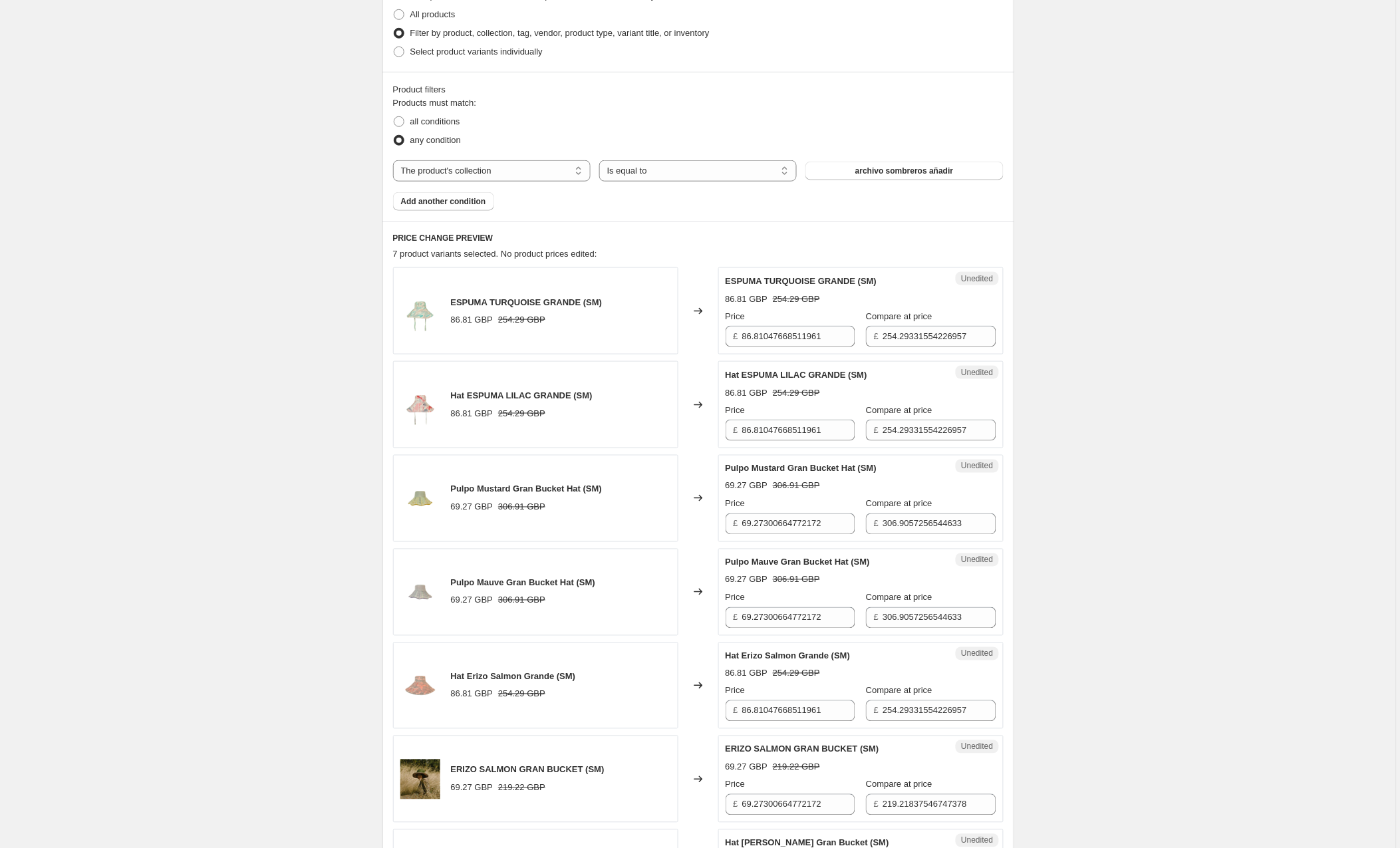
scroll to position [350, 0]
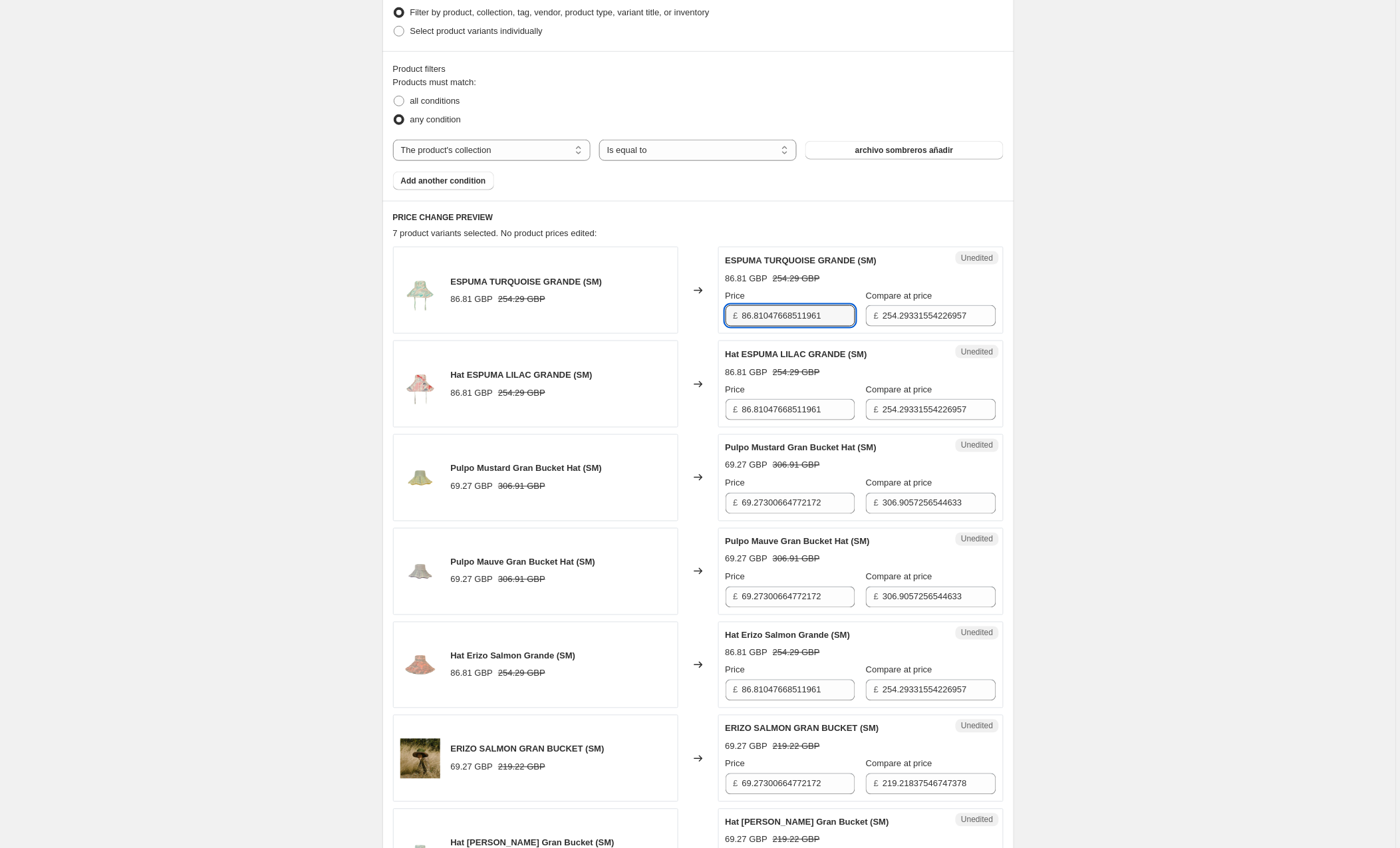
drag, startPoint x: 839, startPoint y: 317, endPoint x: 701, endPoint y: 319, distance: 138.0
click at [701, 319] on div "ESPUMA TURQUOISE GRANDE (SM) 86.81 GBP 254.29 GBP Changed to Unedited ESPUMA TU…" at bounding box center [699, 291] width 611 height 87
type input "90"
drag, startPoint x: 821, startPoint y: 411, endPoint x: 676, endPoint y: 423, distance: 145.5
click at [676, 423] on div "Hat ESPUMA LILAC GRANDE (SM) 86.81 GBP 254.29 GBP Changed to Unedited Hat ESPUM…" at bounding box center [699, 384] width 611 height 87
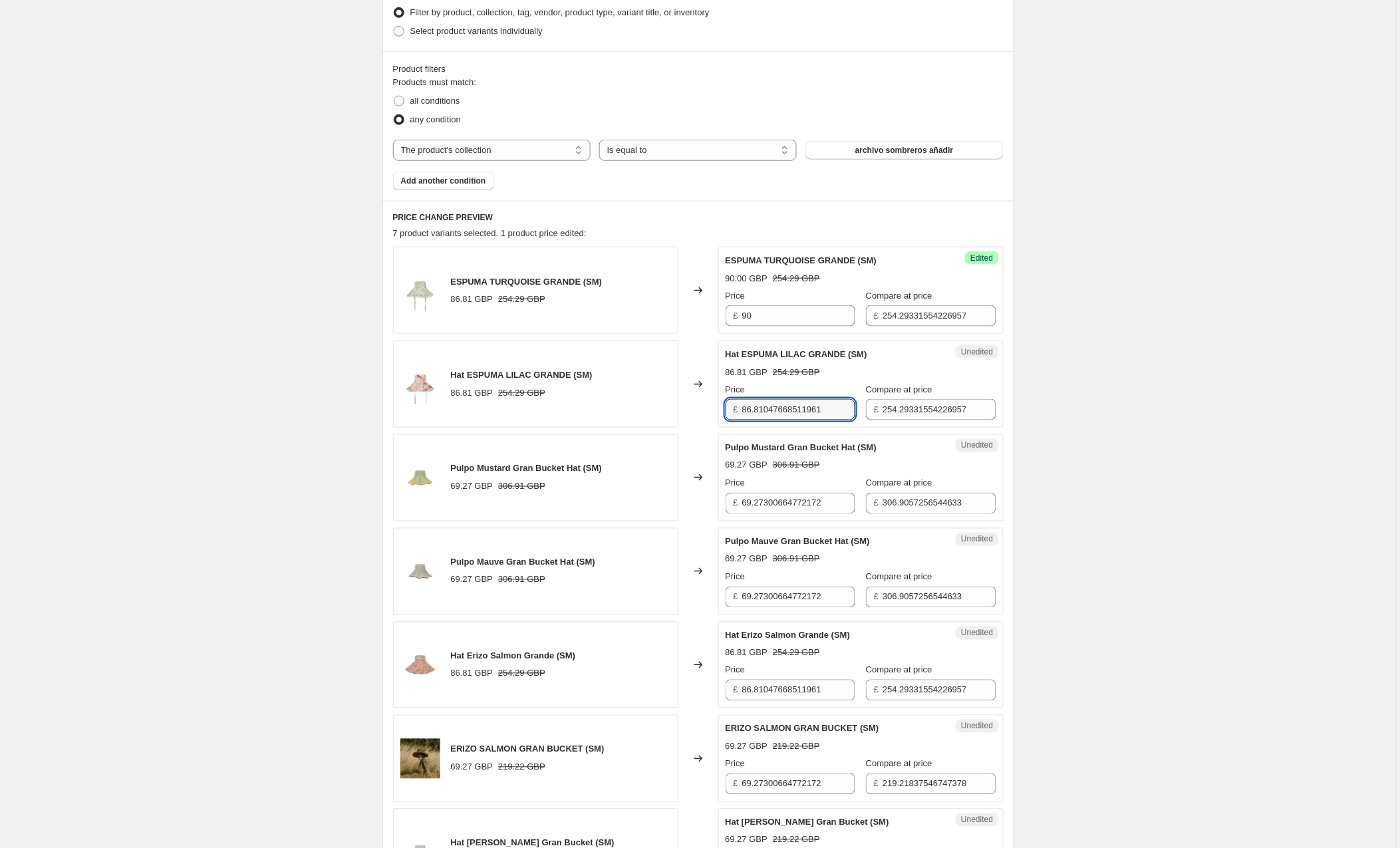
drag, startPoint x: 797, startPoint y: 407, endPoint x: 699, endPoint y: 407, distance: 98.0
click at [699, 407] on div "Hat ESPUMA LILAC GRANDE (SM) 86.81 GBP 254.29 GBP Changed to Unedited Hat ESPUM…" at bounding box center [699, 384] width 611 height 87
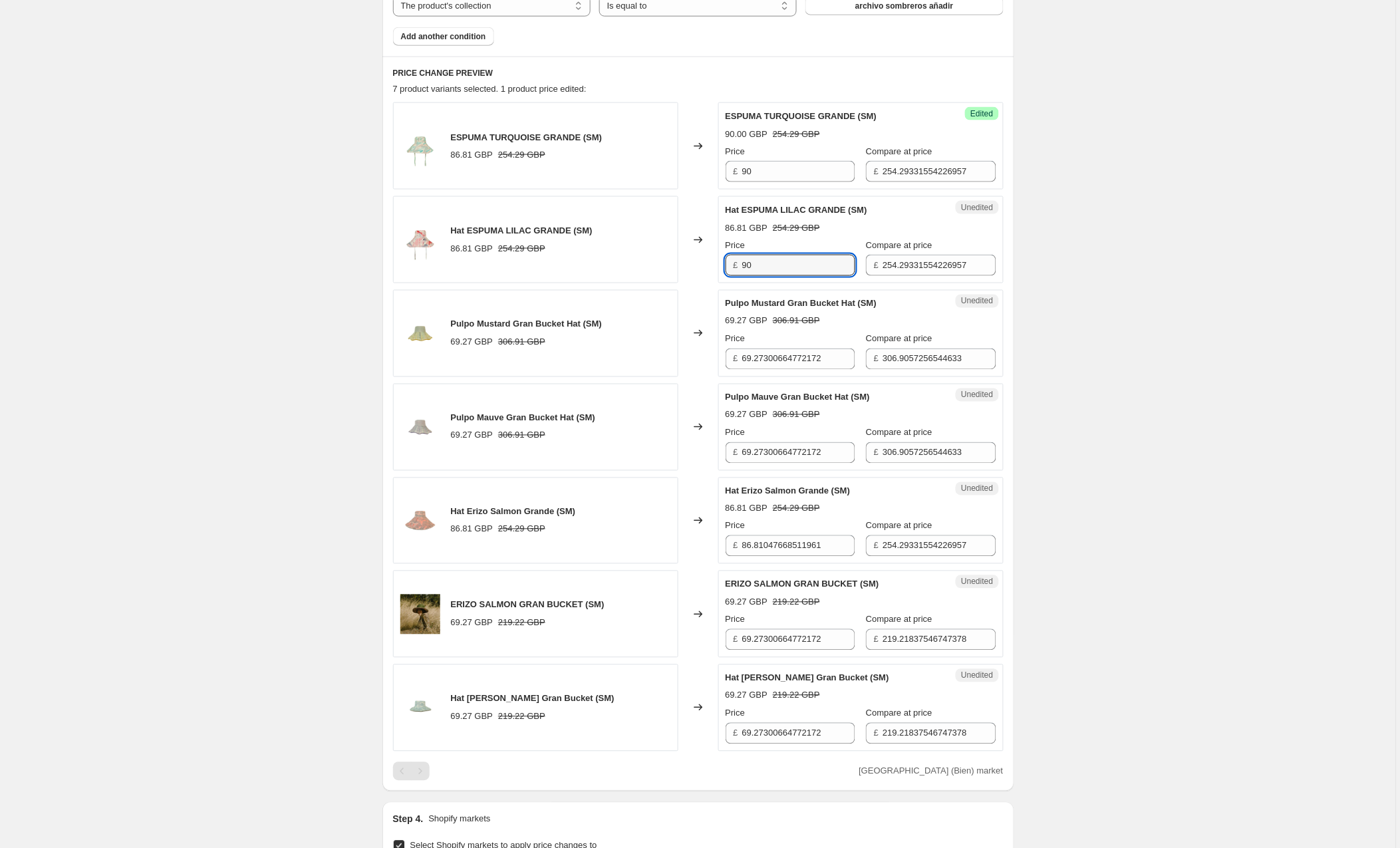
scroll to position [552, 0]
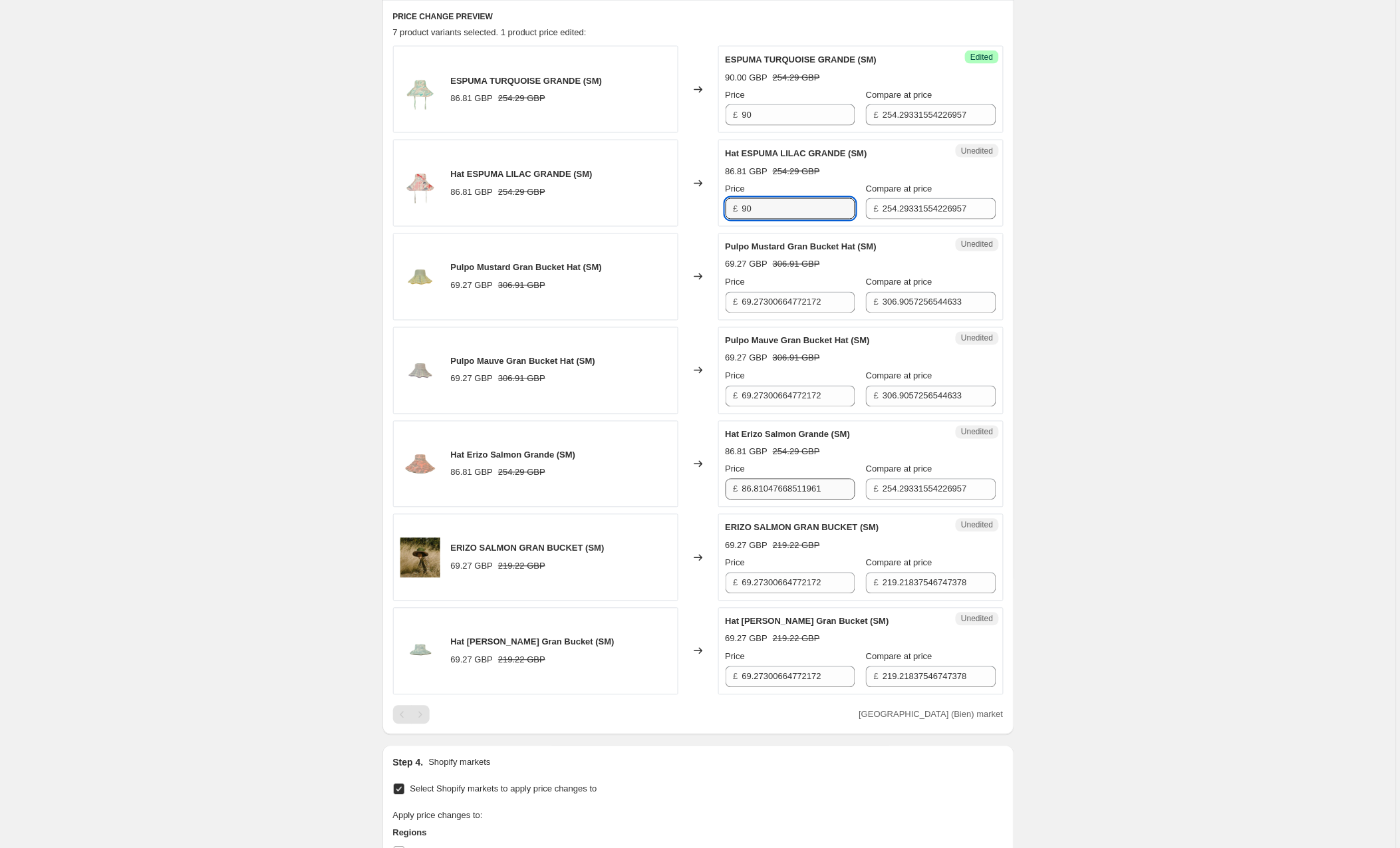
type input "90"
drag, startPoint x: 831, startPoint y: 493, endPoint x: 687, endPoint y: 492, distance: 144.0
click at [687, 492] on div "Hat Erizo Salmon Grande (SM) 86.81 GBP 254.29 GBP Changed to Unedited Hat Erizo…" at bounding box center [699, 464] width 611 height 87
type input "90"
drag, startPoint x: 843, startPoint y: 400, endPoint x: 717, endPoint y: 396, distance: 126.1
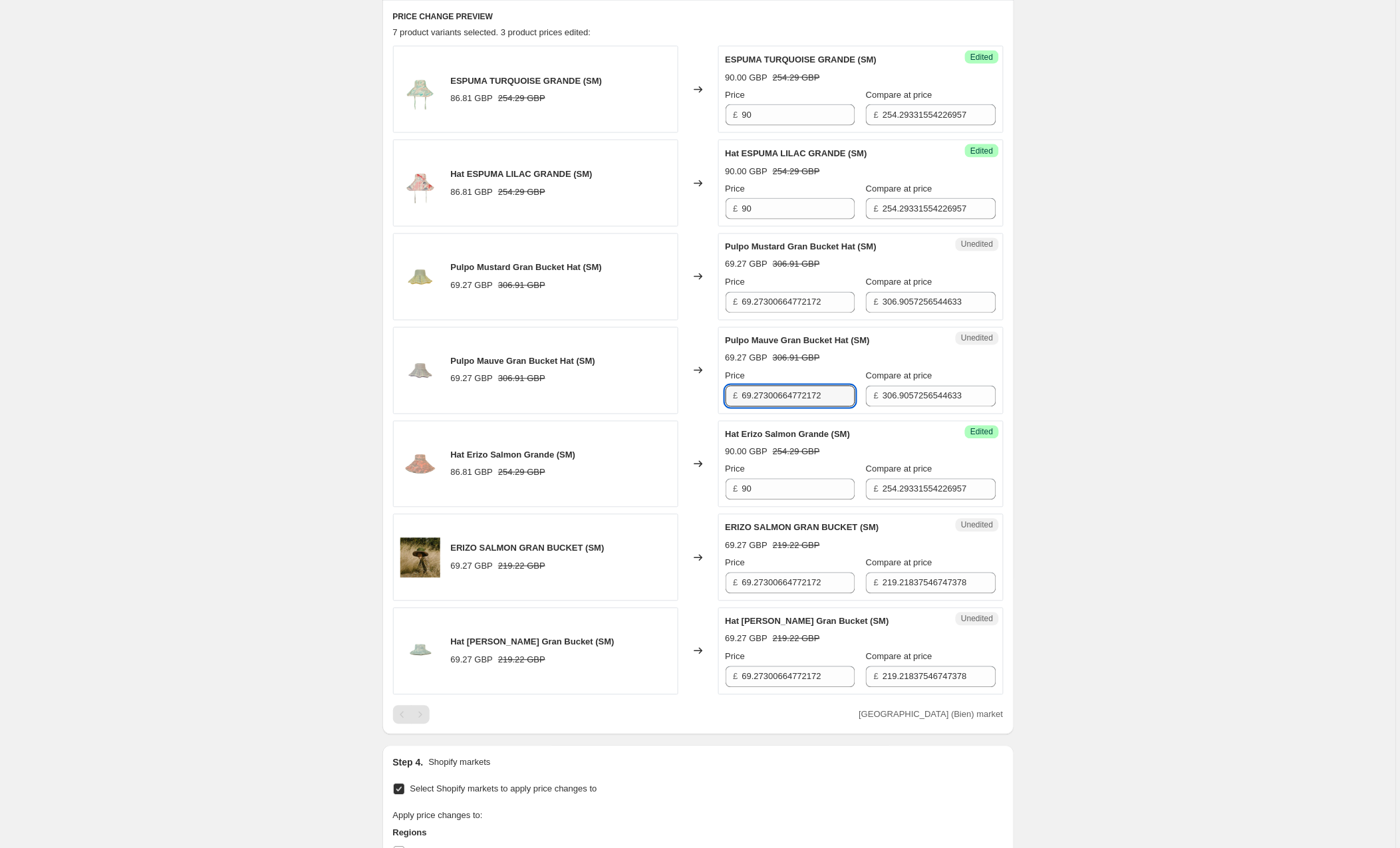
click at [717, 396] on div "Pulpo Mauve Gran Bucket Hat (SM) 69.27 GBP 306.91 GBP Changed to Unedited Pulpo…" at bounding box center [699, 371] width 611 height 87
type input "73"
drag, startPoint x: 847, startPoint y: 587, endPoint x: 725, endPoint y: 587, distance: 122.0
click at [725, 587] on div "Unedited ERIZO SALMON GRAN BUCKET (SM) 69.27 GBP 219.22 GBP Price £ 69.27300664…" at bounding box center [861, 558] width 286 height 87
type input "73"
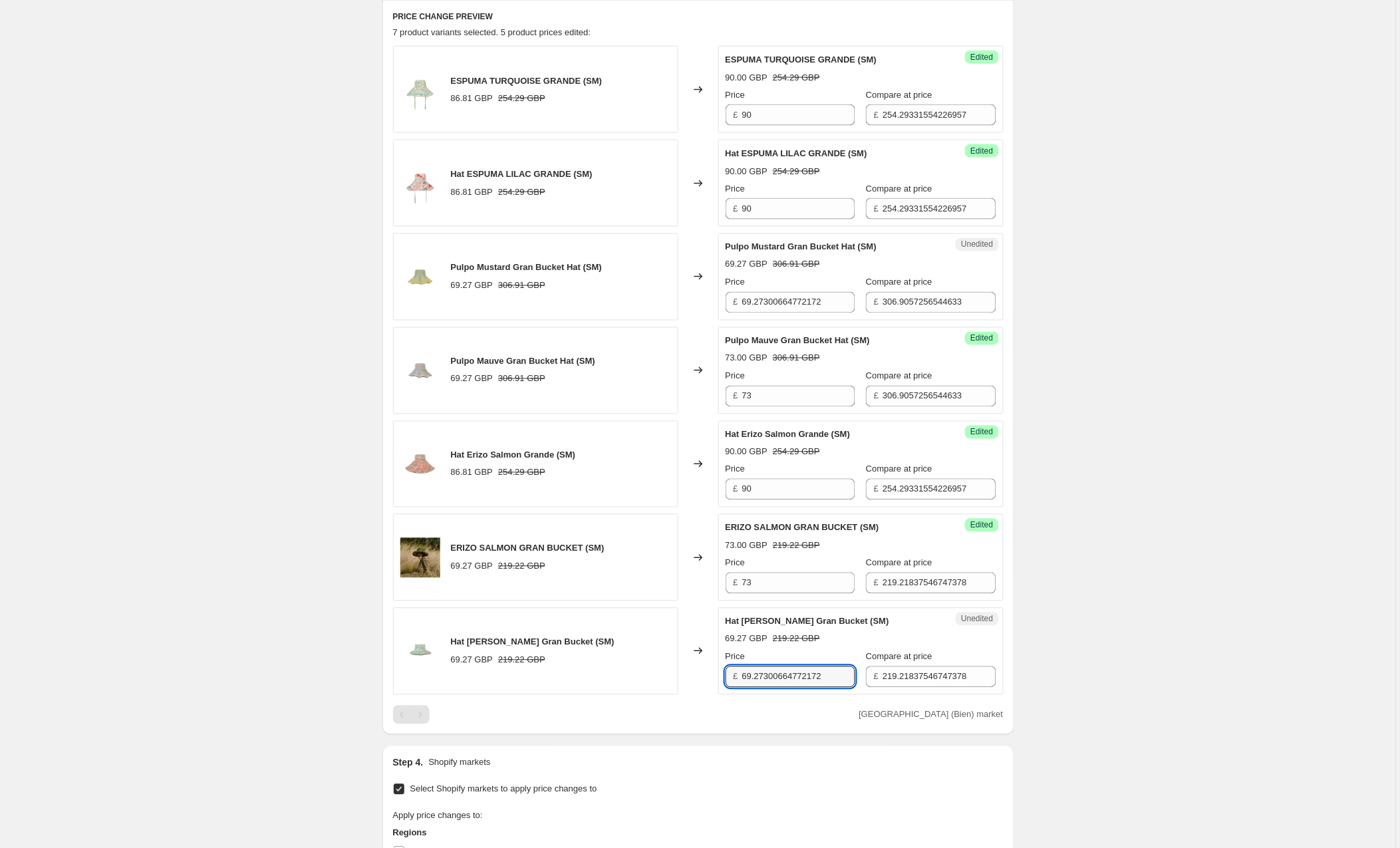
drag, startPoint x: 848, startPoint y: 681, endPoint x: 675, endPoint y: 681, distance: 173.0
click at [675, 681] on div "Hat [PERSON_NAME] Gran Bucket (SM) 69.27 GBP 219.22 GBP Changed to Unedited Hat…" at bounding box center [699, 652] width 611 height 87
type input "73"
drag, startPoint x: 846, startPoint y: 308, endPoint x: 675, endPoint y: 302, distance: 171.1
click at [675, 302] on div "Pulpo Mustard Gran Bucket Hat (SM) 69.27 GBP 306.91 GBP Changed to Unedited Pul…" at bounding box center [699, 277] width 611 height 87
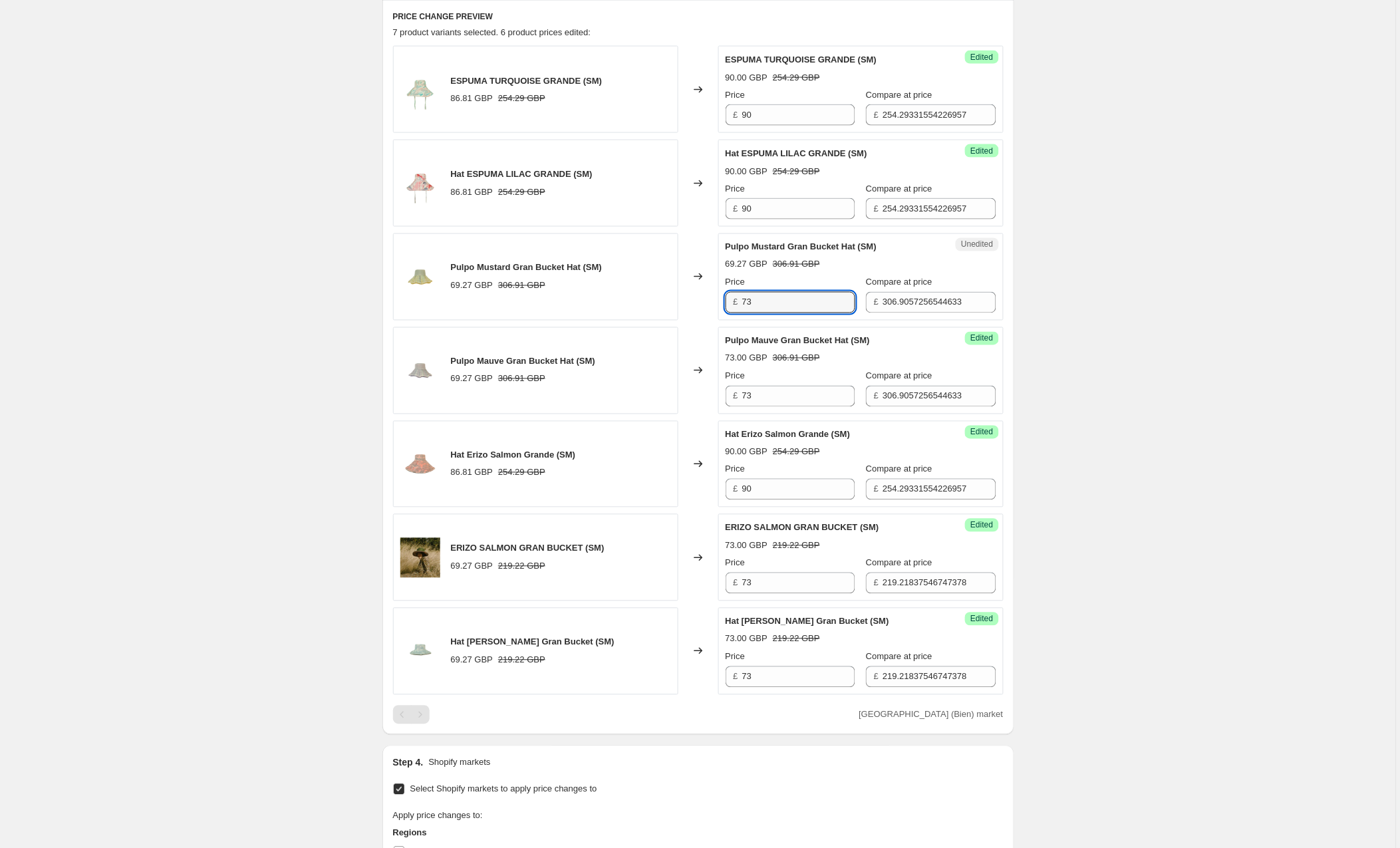
type input "73"
click at [1218, 303] on div "Create new price [MEDICAL_DATA]. This page is ready Create new price [MEDICAL_D…" at bounding box center [698, 407] width 1396 height 1918
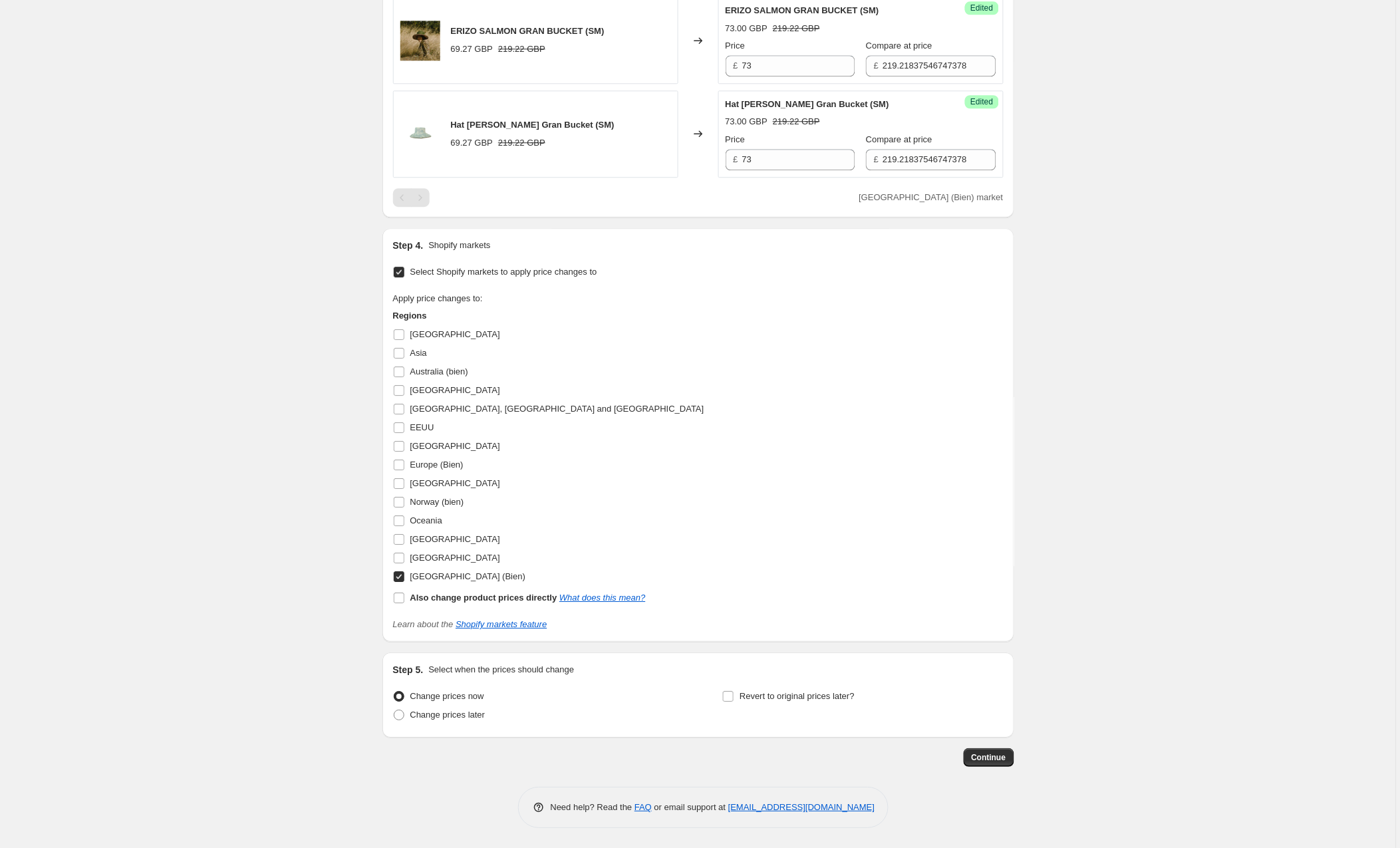
scroll to position [1075, 0]
click at [1004, 761] on span "Continue" at bounding box center [988, 757] width 34 height 11
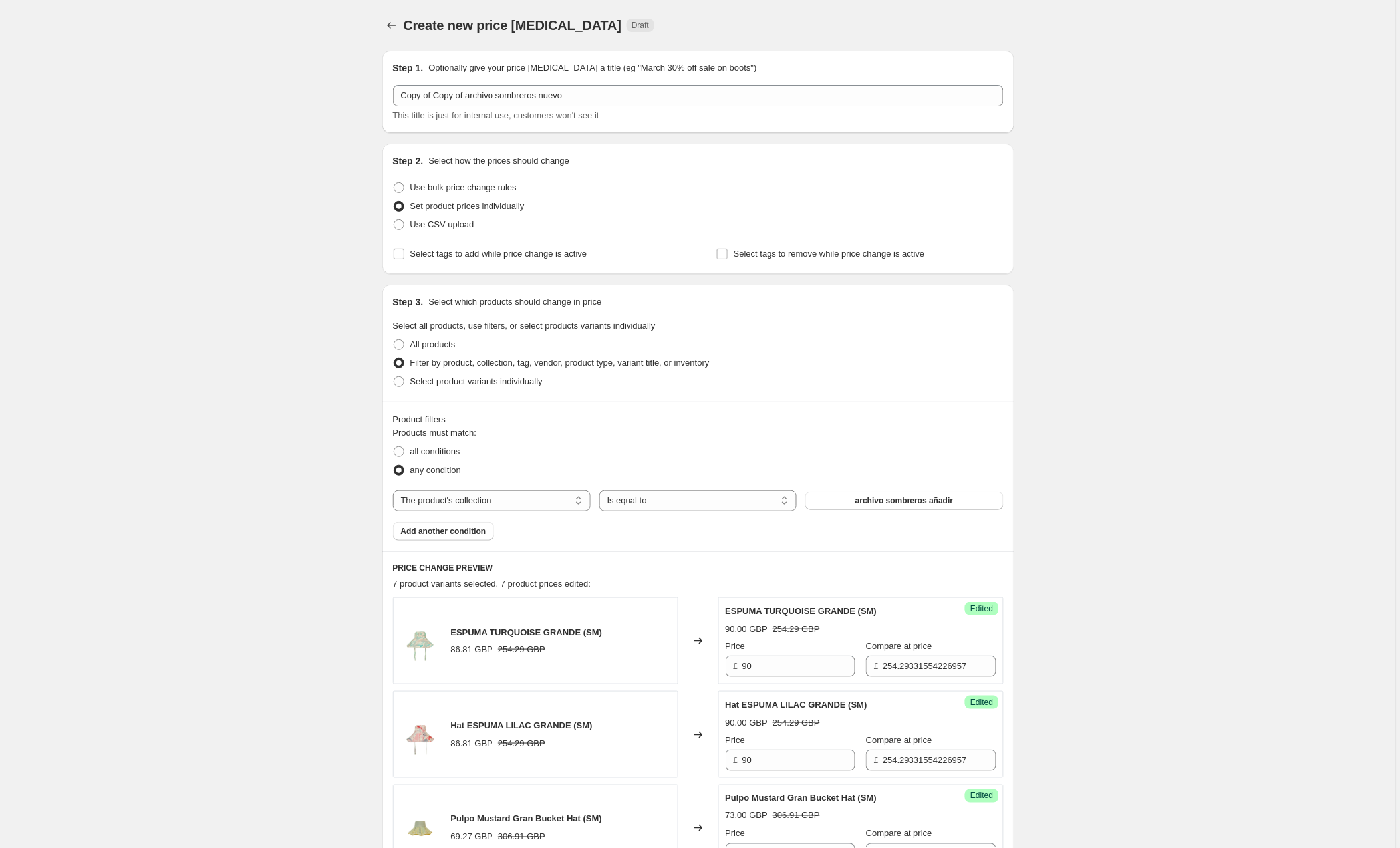
scroll to position [1074, 0]
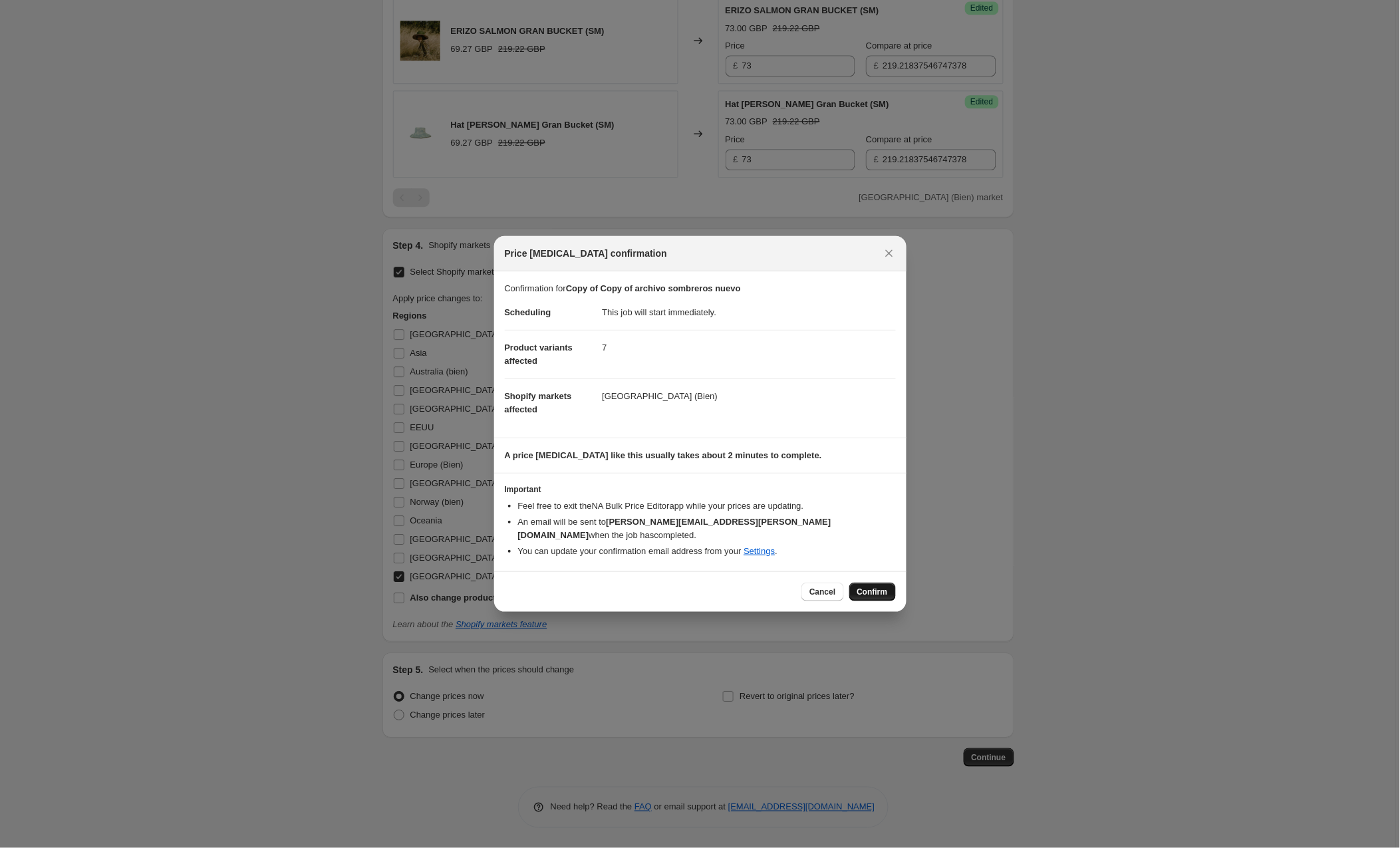
click at [877, 583] on button "Confirm" at bounding box center [872, 592] width 46 height 18
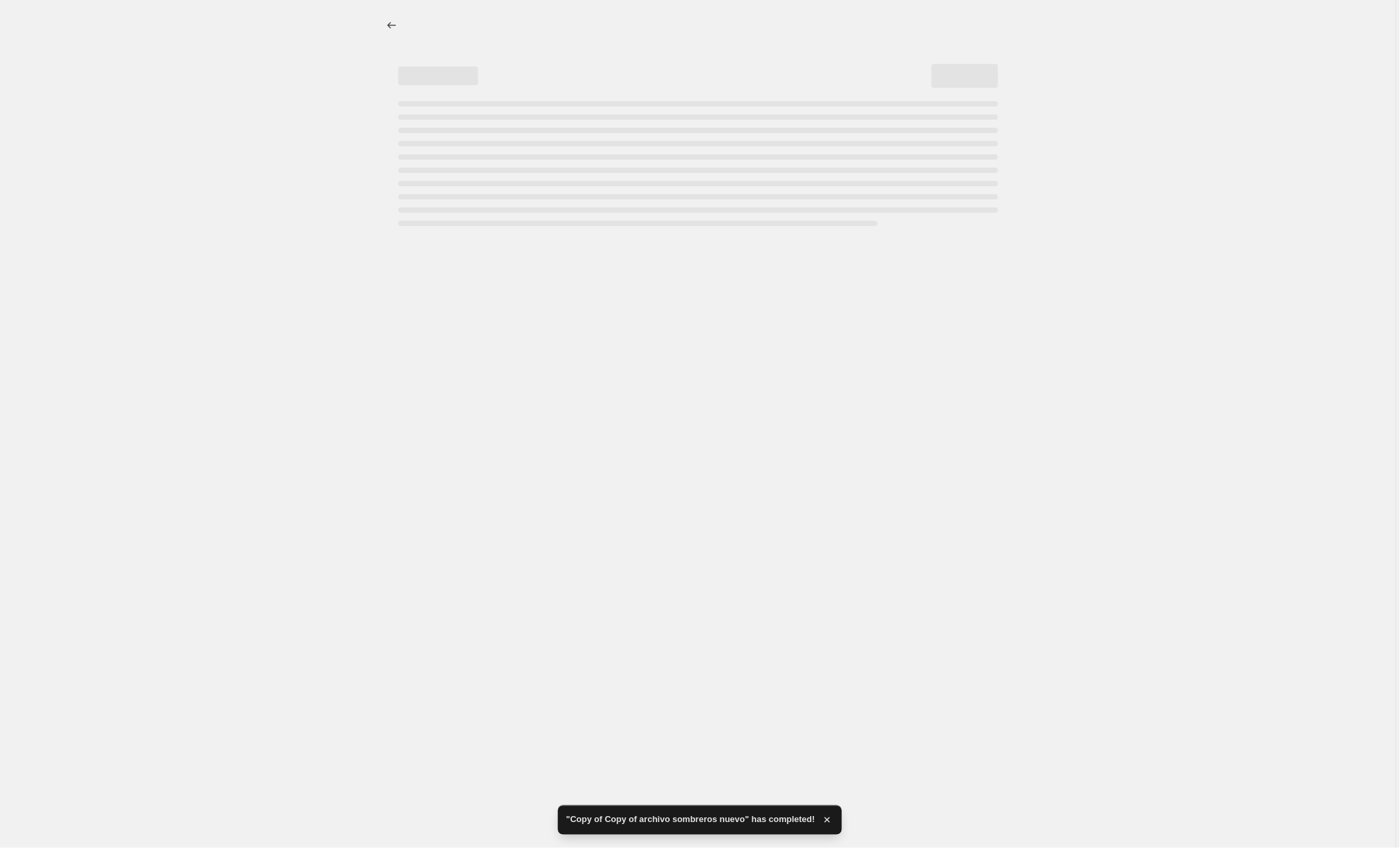
select select "collection"
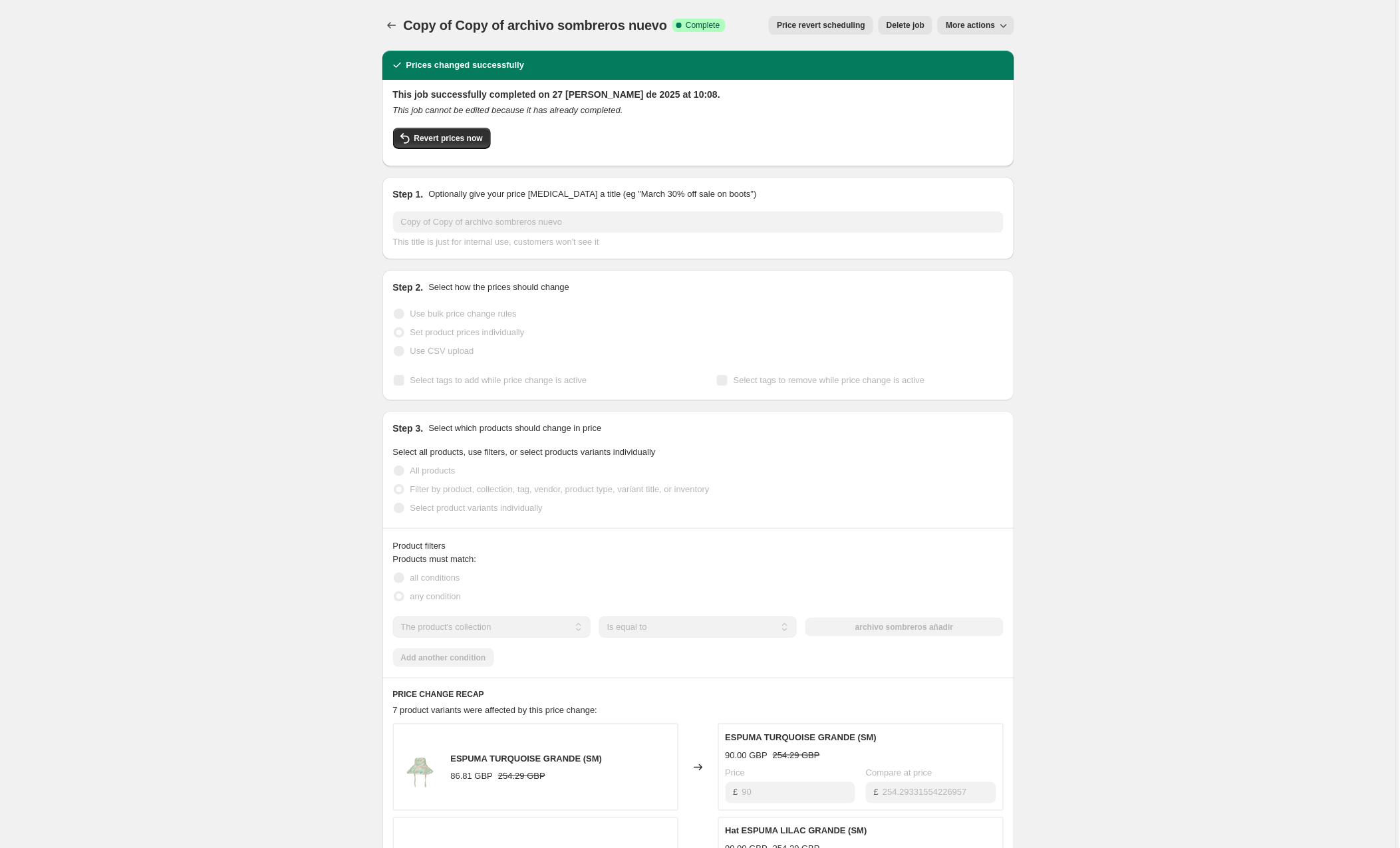
click at [978, 23] on span "More actions" at bounding box center [970, 25] width 49 height 11
click at [981, 53] on span "Copy to new job" at bounding box center [977, 53] width 62 height 10
select select "collection"
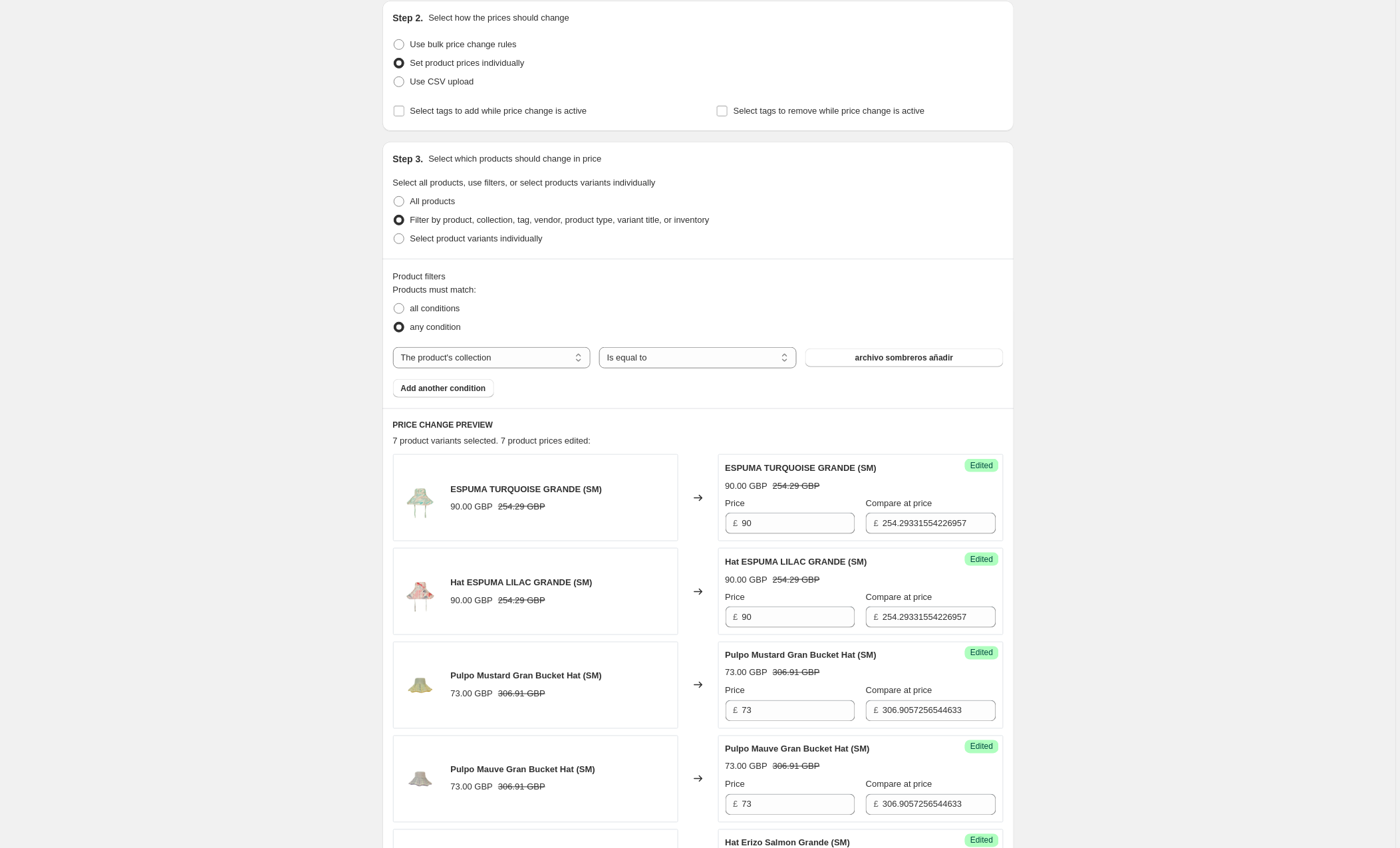
scroll to position [179, 0]
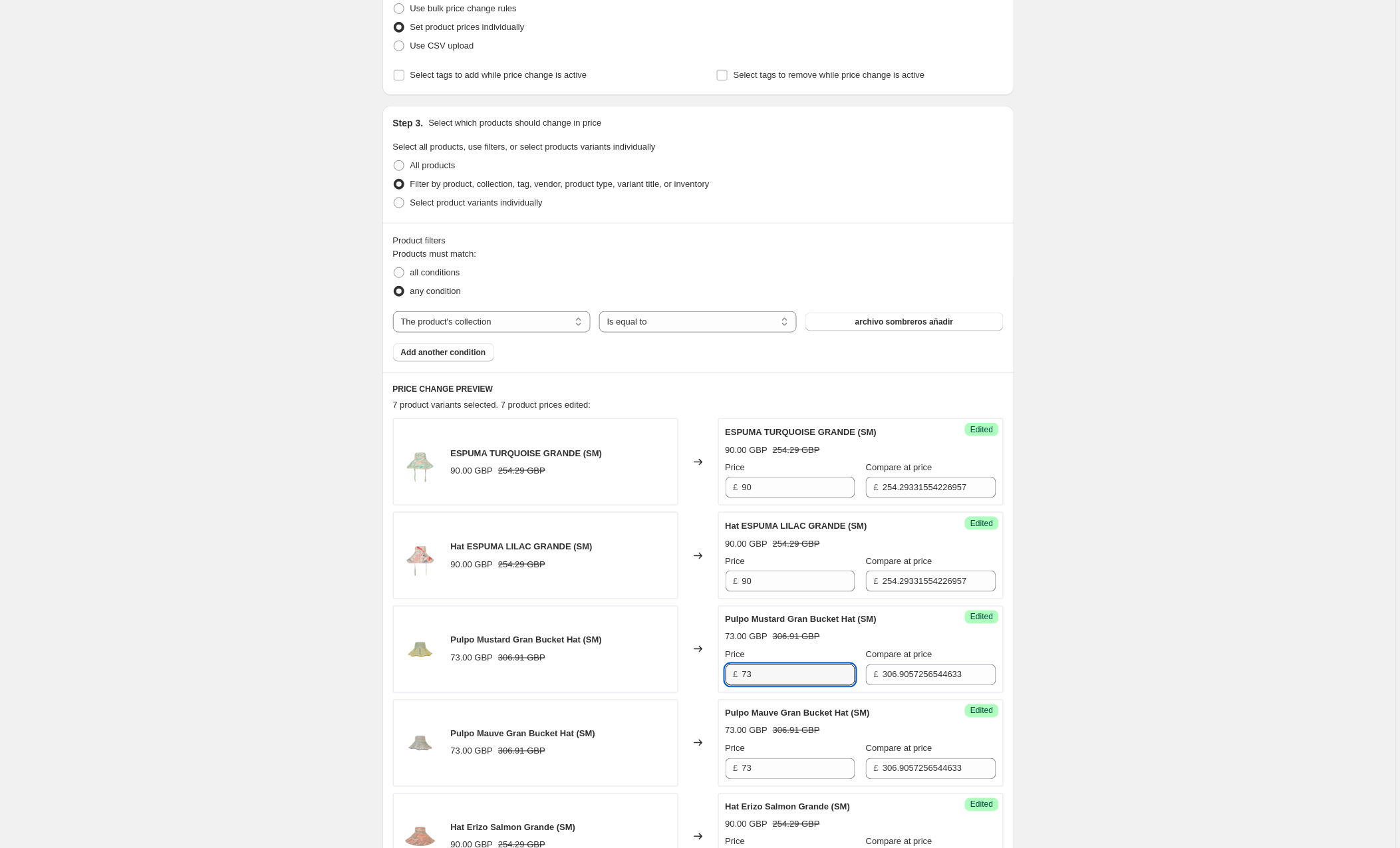
drag, startPoint x: 770, startPoint y: 673, endPoint x: 700, endPoint y: 675, distance: 70.0
click at [700, 675] on div "Pulpo Mustard Gran Bucket Hat (SM) 73.00 GBP 306.91 GBP Changed to Success Edit…" at bounding box center [699, 650] width 611 height 87
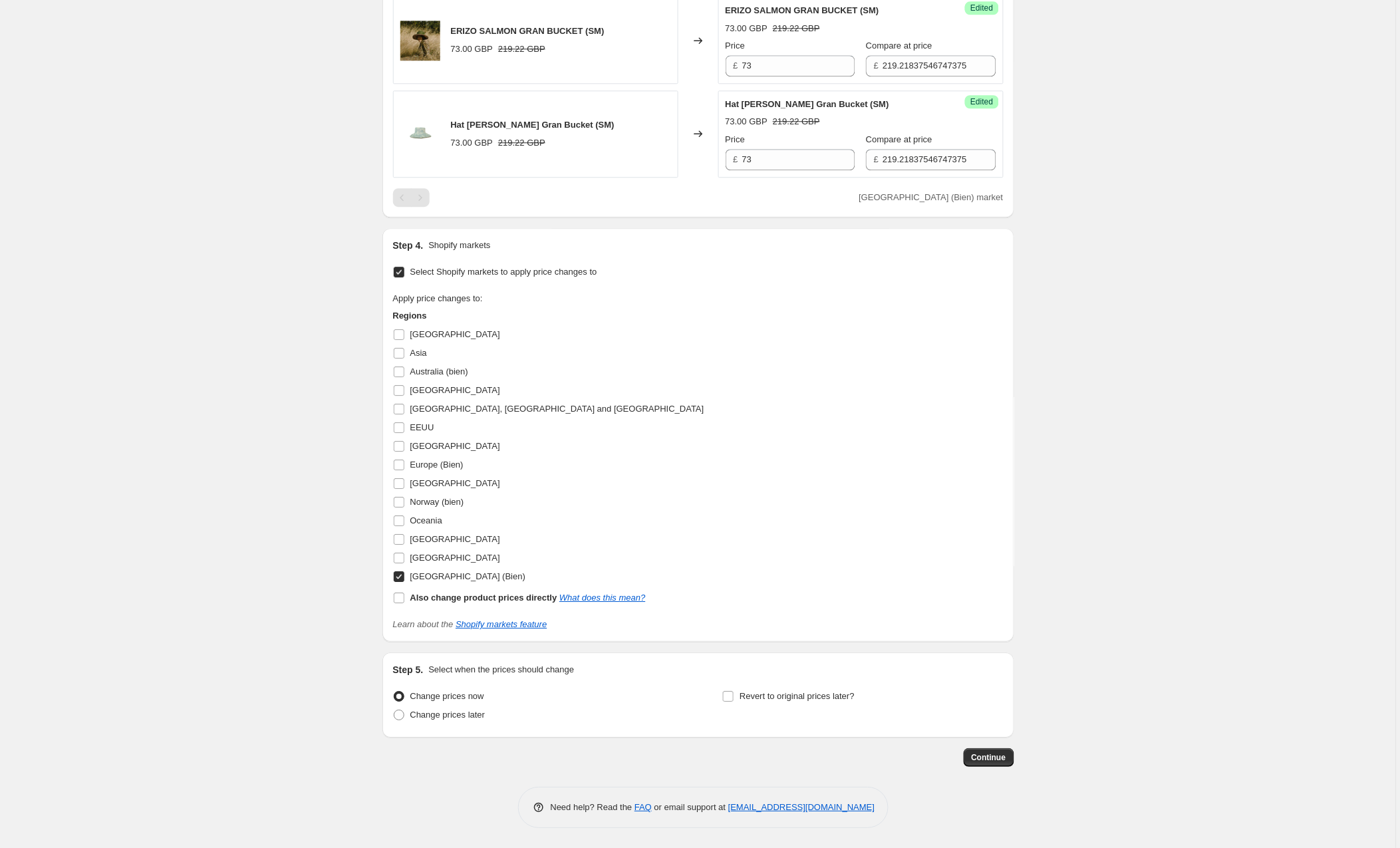
click at [402, 574] on input "[GEOGRAPHIC_DATA] (Bien)" at bounding box center [399, 576] width 11 height 11
checkbox input "false"
click at [400, 429] on input "EEUU" at bounding box center [399, 427] width 11 height 11
checkbox input "true"
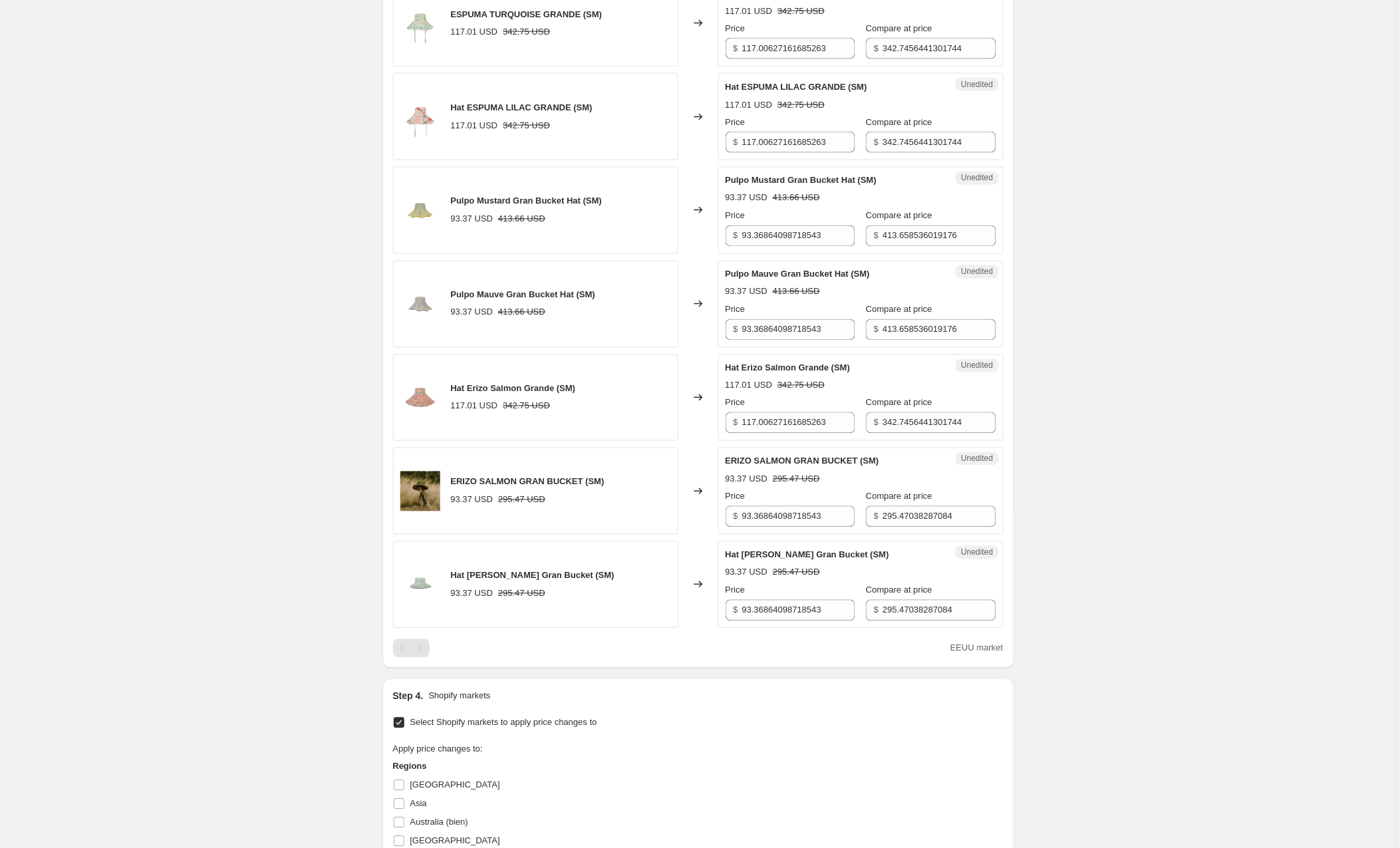
scroll to position [559, 0]
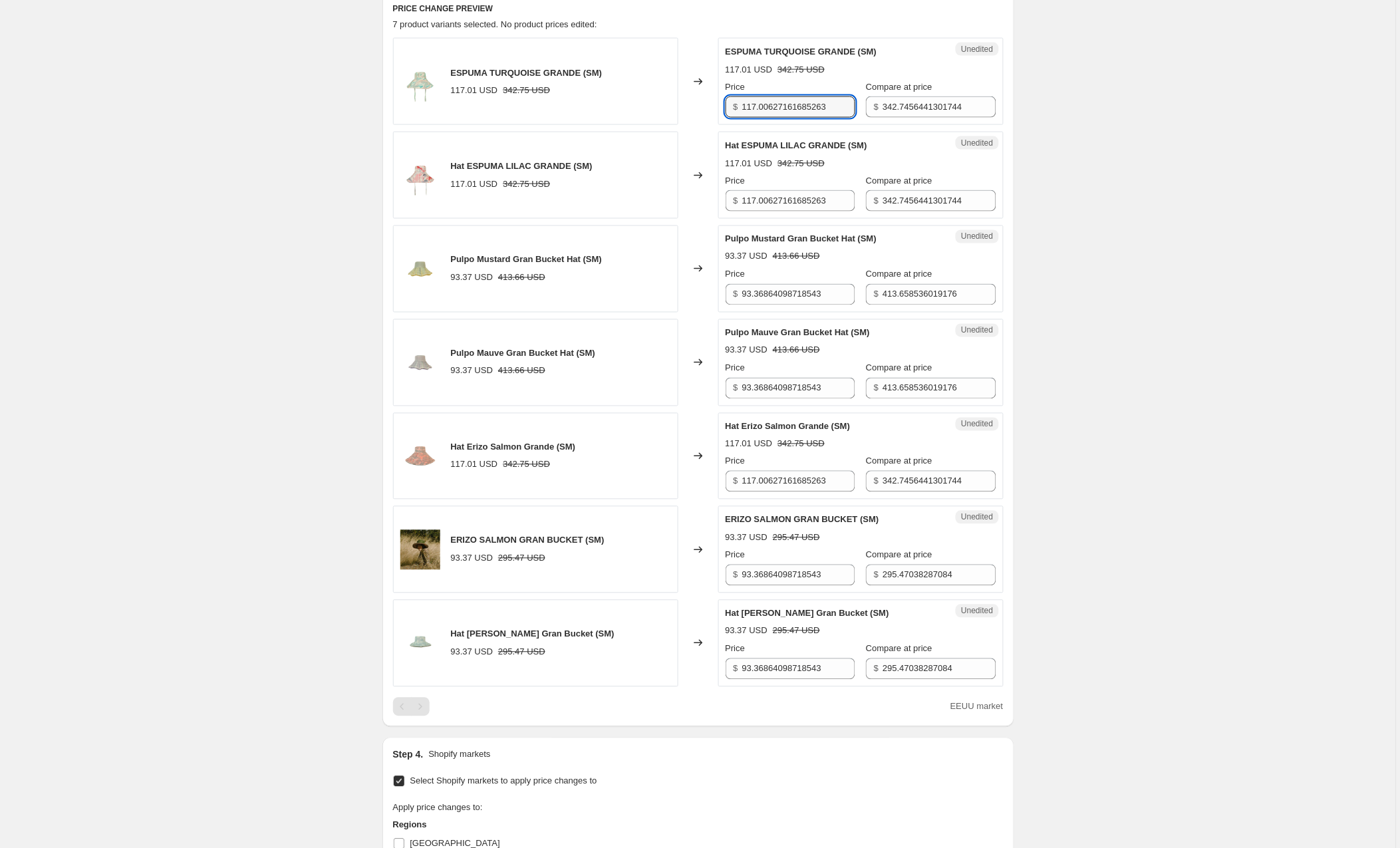
drag, startPoint x: 848, startPoint y: 111, endPoint x: 725, endPoint y: 107, distance: 123.1
click at [725, 107] on div "Unedited ESPUMA TURQUOISE GRANDE (SM) 117.01 USD 342.75 USD Price $ 117.0062716…" at bounding box center [861, 82] width 286 height 87
type input "119"
drag, startPoint x: 847, startPoint y: 203, endPoint x: 711, endPoint y: 196, distance: 136.2
click at [711, 196] on div "Hat ESPUMA LILAC GRANDE (SM) 117.01 USD 342.75 USD Changed to Unedited Hat ESPU…" at bounding box center [699, 175] width 611 height 87
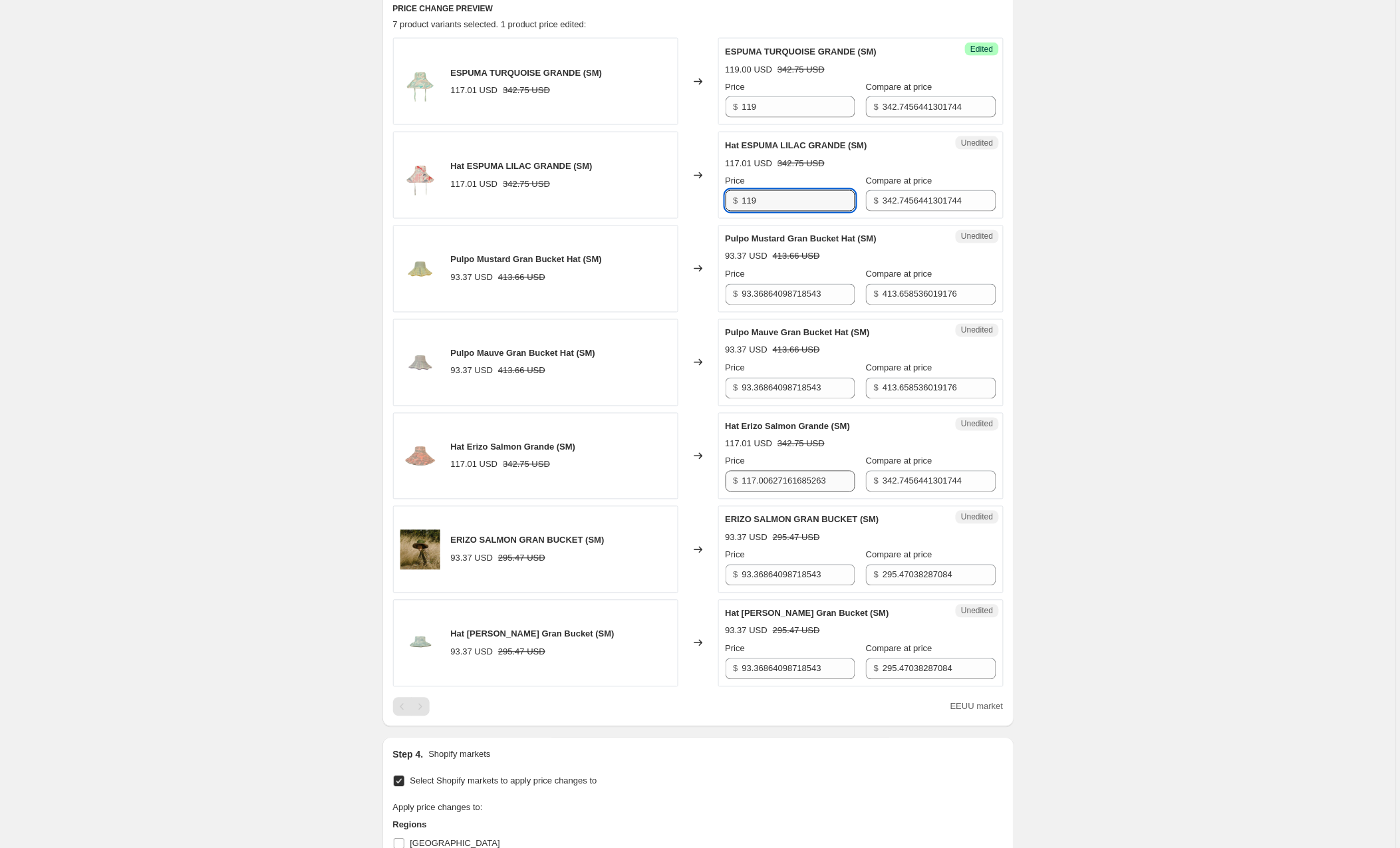
type input "119"
drag, startPoint x: 846, startPoint y: 485, endPoint x: 719, endPoint y: 484, distance: 127.0
click at [719, 484] on div "Hat Erizo Salmon Grande (SM) 117.01 USD 342.75 USD Changed to Unedited Hat Eriz…" at bounding box center [699, 457] width 611 height 87
type input "119"
drag, startPoint x: 839, startPoint y: 391, endPoint x: 698, endPoint y: 391, distance: 141.0
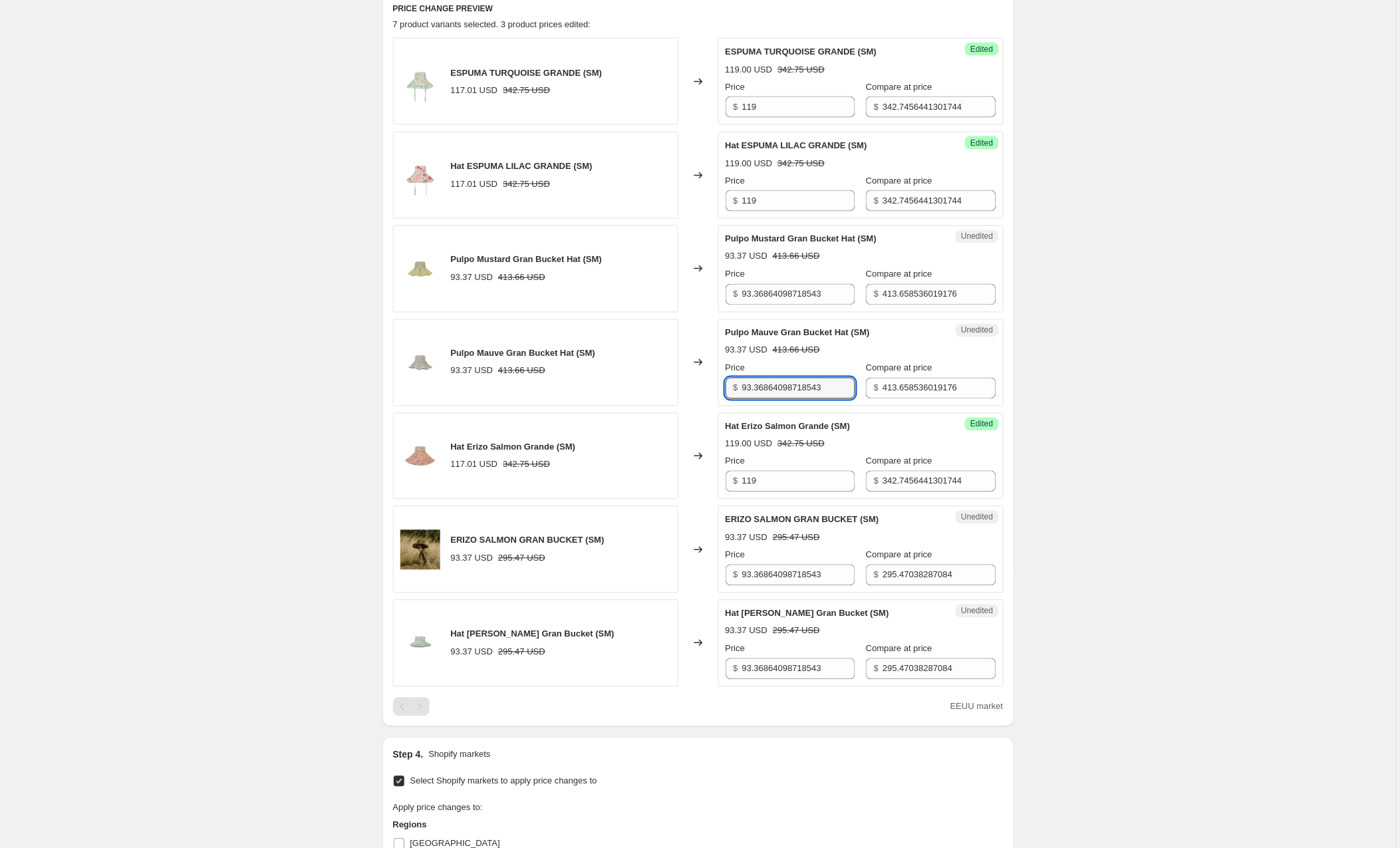
click at [698, 391] on div "Pulpo Mauve Gran Bucket Hat (SM) 93.37 USD 413.66 USD Changed to Unedited Pulpo…" at bounding box center [699, 363] width 611 height 87
type input "119"
drag, startPoint x: 833, startPoint y: 576, endPoint x: 698, endPoint y: 574, distance: 135.0
click at [698, 574] on div "ERIZO SALMON GRAN BUCKET (SM) 93.37 USD 295.47 USD Changed to Unedited ERIZO SA…" at bounding box center [699, 550] width 611 height 87
type input "119"
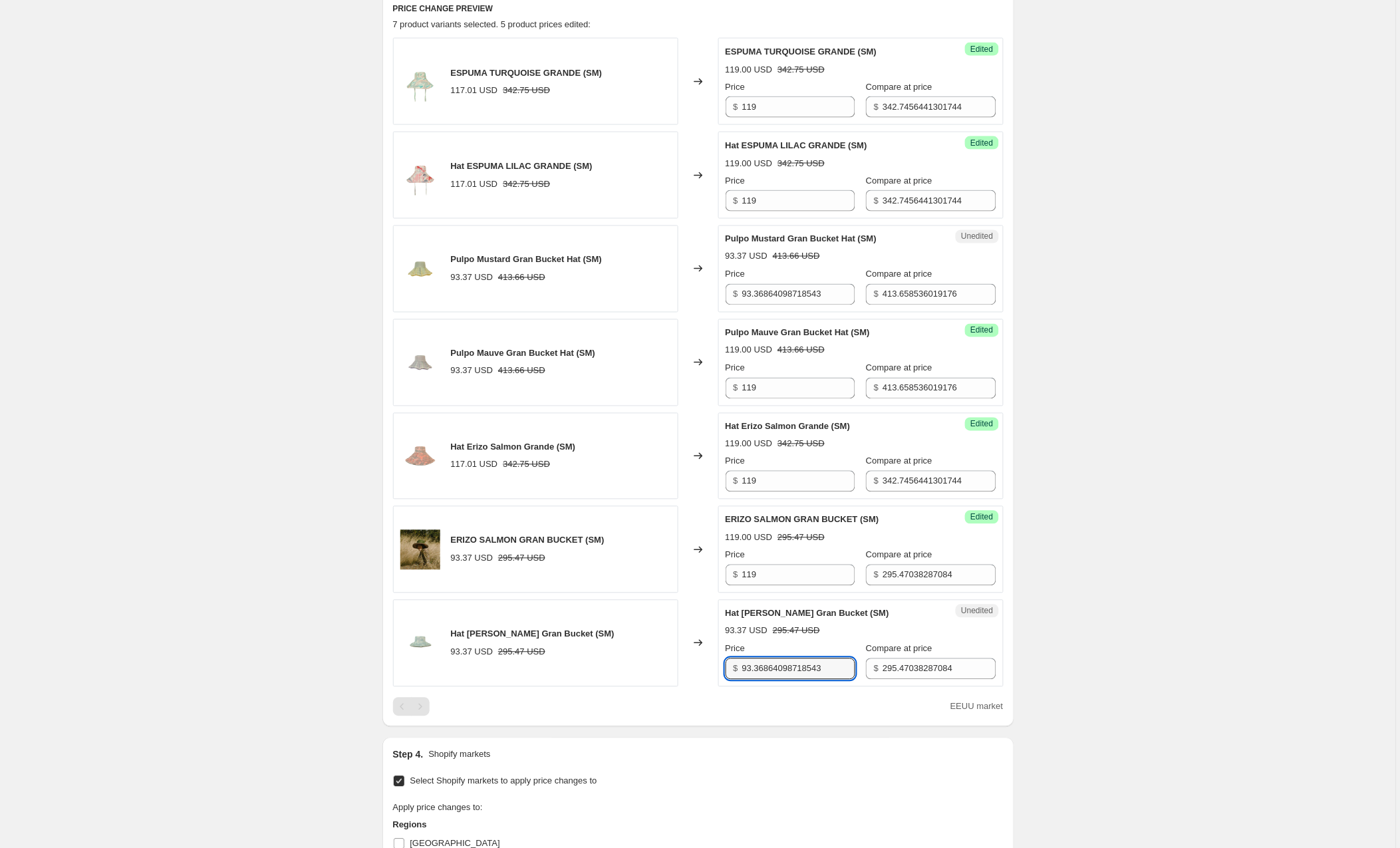
drag, startPoint x: 841, startPoint y: 670, endPoint x: 694, endPoint y: 671, distance: 147.0
click at [694, 671] on div "Hat [PERSON_NAME] Gran Bucket (SM) 93.37 USD 295.47 USD Changed to Unedited Hat…" at bounding box center [699, 644] width 611 height 87
type input "119"
drag, startPoint x: 760, startPoint y: 296, endPoint x: 702, endPoint y: 295, distance: 58.0
click at [702, 295] on div "Pulpo Mustard Gran Bucket Hat (SM) 93.37 USD 413.66 USD Changed to Unedited Pul…" at bounding box center [699, 269] width 611 height 87
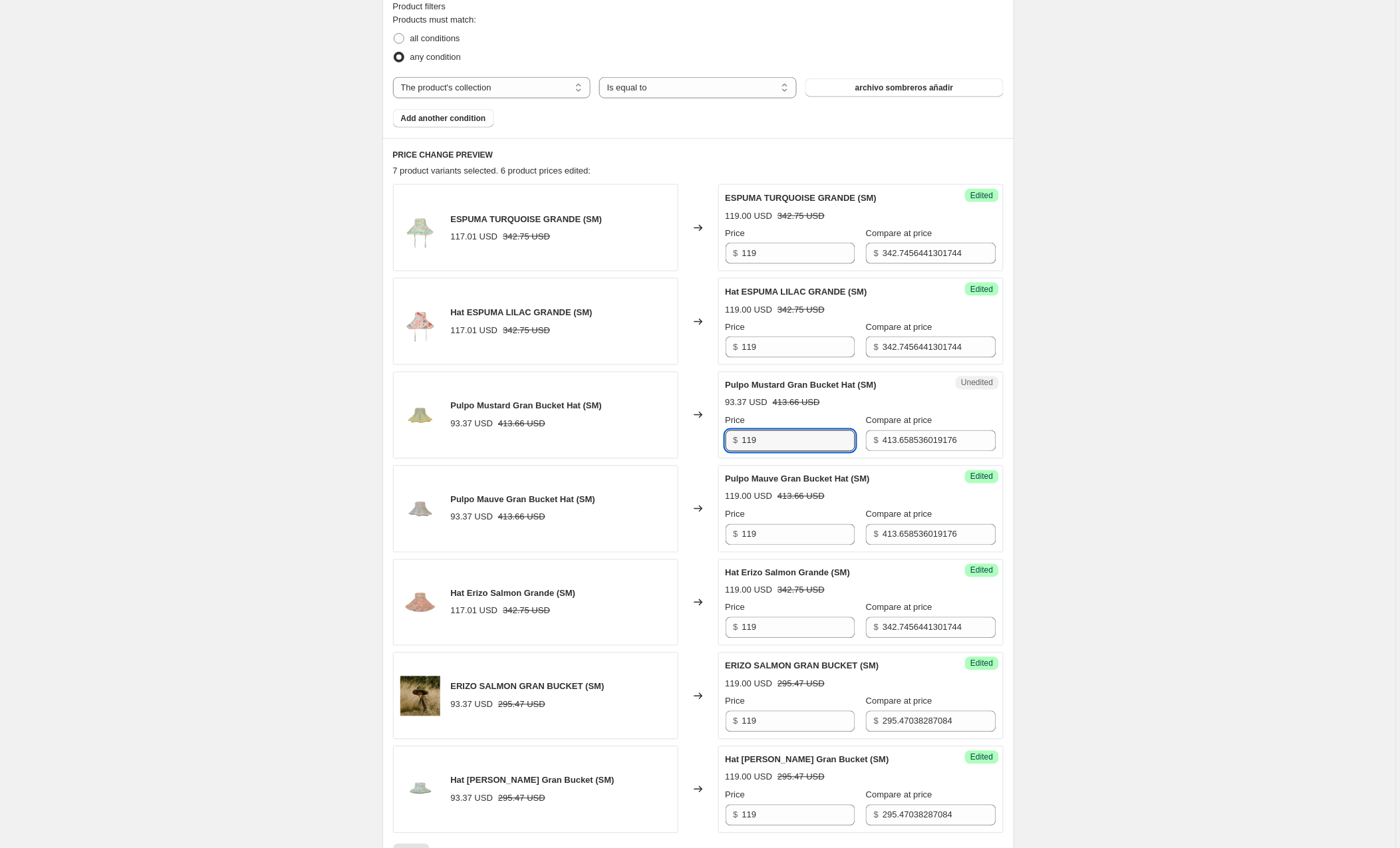
scroll to position [405, 0]
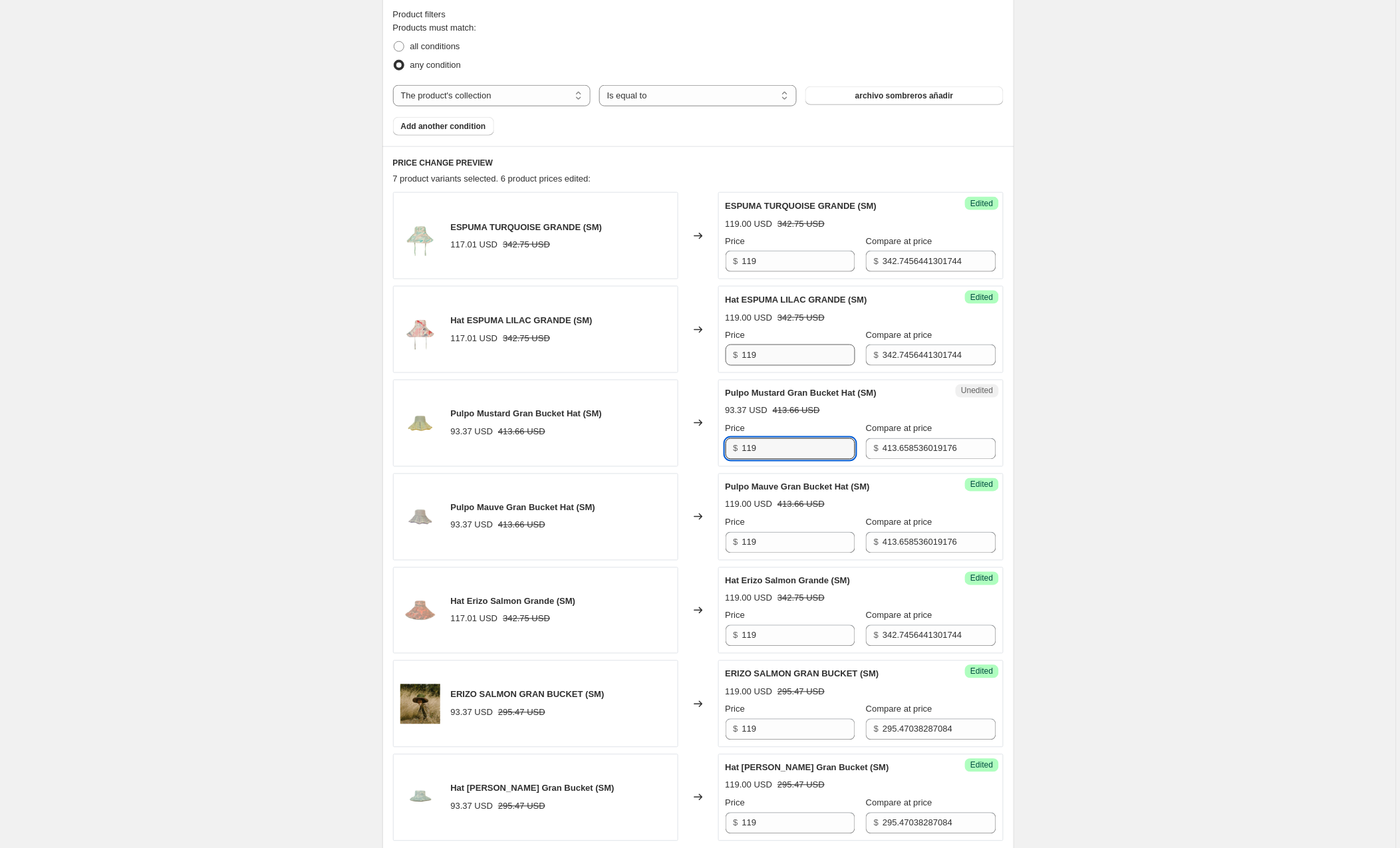
type input "119"
drag, startPoint x: 783, startPoint y: 352, endPoint x: 685, endPoint y: 349, distance: 98.0
click at [685, 349] on div "Hat ESPUMA LILAC GRANDE (SM) 117.01 USD 342.75 USD Changed to Success Edited Ha…" at bounding box center [699, 330] width 611 height 87
type input "126"
drag, startPoint x: 782, startPoint y: 256, endPoint x: 662, endPoint y: 264, distance: 120.3
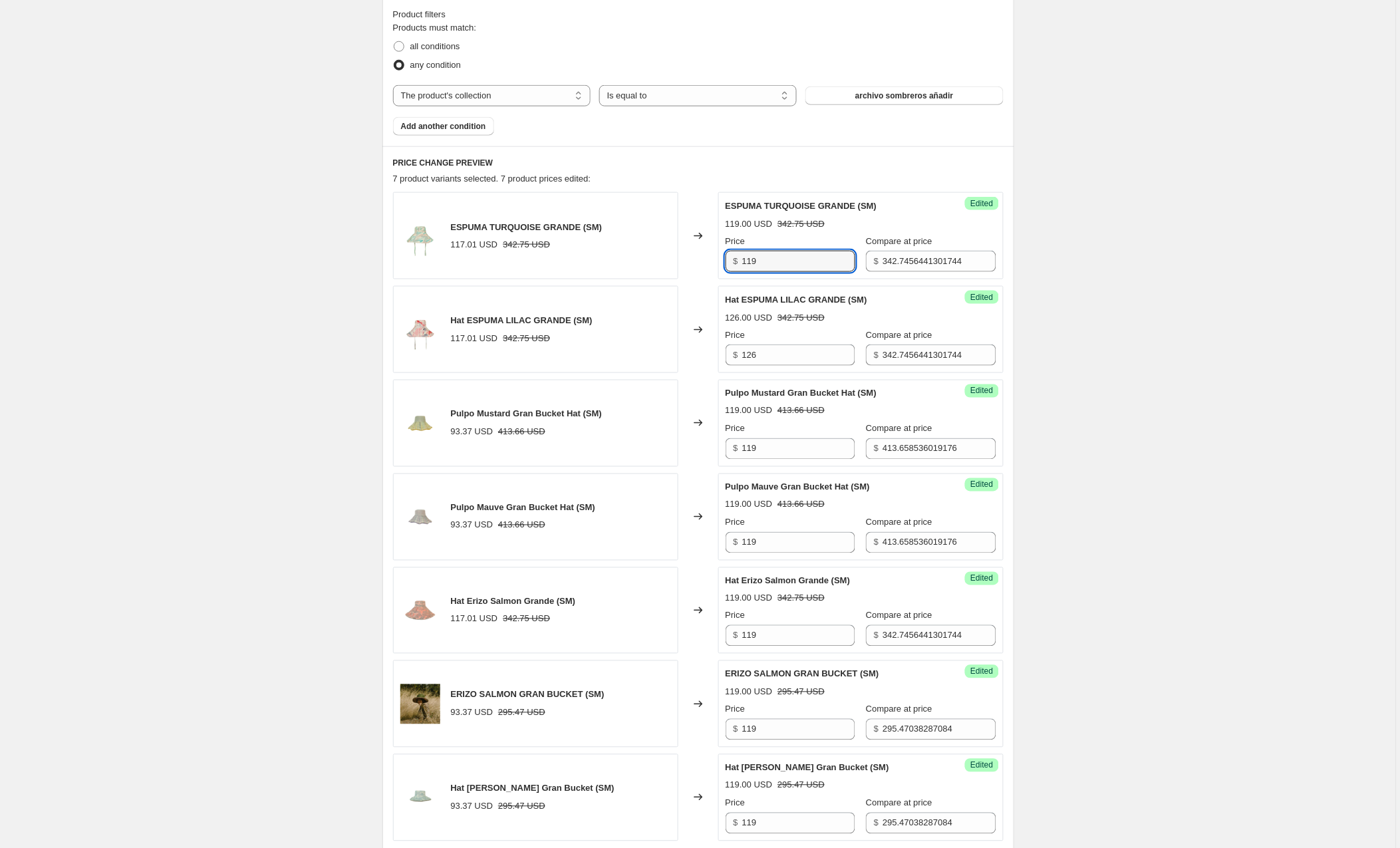
click at [662, 264] on div "ESPUMA TURQUOISE GRANDE (SM) 117.01 USD 342.75 USD Changed to Success Edited ES…" at bounding box center [699, 236] width 611 height 87
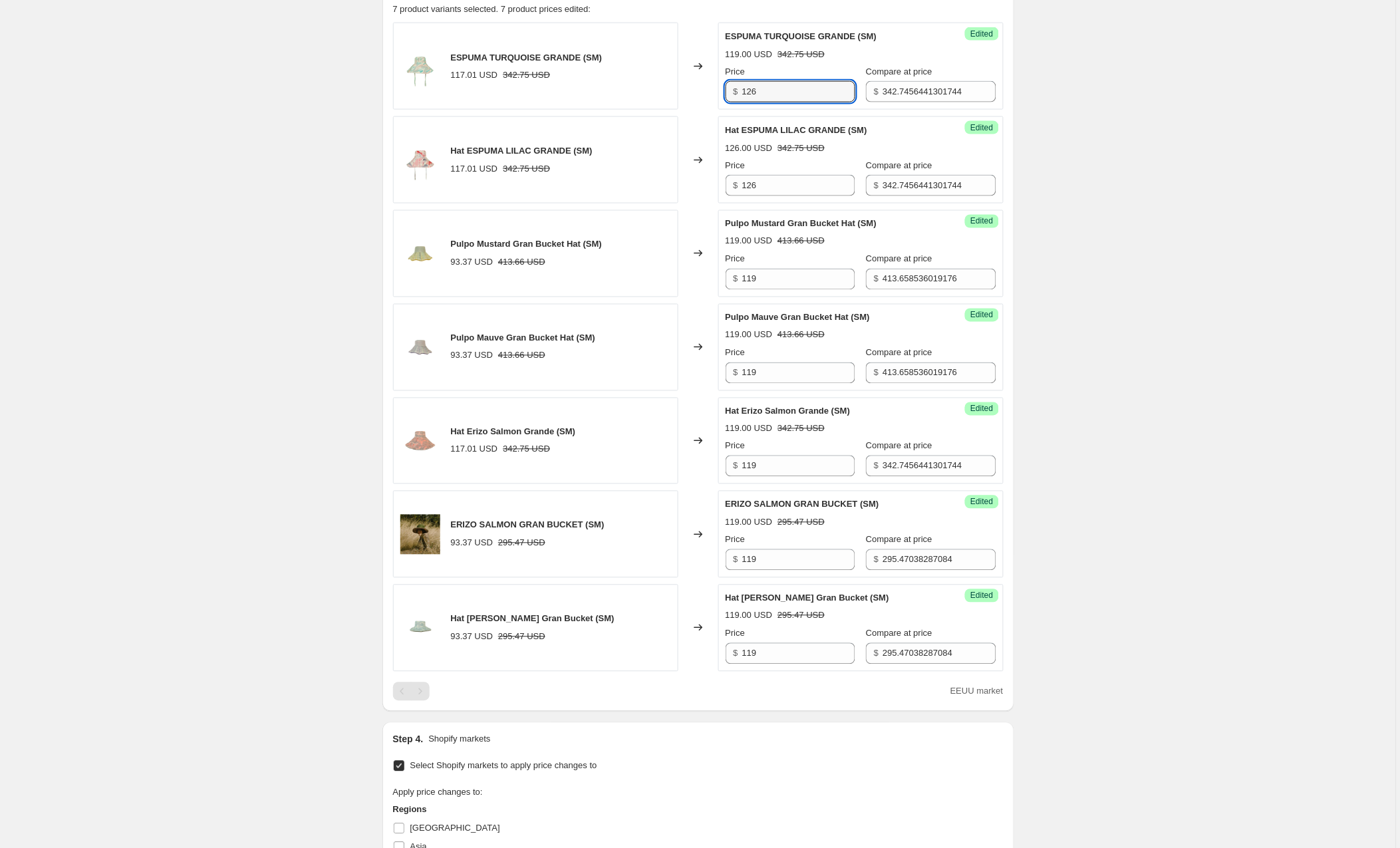
scroll to position [583, 0]
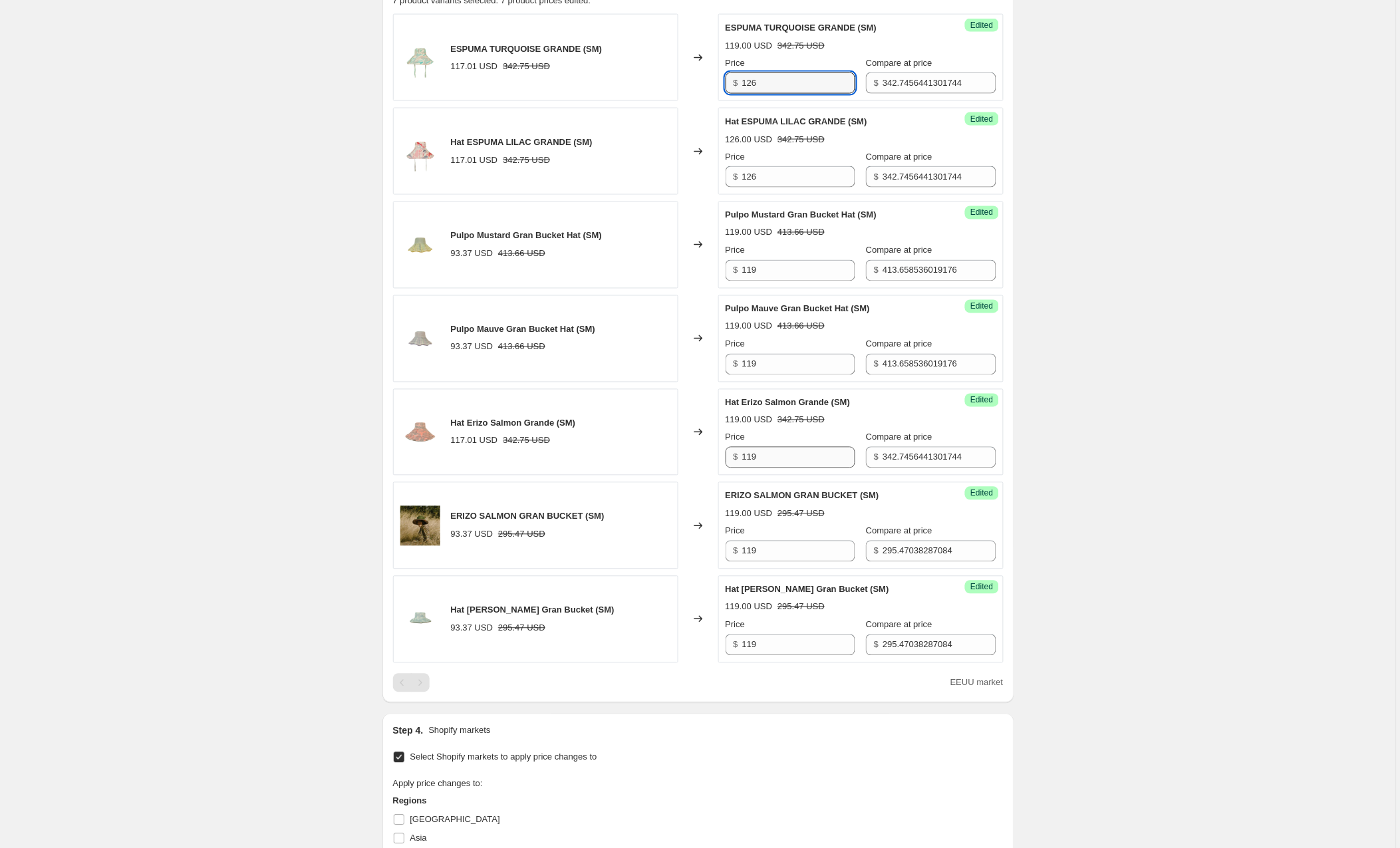
type input "126"
drag, startPoint x: 782, startPoint y: 462, endPoint x: 670, endPoint y: 455, distance: 112.2
click at [670, 455] on div "Hat Erizo Salmon Grande (SM) 117.01 USD 342.75 USD Changed to Success Edited Ha…" at bounding box center [699, 433] width 611 height 87
type input "126"
click at [1087, 593] on div "Create new price [MEDICAL_DATA]. This page is ready Create new price [MEDICAL_D…" at bounding box center [698, 375] width 1396 height 1918
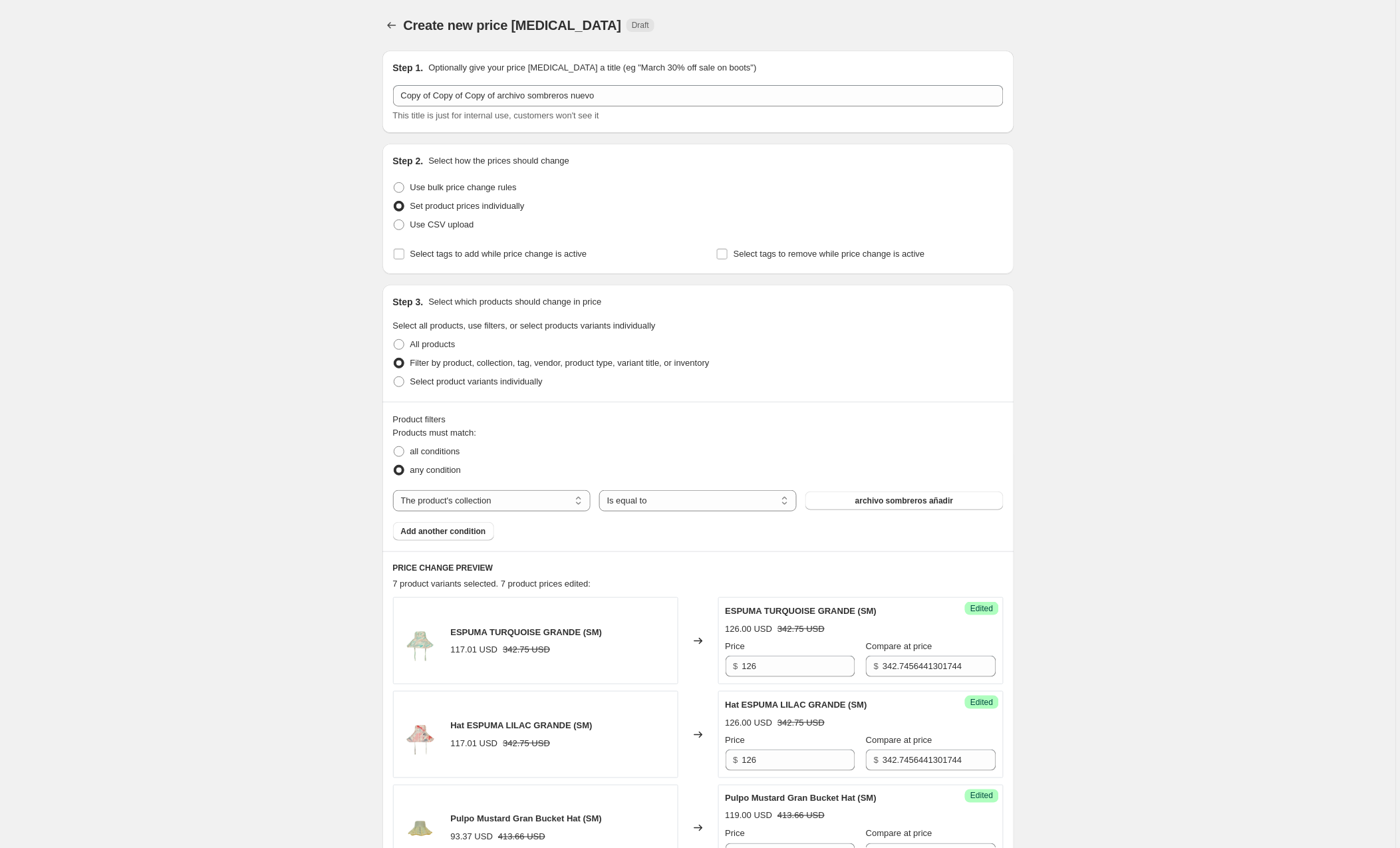
scroll to position [1, 0]
click at [400, 186] on span at bounding box center [399, 186] width 11 height 11
click at [395, 182] on input "Use bulk price change rules" at bounding box center [394, 182] width 1 height 1
radio input "true"
select select "by"
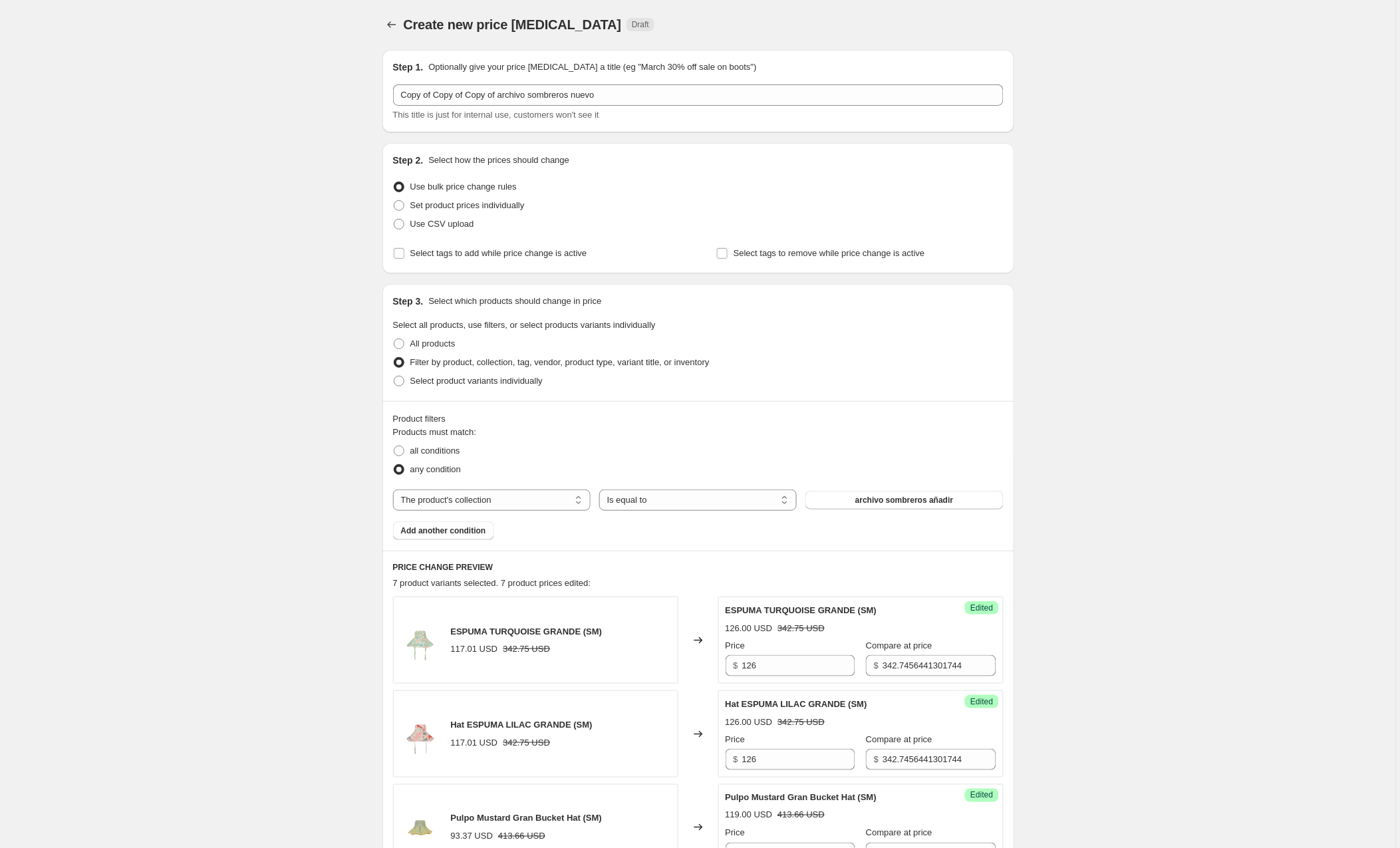
select select "by"
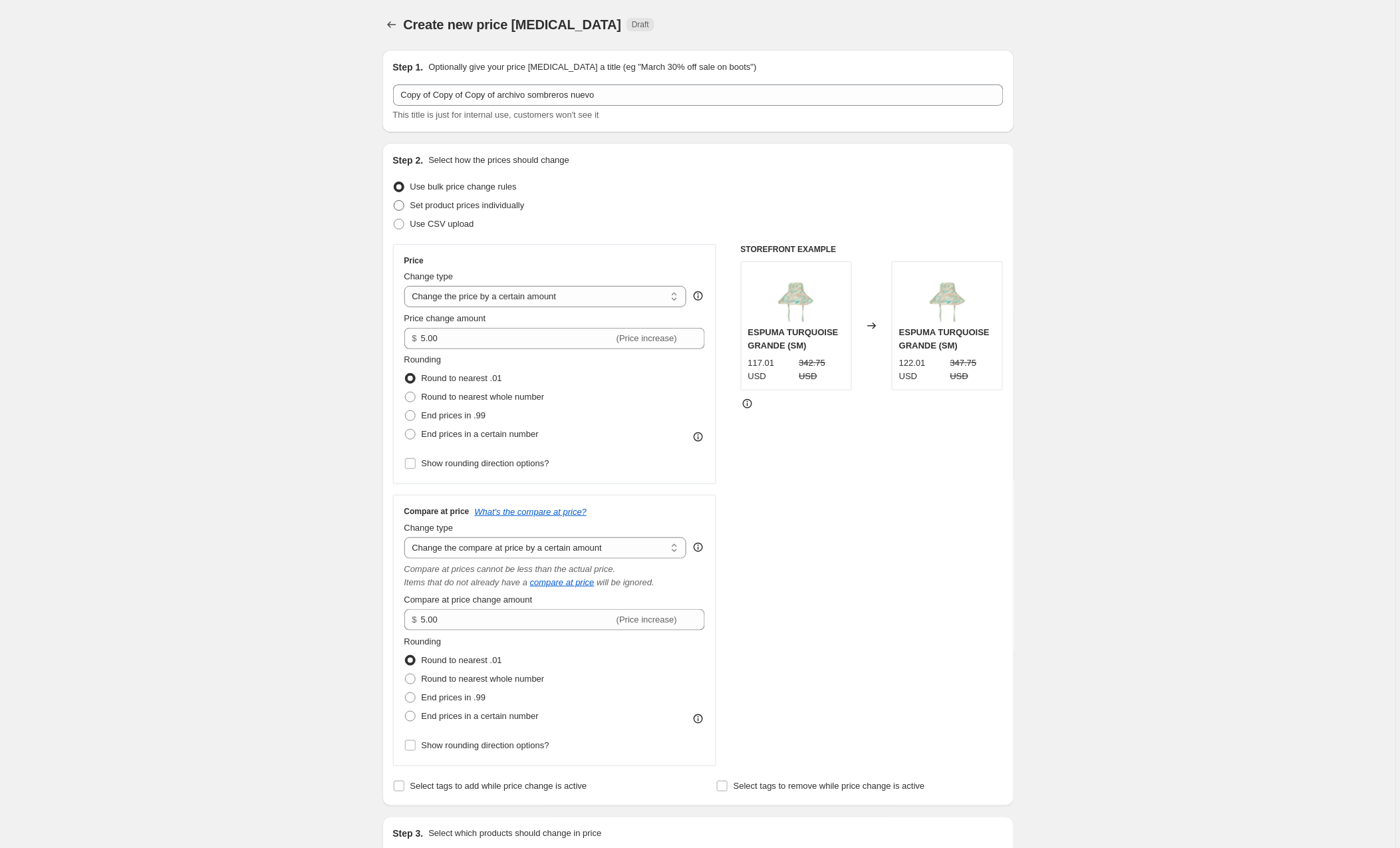
click at [400, 205] on span at bounding box center [399, 205] width 11 height 11
click at [395, 201] on input "Set product prices individually" at bounding box center [394, 201] width 1 height 1
radio input "true"
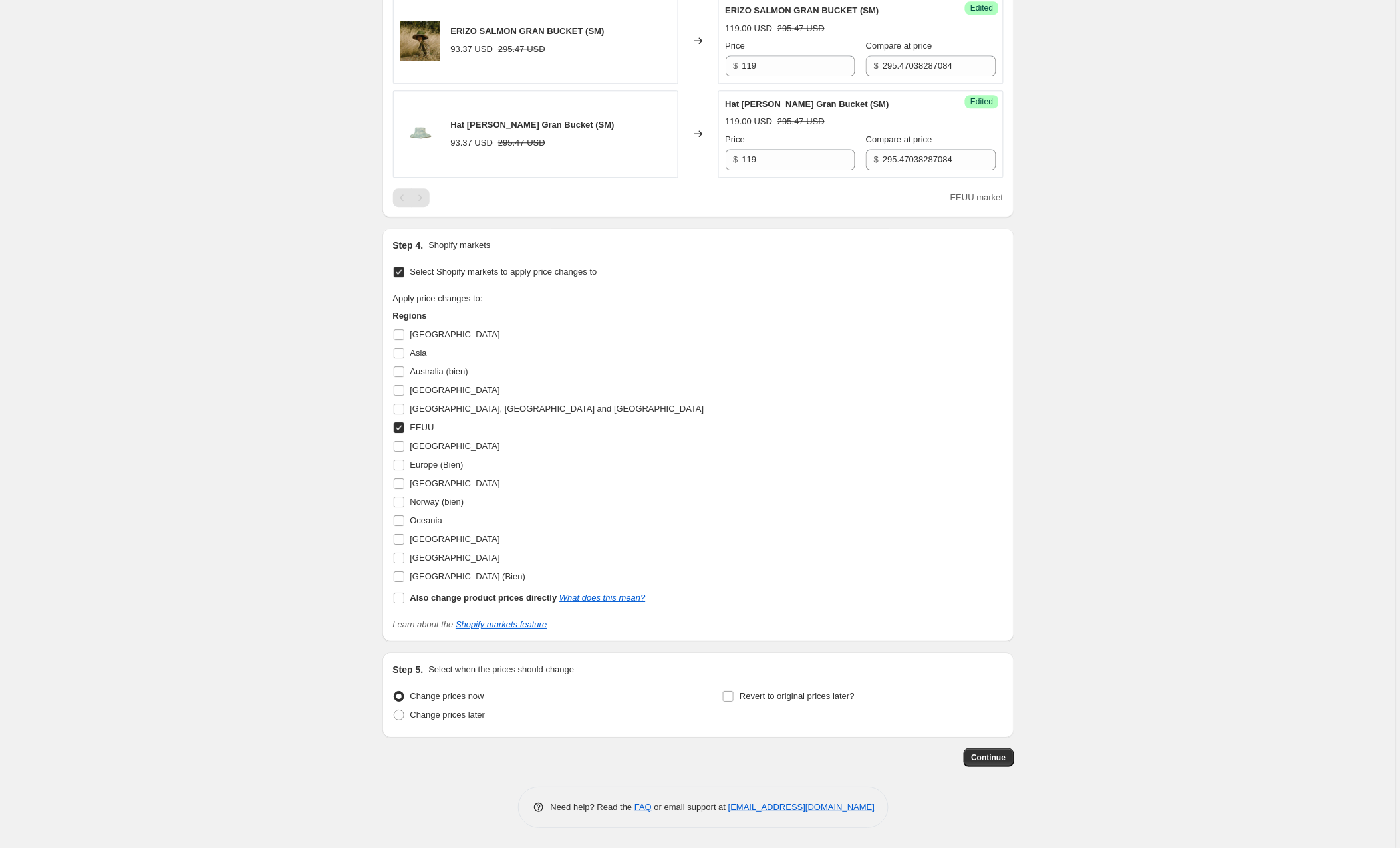
scroll to position [1075, 0]
click at [994, 758] on span "Continue" at bounding box center [988, 757] width 34 height 11
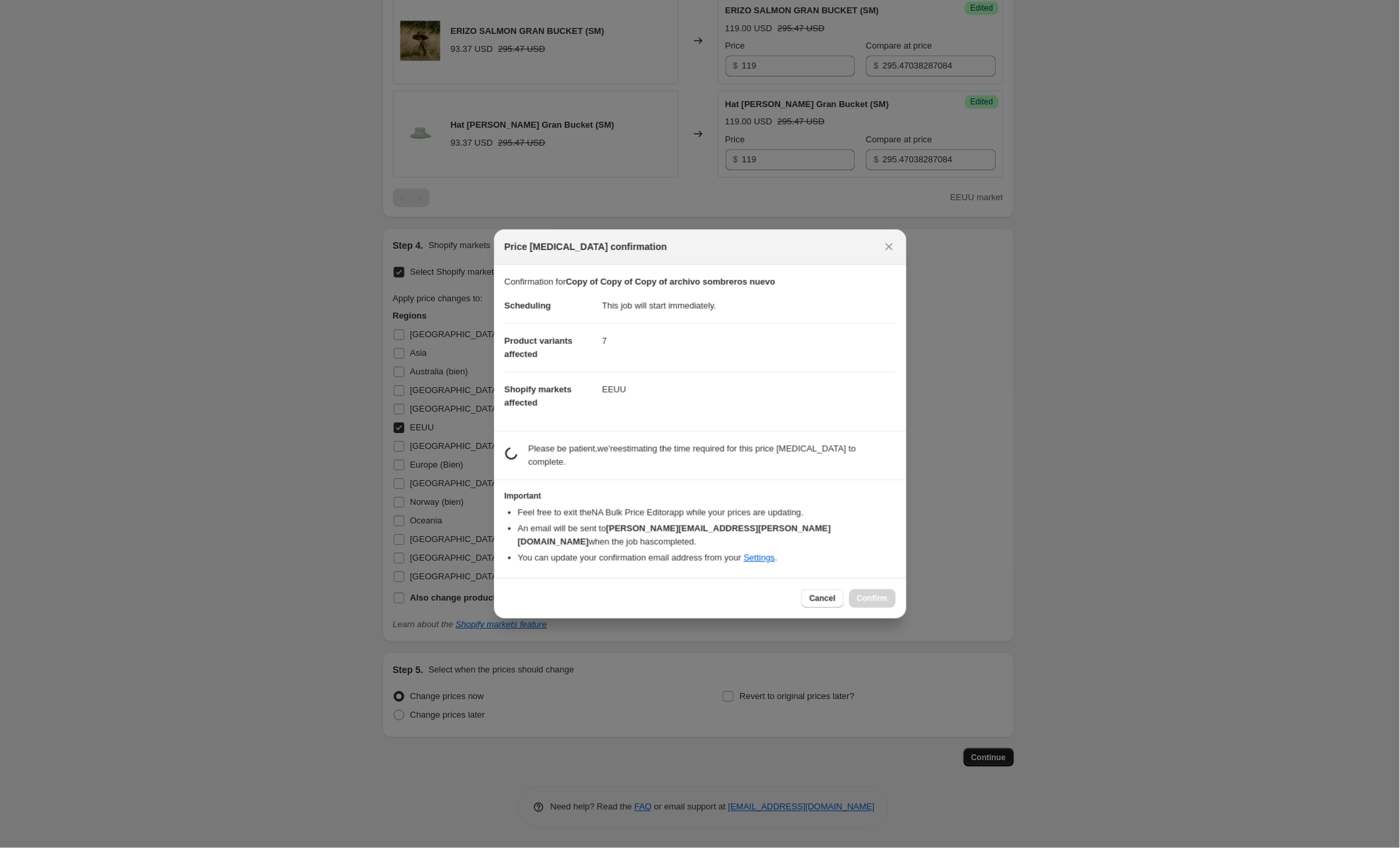
scroll to position [0, 0]
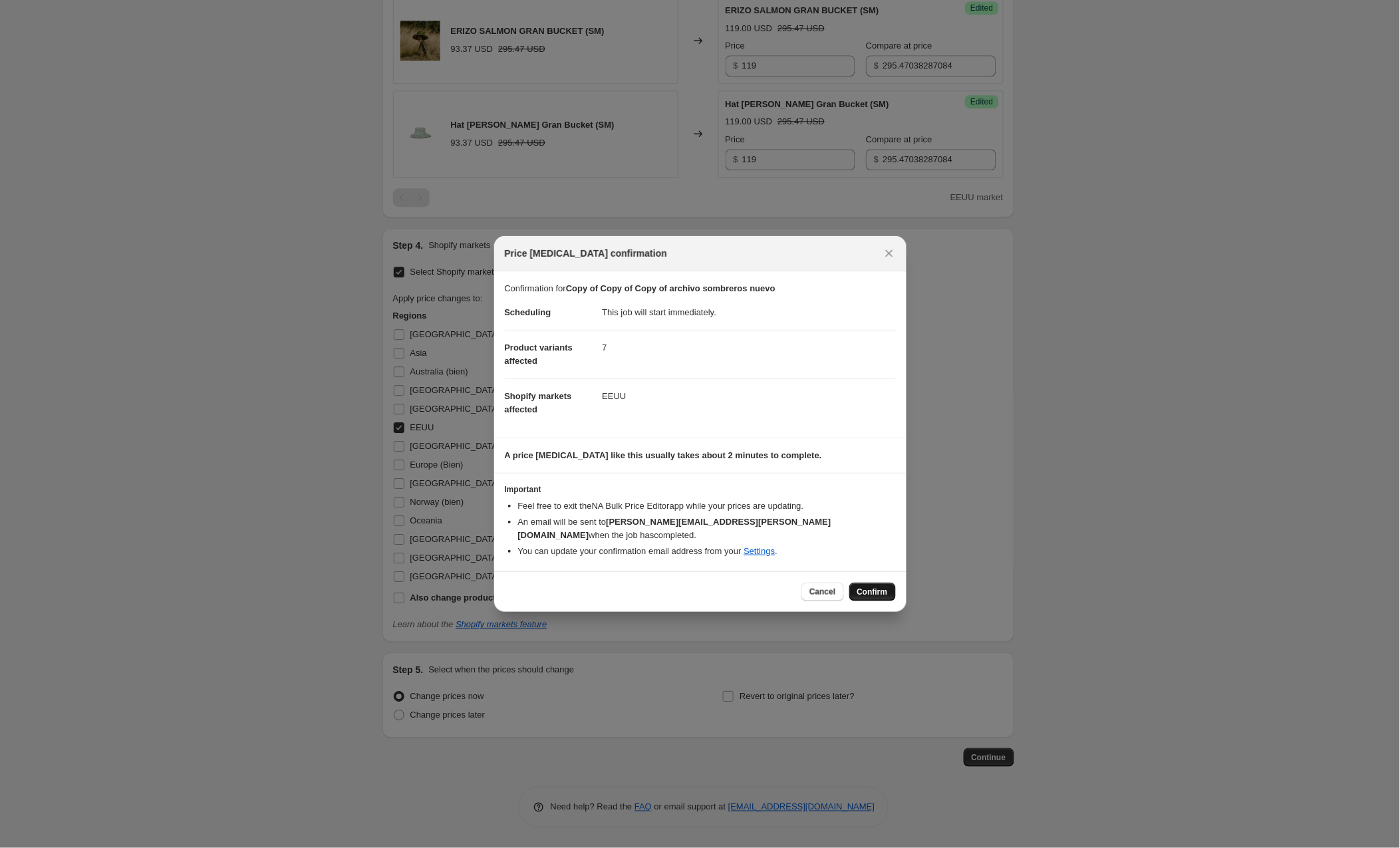
click at [876, 587] on span "Confirm" at bounding box center [872, 592] width 30 height 11
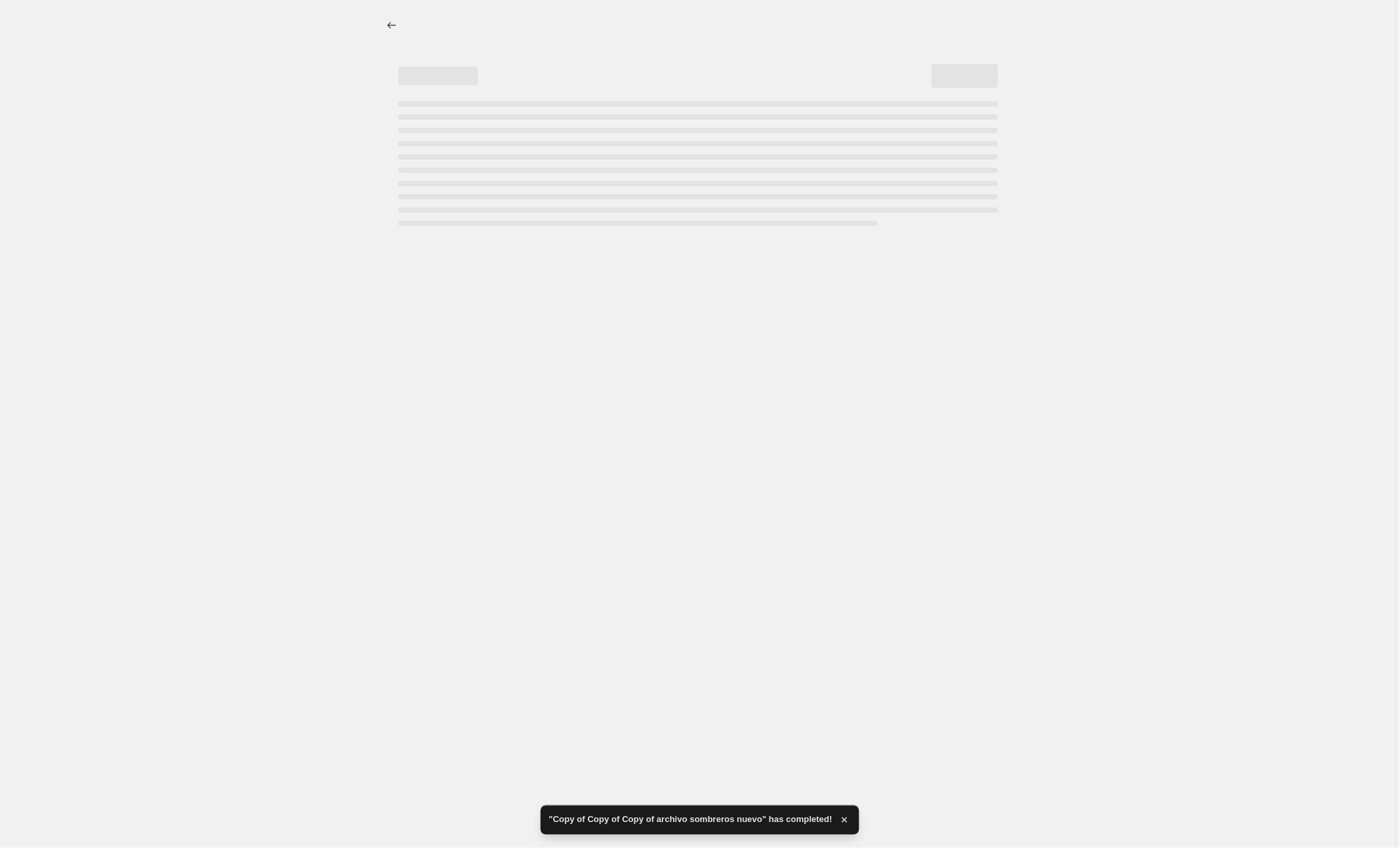
select select "collection"
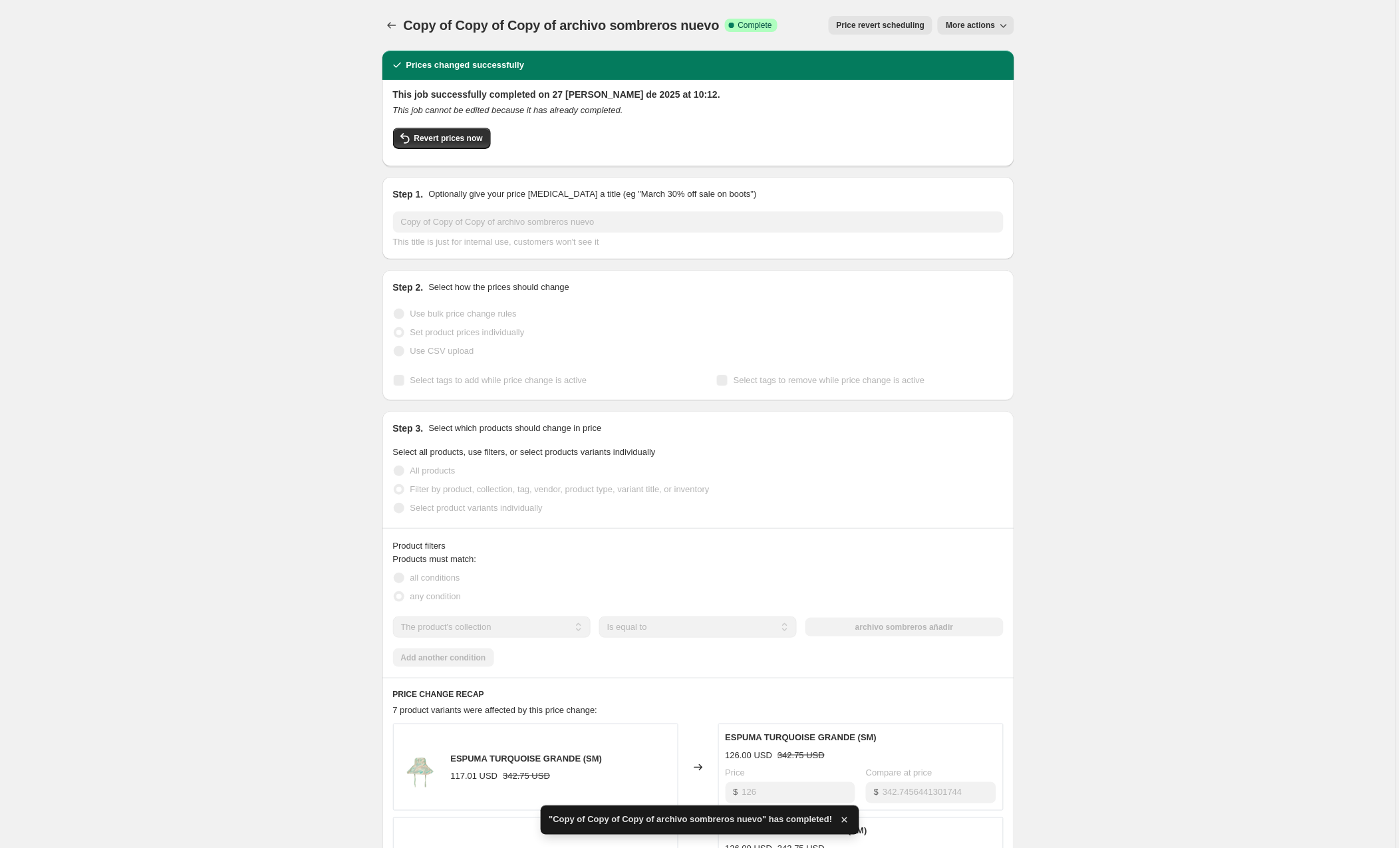
scroll to position [3, 0]
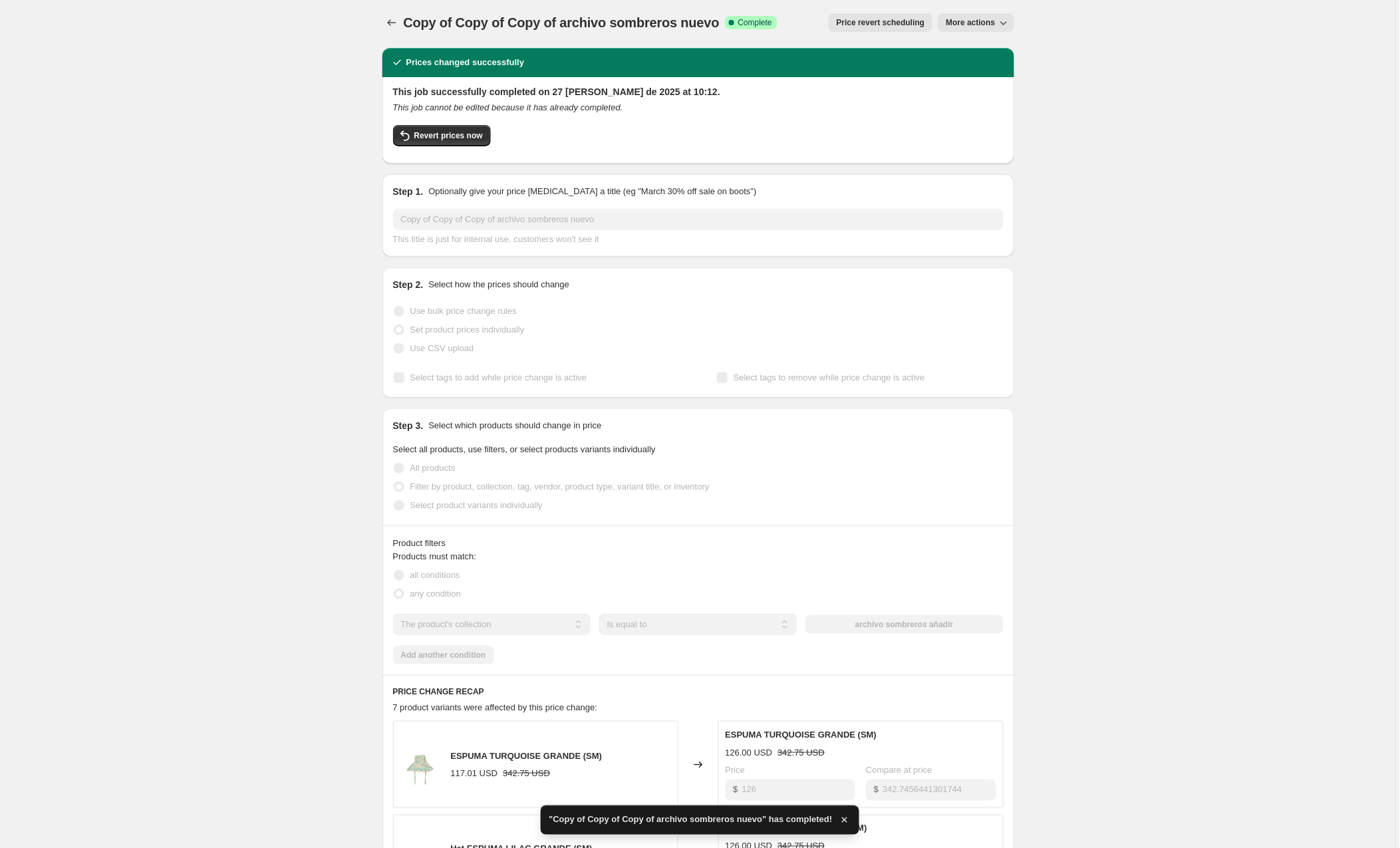
click at [979, 25] on span "More actions" at bounding box center [970, 23] width 49 height 11
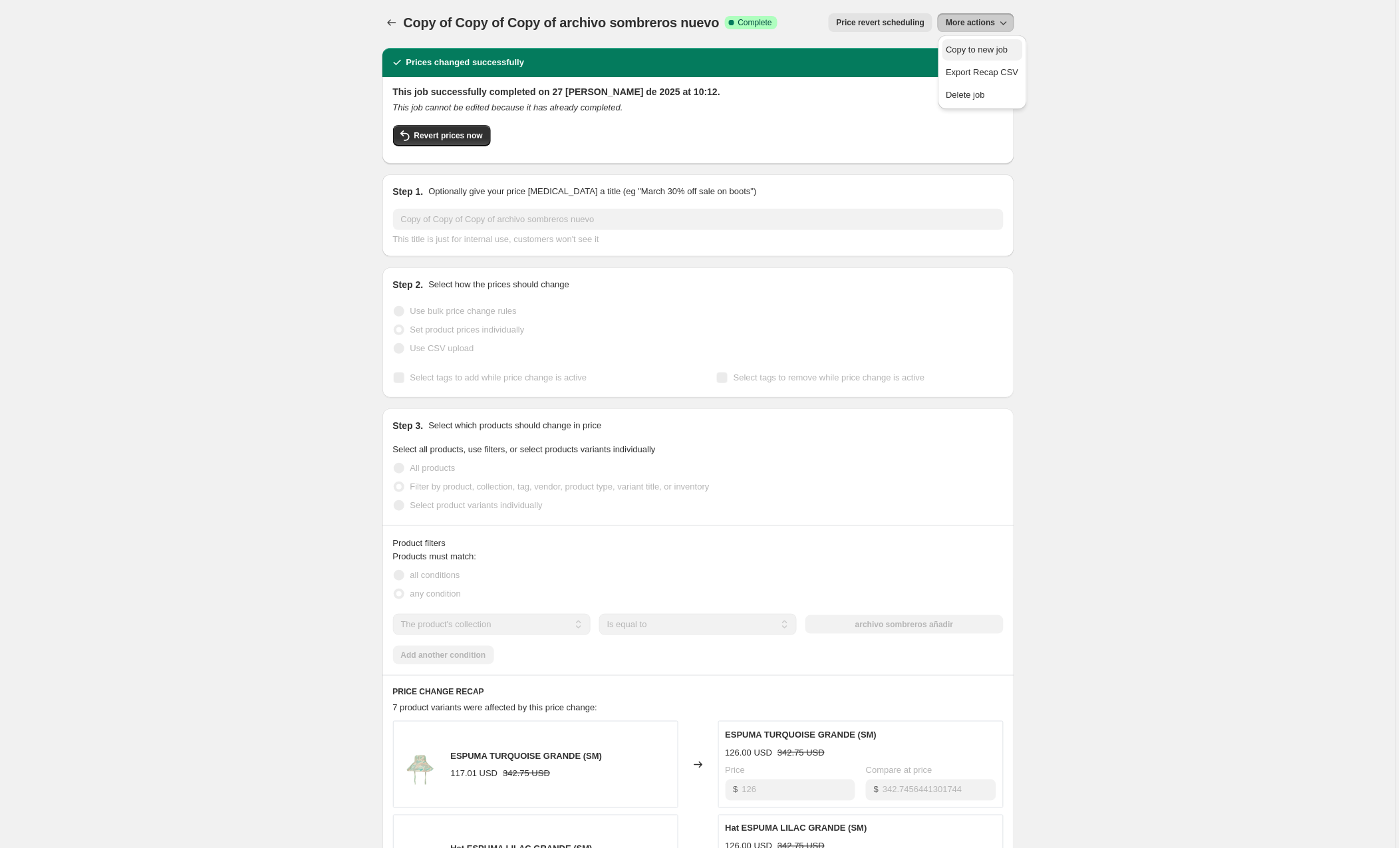
click at [974, 46] on span "Copy to new job" at bounding box center [977, 49] width 62 height 10
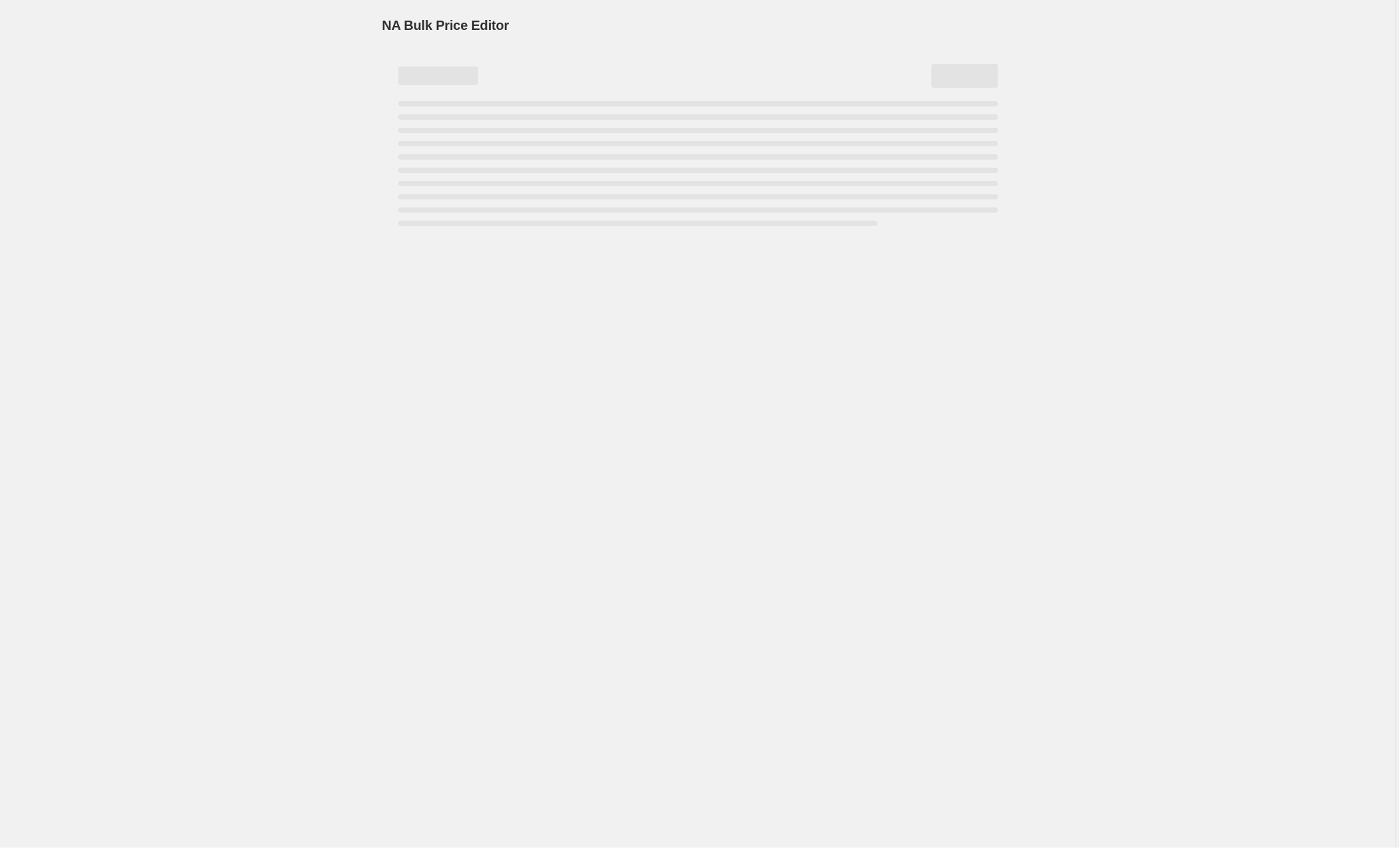
select select "collection"
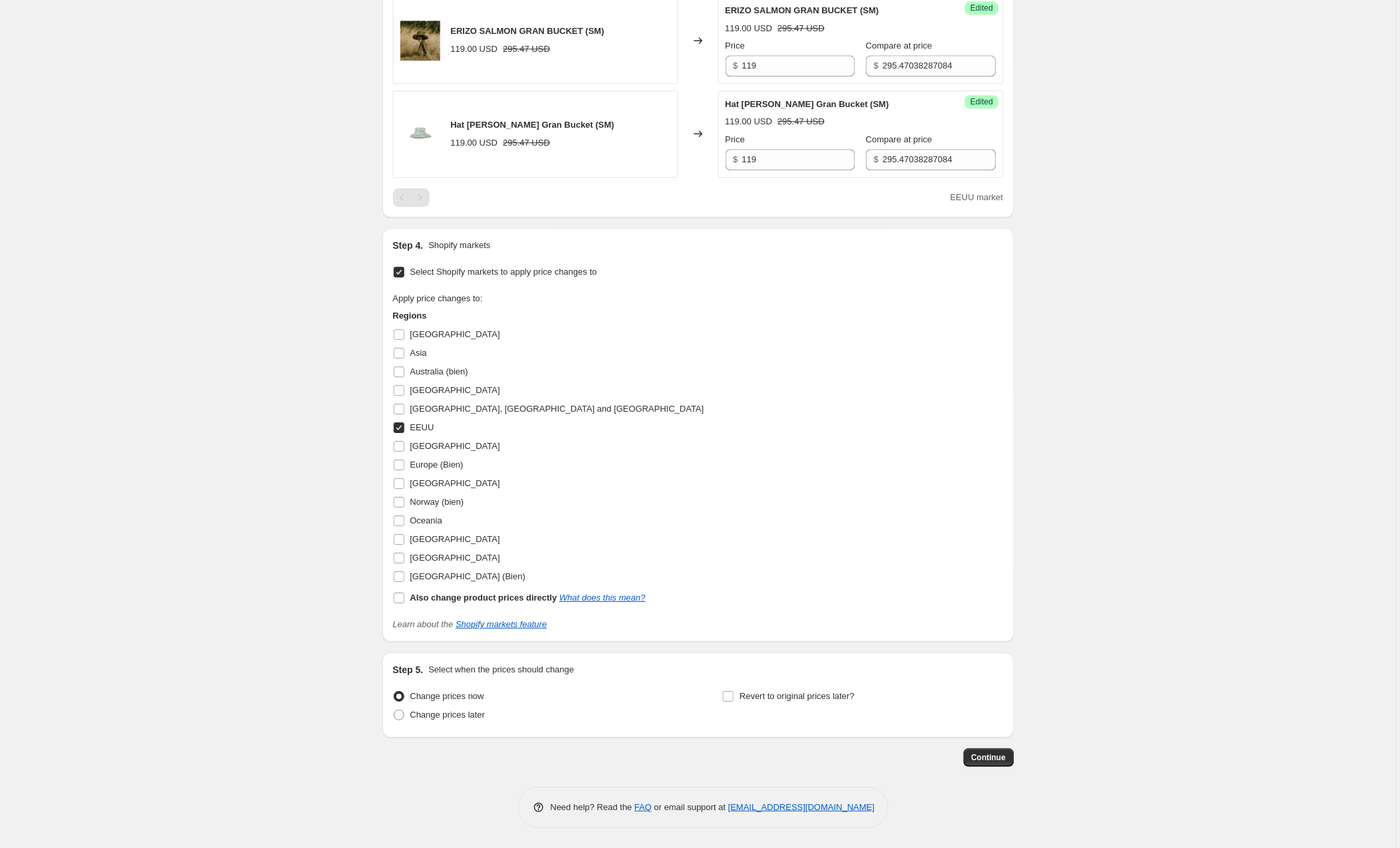
scroll to position [1075, 0]
click at [400, 369] on input "Australia (bien)" at bounding box center [399, 372] width 11 height 11
checkbox input "true"
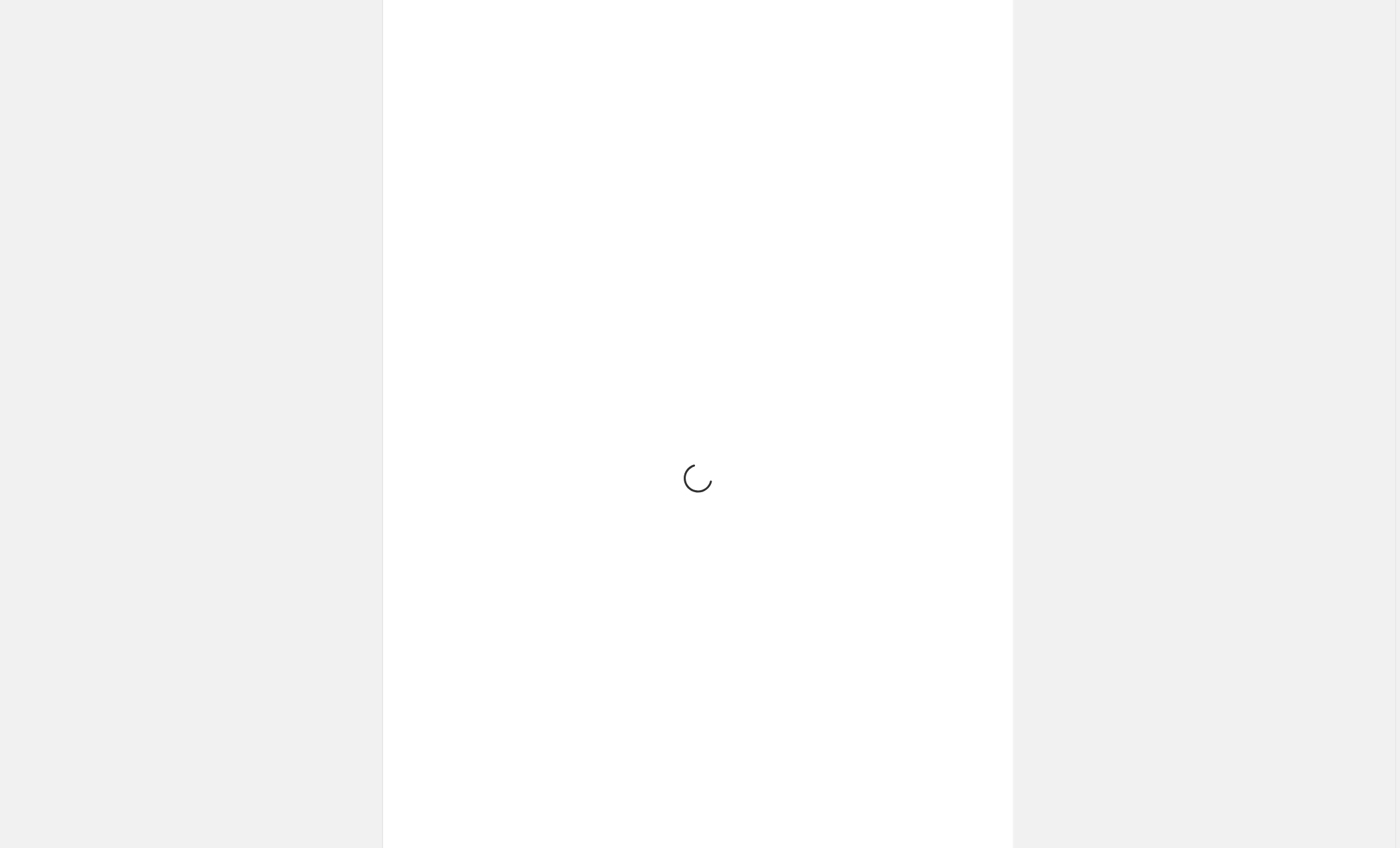
scroll to position [2259, 0]
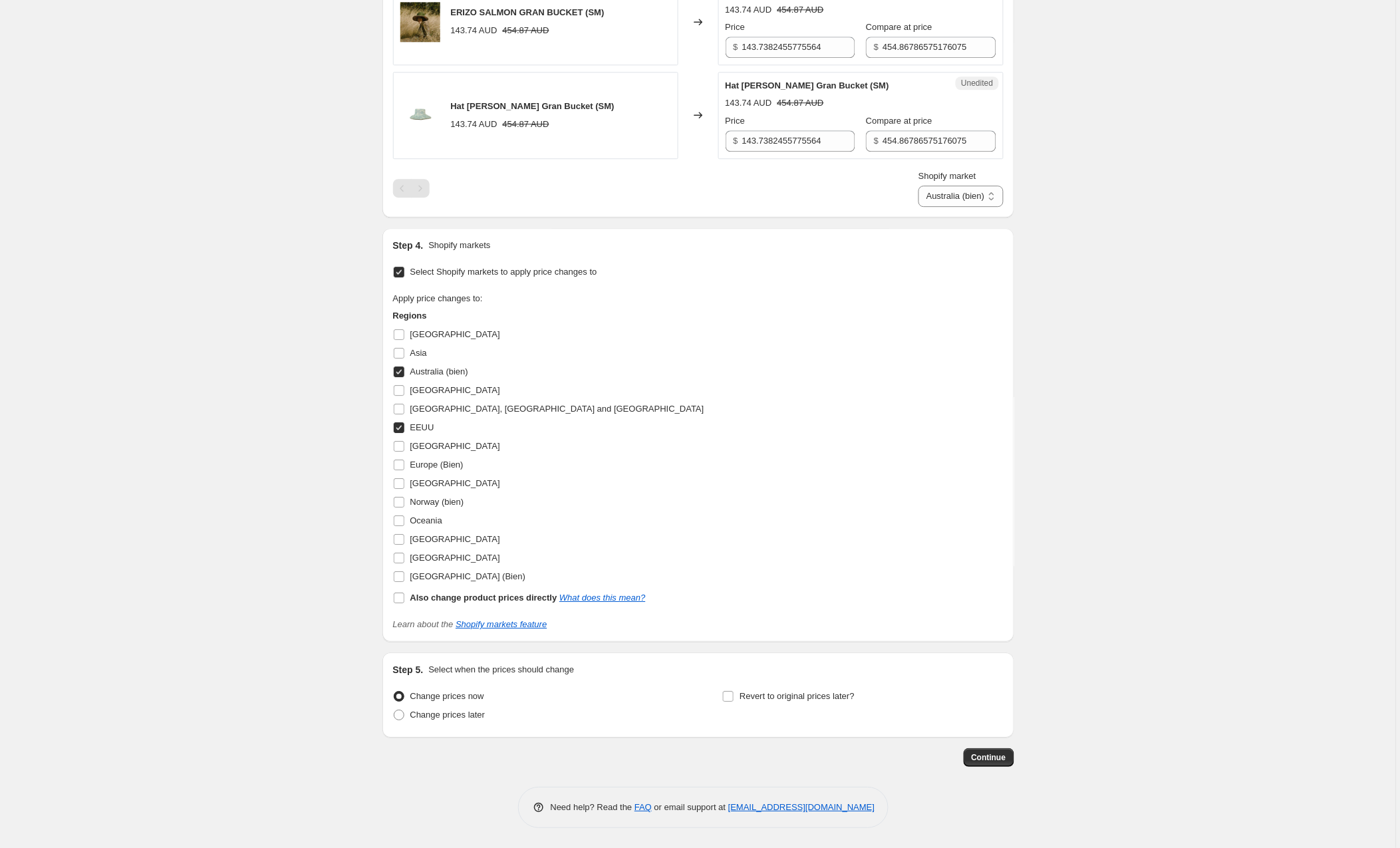
click at [401, 427] on input "EEUU" at bounding box center [399, 427] width 11 height 11
checkbox input "false"
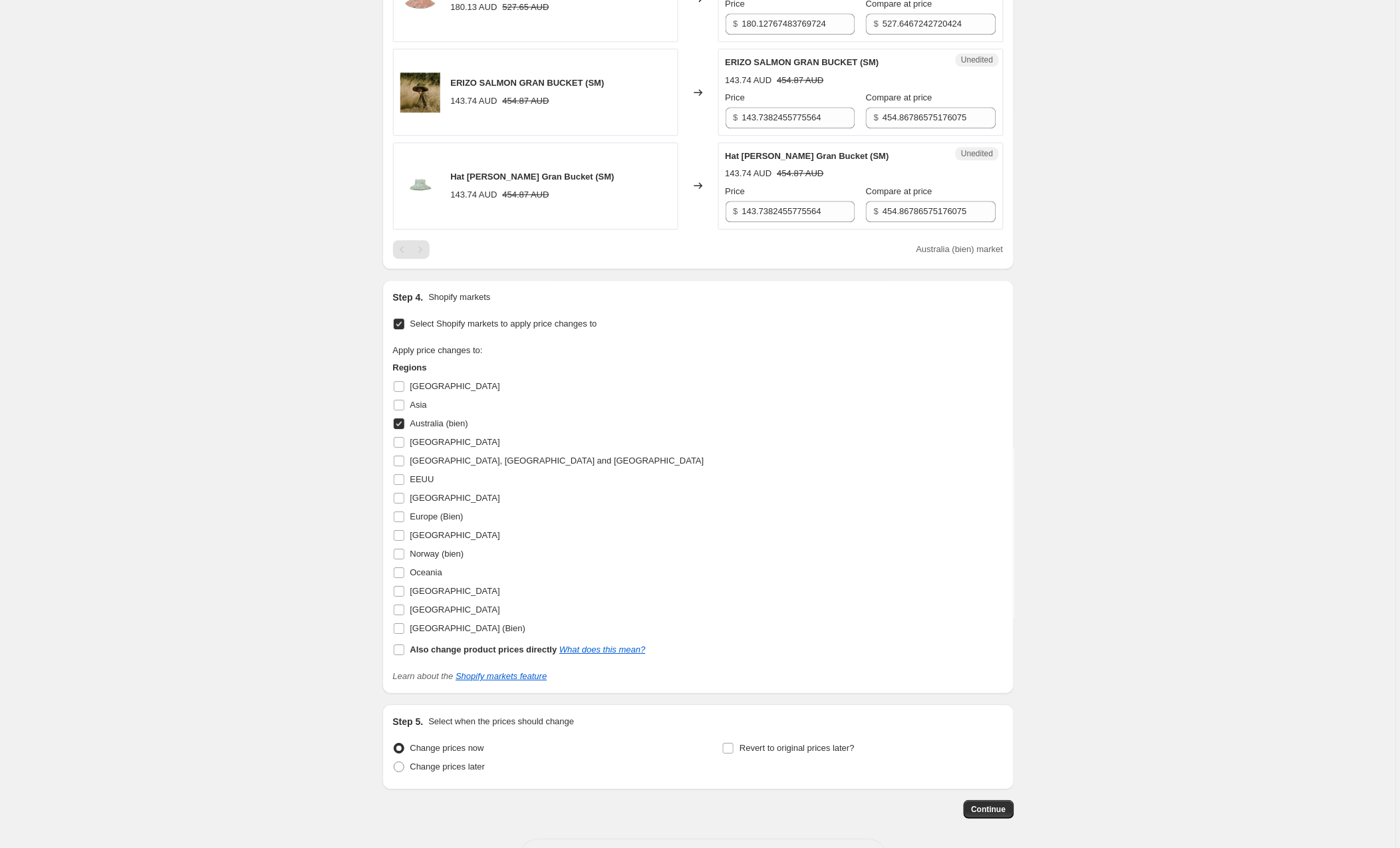
scroll to position [1017, 0]
drag, startPoint x: 839, startPoint y: 216, endPoint x: 688, endPoint y: 217, distance: 151.0
click at [688, 217] on div "Hat [PERSON_NAME] Gran Bucket (SM) 143.74 AUD 454.87 AUD Changed to Unedited Ha…" at bounding box center [699, 186] width 611 height 87
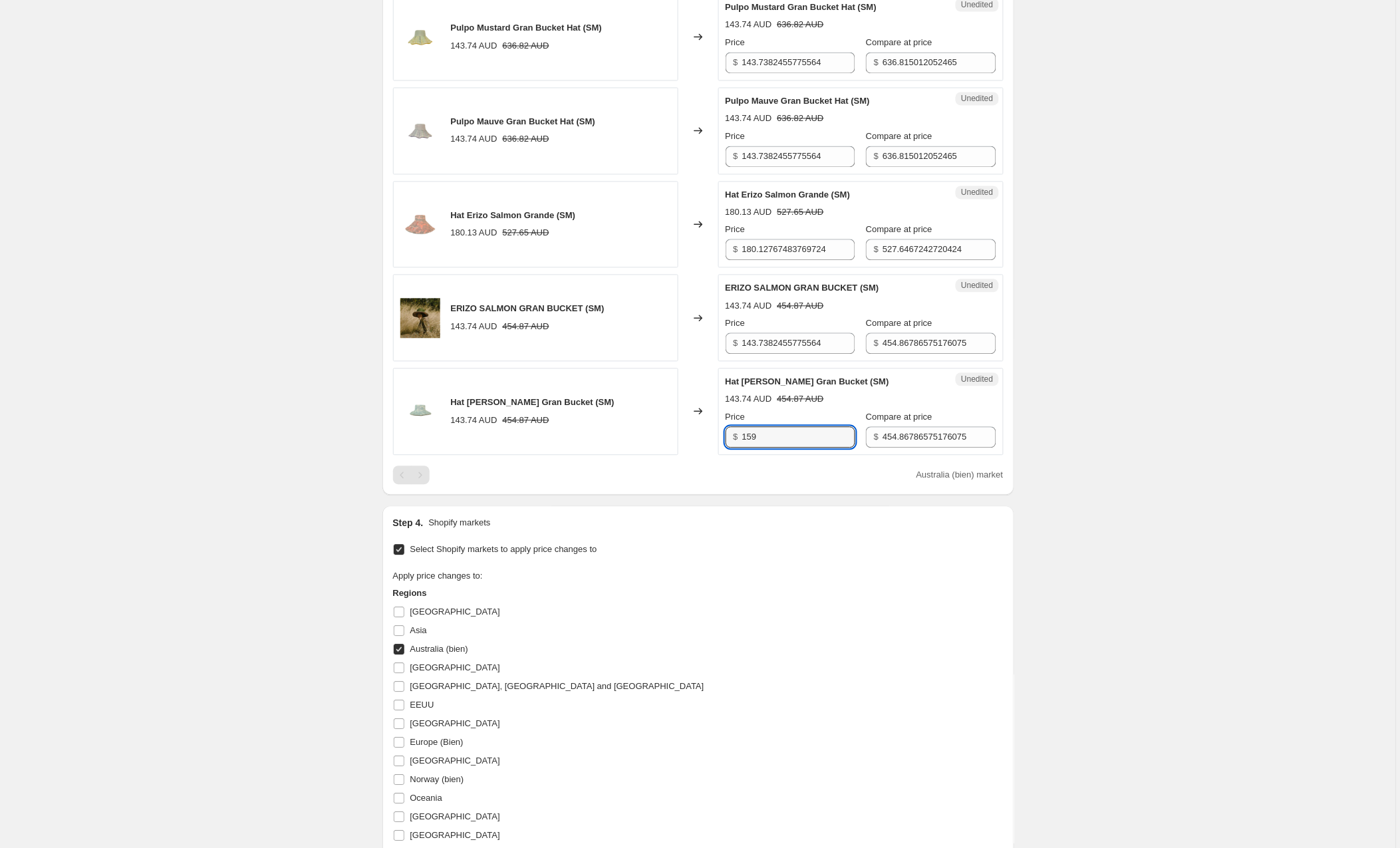
scroll to position [783, 0]
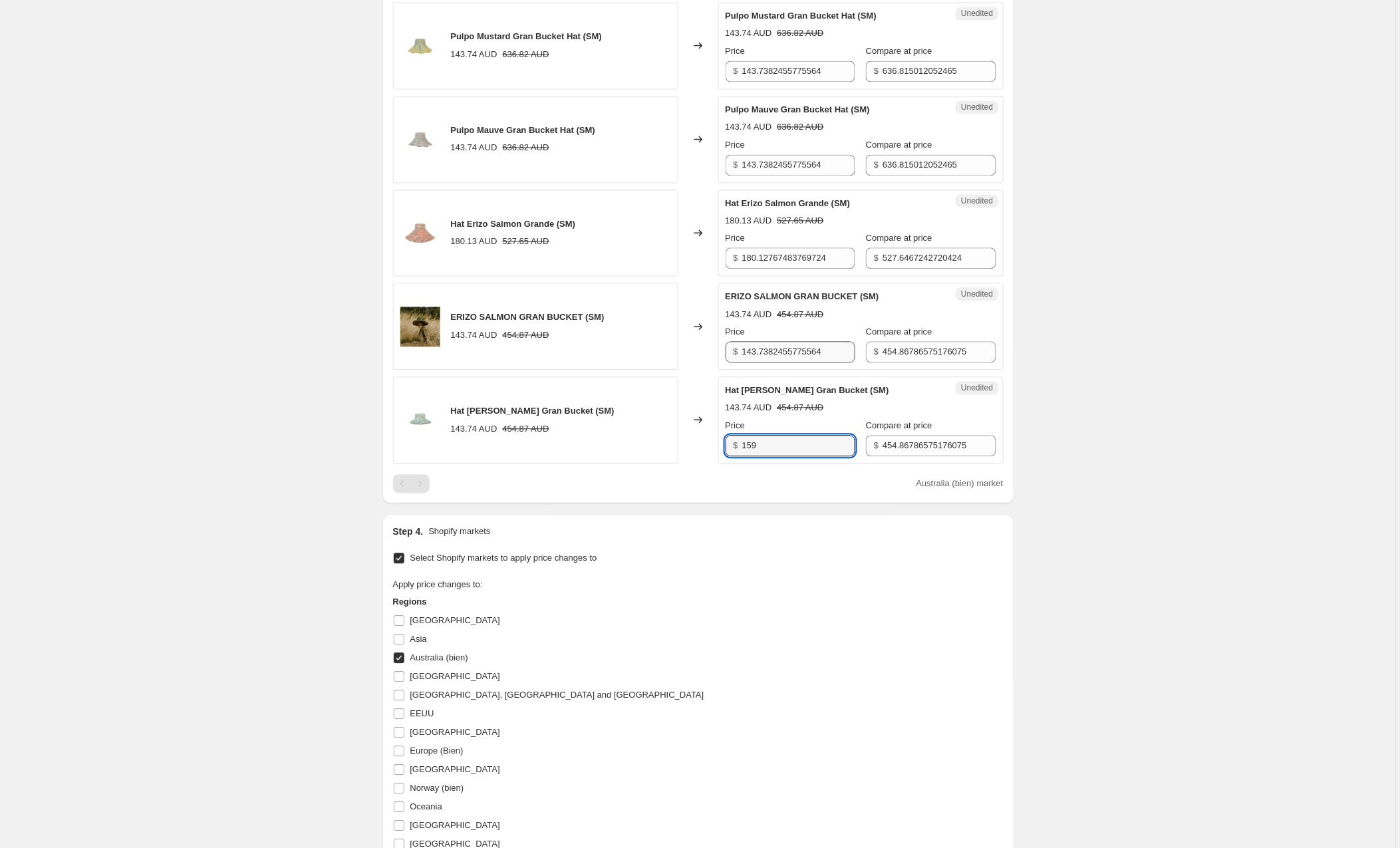
type input "159"
drag, startPoint x: 845, startPoint y: 353, endPoint x: 727, endPoint y: 353, distance: 118.0
click at [727, 353] on div "$ 143.7382455775564" at bounding box center [790, 353] width 129 height 21
type input "159"
drag, startPoint x: 845, startPoint y: 165, endPoint x: 704, endPoint y: 165, distance: 141.0
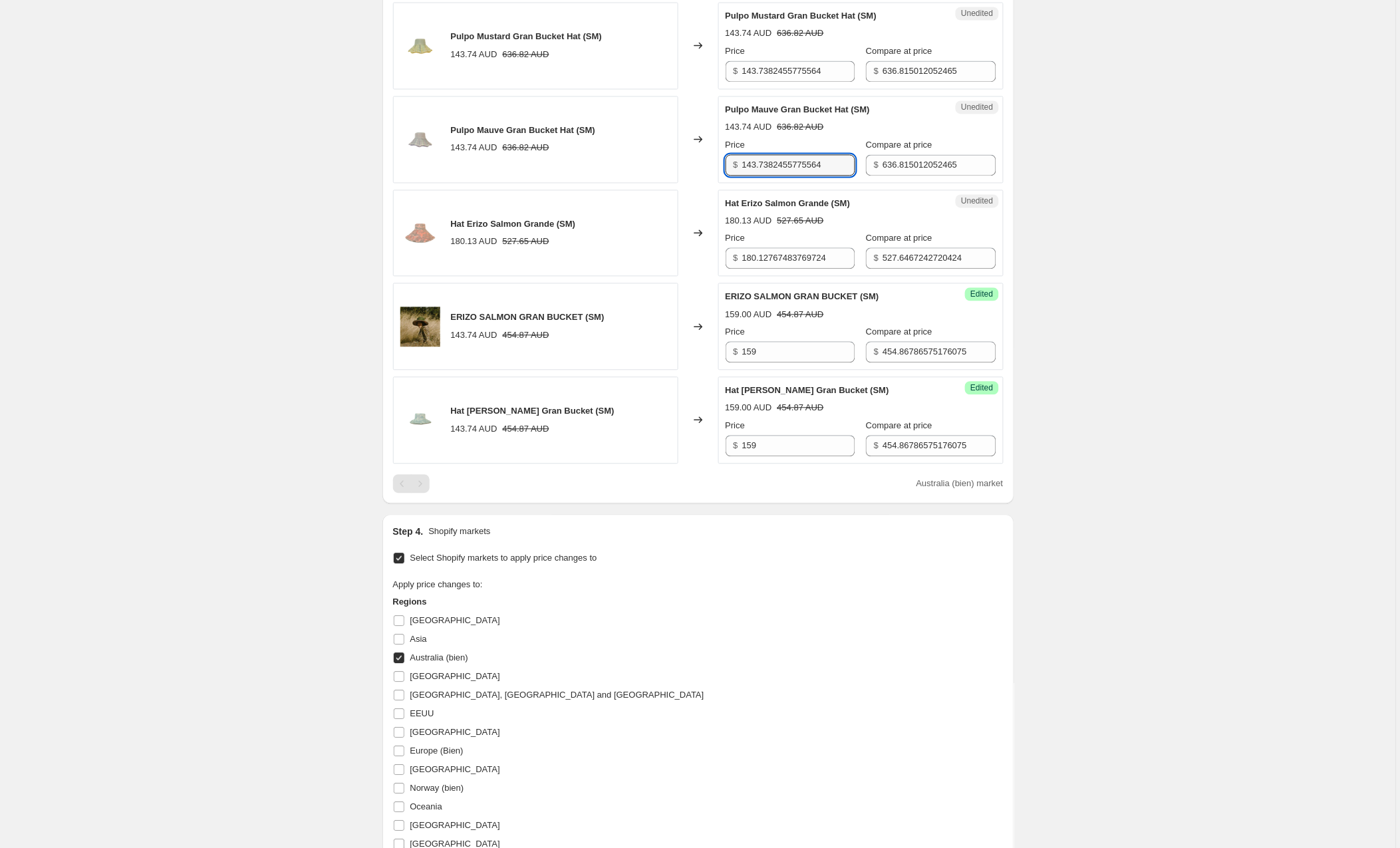
click at [704, 165] on div "Pulpo Mauve Gran Bucket Hat (SM) 143.74 AUD 636.82 AUD Changed to Unedited Pulp…" at bounding box center [699, 140] width 611 height 87
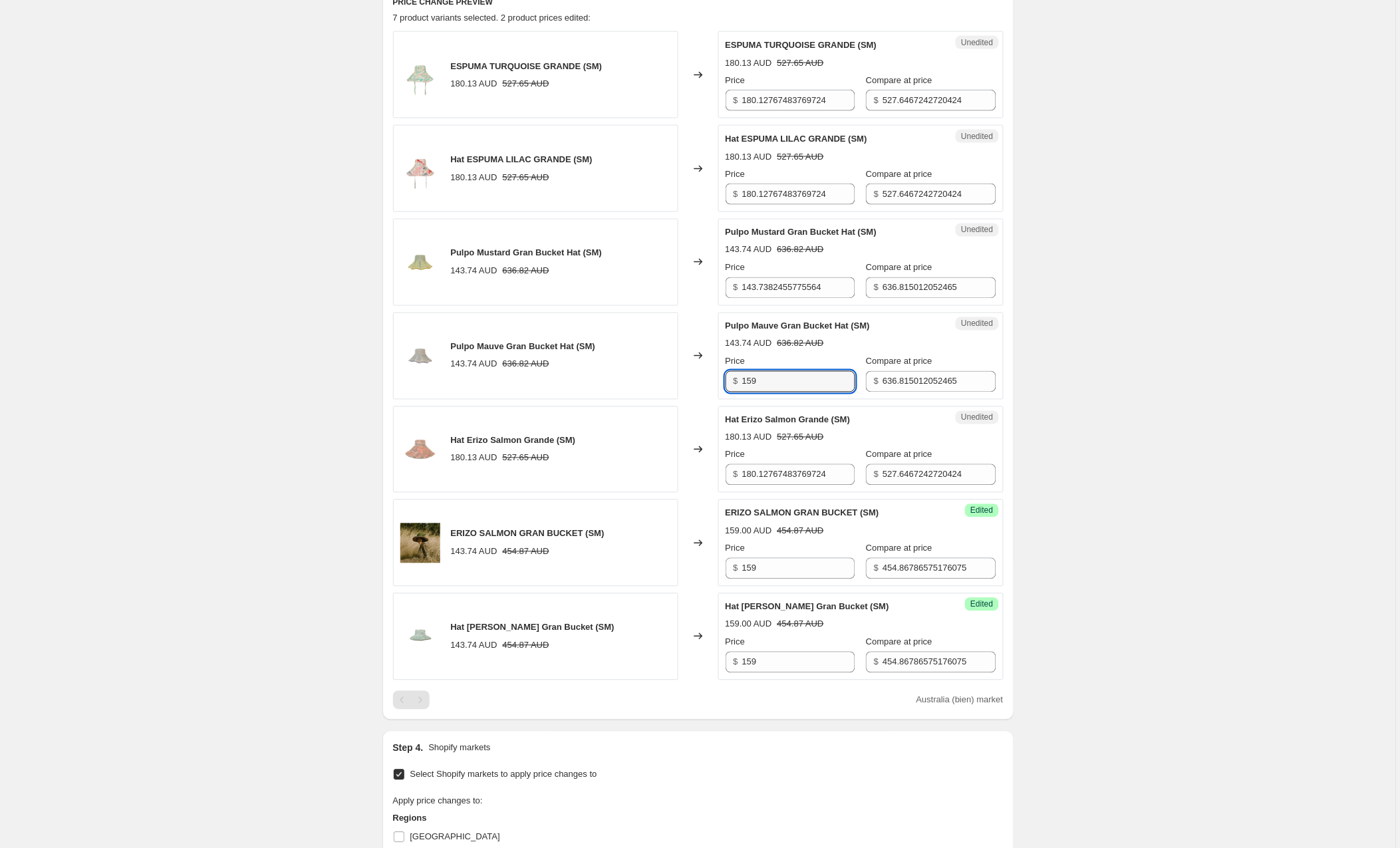
scroll to position [549, 0]
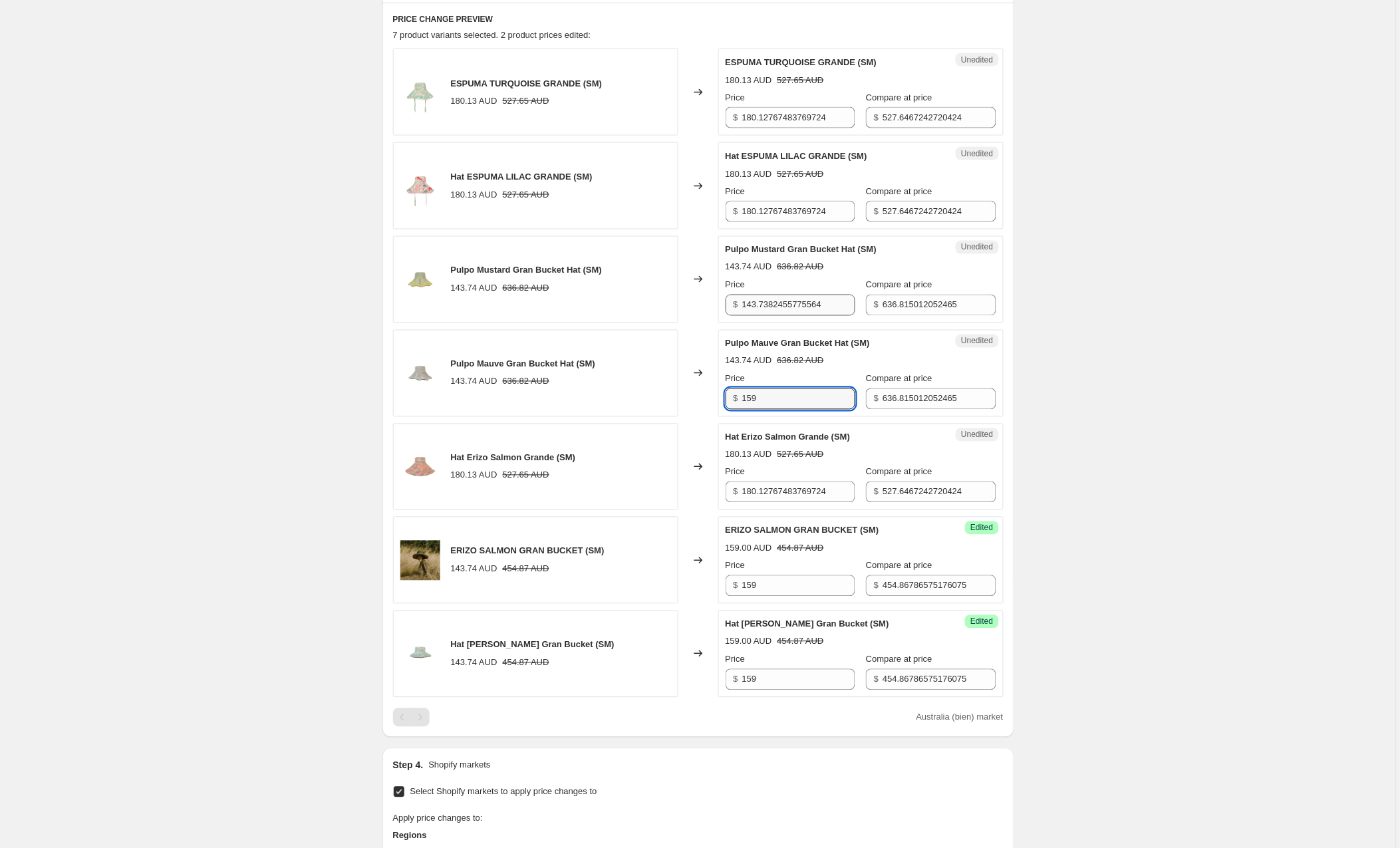
type input "159"
drag, startPoint x: 843, startPoint y: 305, endPoint x: 699, endPoint y: 303, distance: 144.0
click at [699, 303] on div "Pulpo Mustard Gran Bucket Hat (SM) 143.74 AUD 636.82 AUD Changed to Unedited Pu…" at bounding box center [699, 280] width 611 height 87
type input "159"
drag, startPoint x: 817, startPoint y: 208, endPoint x: 741, endPoint y: 206, distance: 76.0
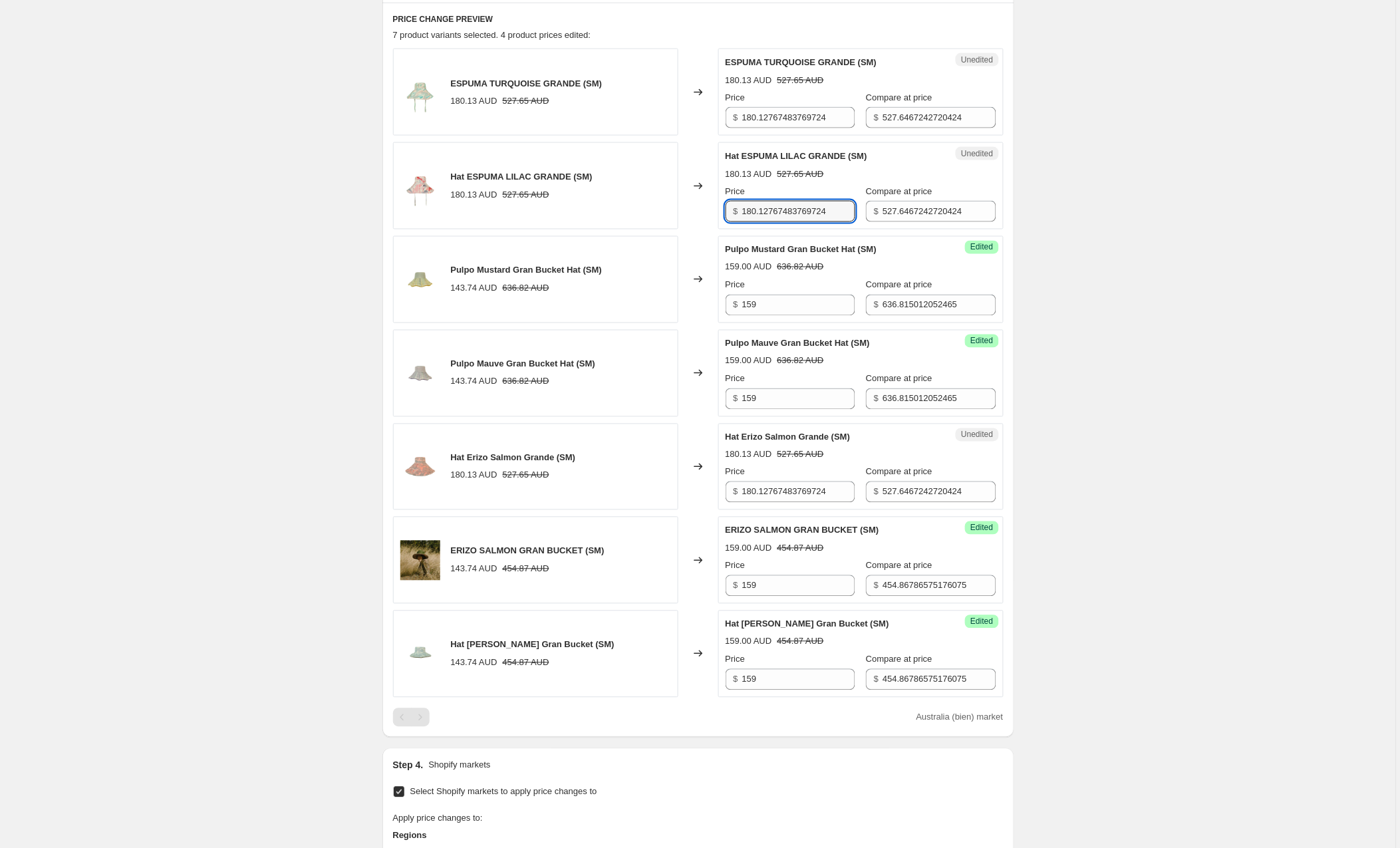
click at [741, 206] on div "$ 180.12767483769724" at bounding box center [790, 212] width 129 height 21
type input "195"
drag, startPoint x: 808, startPoint y: 117, endPoint x: 692, endPoint y: 118, distance: 116.0
click at [692, 118] on div "ESPUMA TURQUOISE GRANDE (SM) 180.13 AUD 527.65 AUD Changed to Unedited ESPUMA T…" at bounding box center [699, 92] width 611 height 87
type input "195"
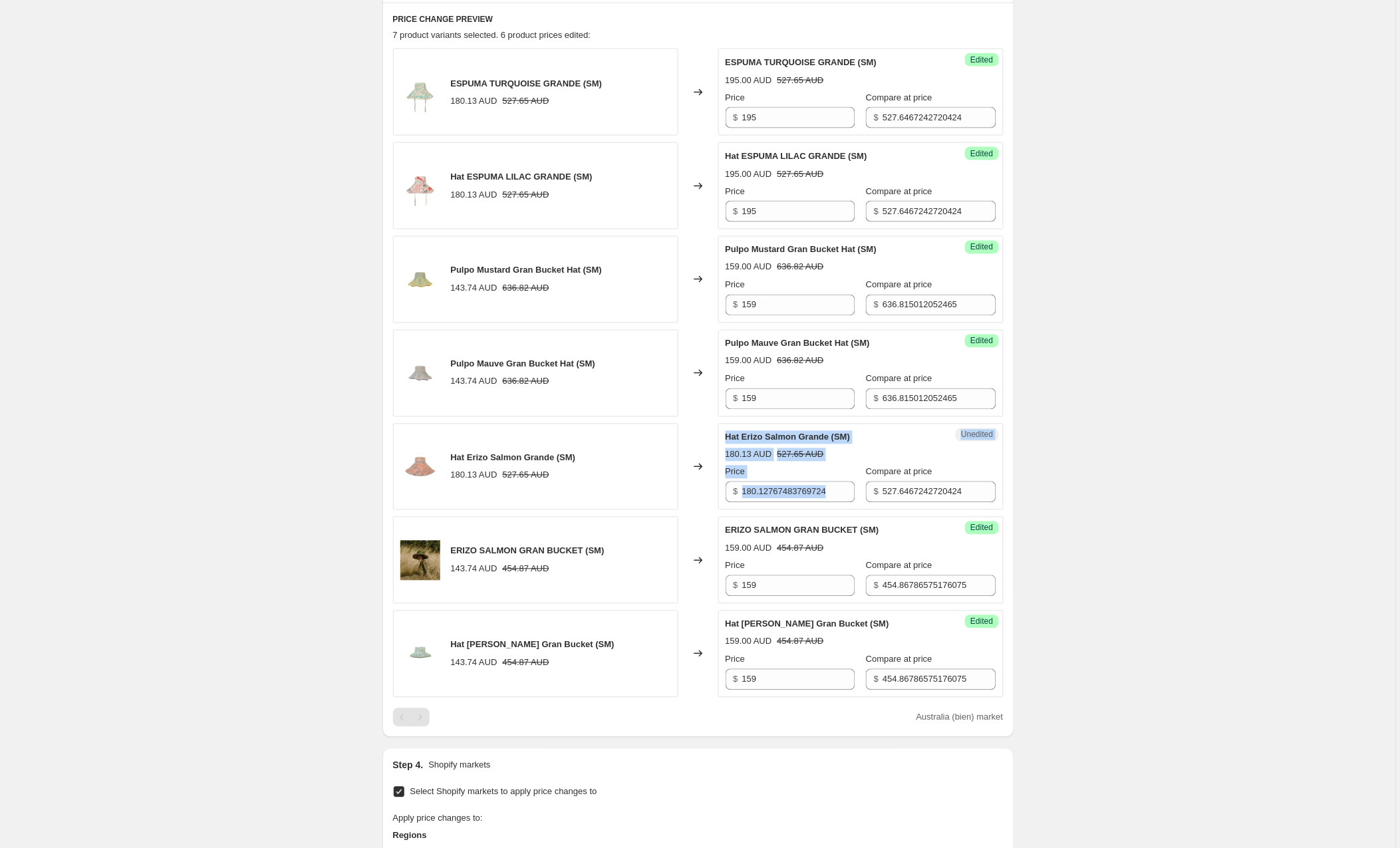
drag, startPoint x: 858, startPoint y: 493, endPoint x: 706, endPoint y: 494, distance: 152.0
click at [706, 494] on div "Hat Erizo Salmon Grande (SM) 180.13 AUD 527.65 AUD Changed to Unedited Hat Eriz…" at bounding box center [699, 467] width 611 height 87
drag, startPoint x: 798, startPoint y: 499, endPoint x: 840, endPoint y: 495, distance: 42.2
click at [799, 499] on input "180.12767483769724" at bounding box center [798, 492] width 113 height 21
drag, startPoint x: 841, startPoint y: 494, endPoint x: 704, endPoint y: 494, distance: 137.0
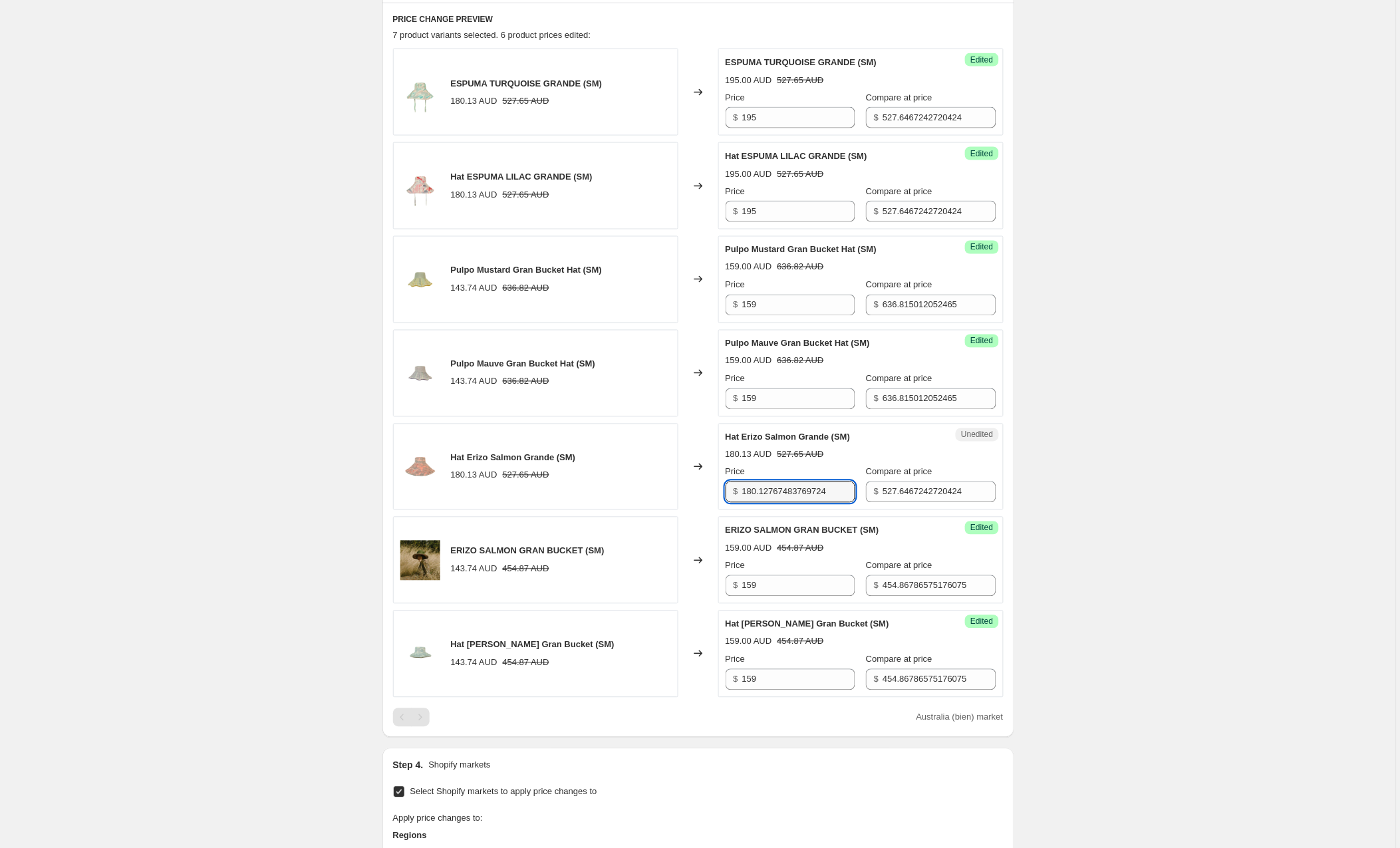
click at [704, 494] on div "Hat Erizo Salmon Grande (SM) 180.13 AUD 527.65 AUD Changed to Unedited Hat Eriz…" at bounding box center [699, 467] width 611 height 87
type input "195"
click at [1112, 500] on div "Create new price [MEDICAL_DATA]. This page is ready Create new price [MEDICAL_D…" at bounding box center [698, 410] width 1396 height 1918
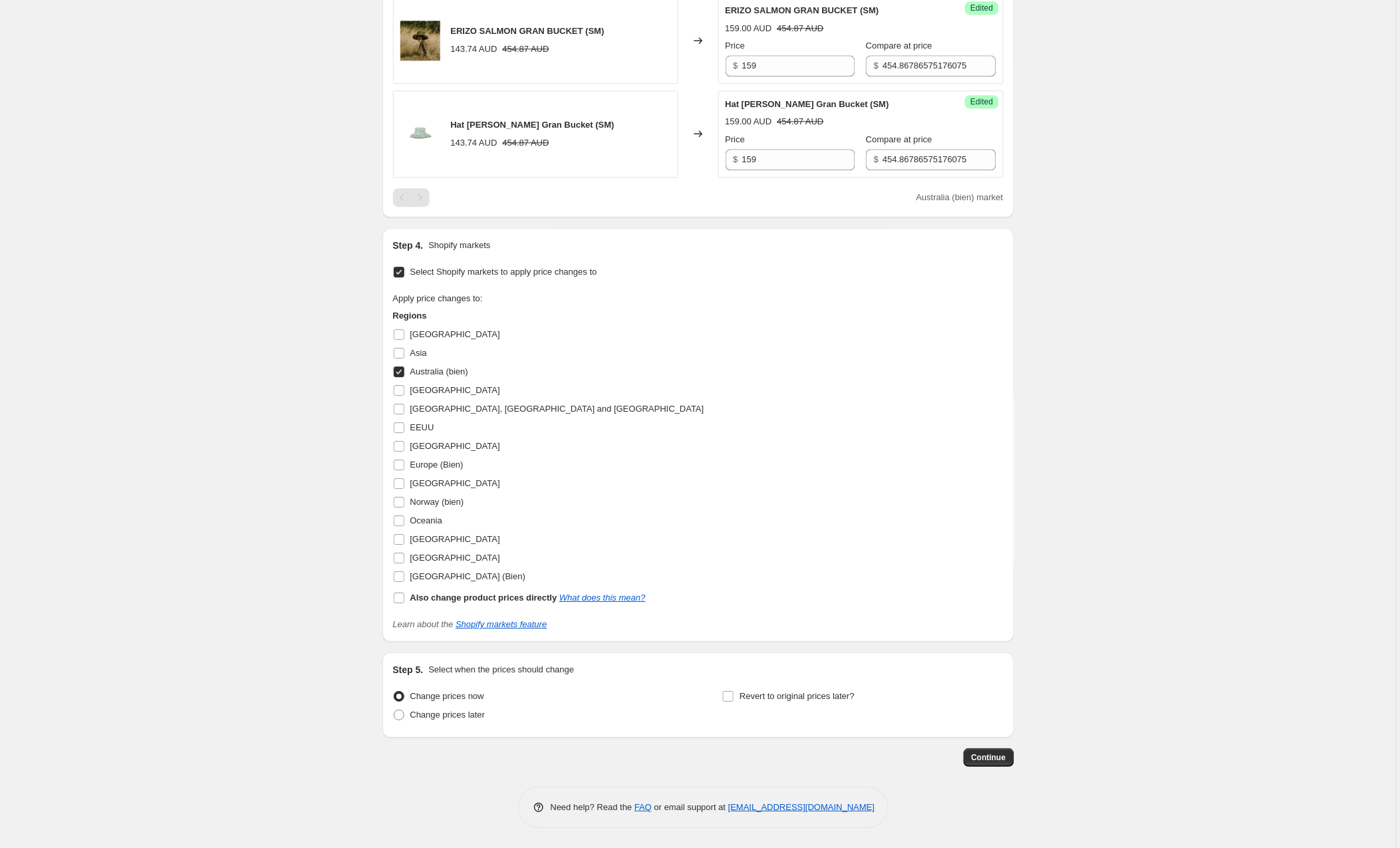
scroll to position [1075, 0]
click at [979, 757] on span "Continue" at bounding box center [988, 757] width 34 height 11
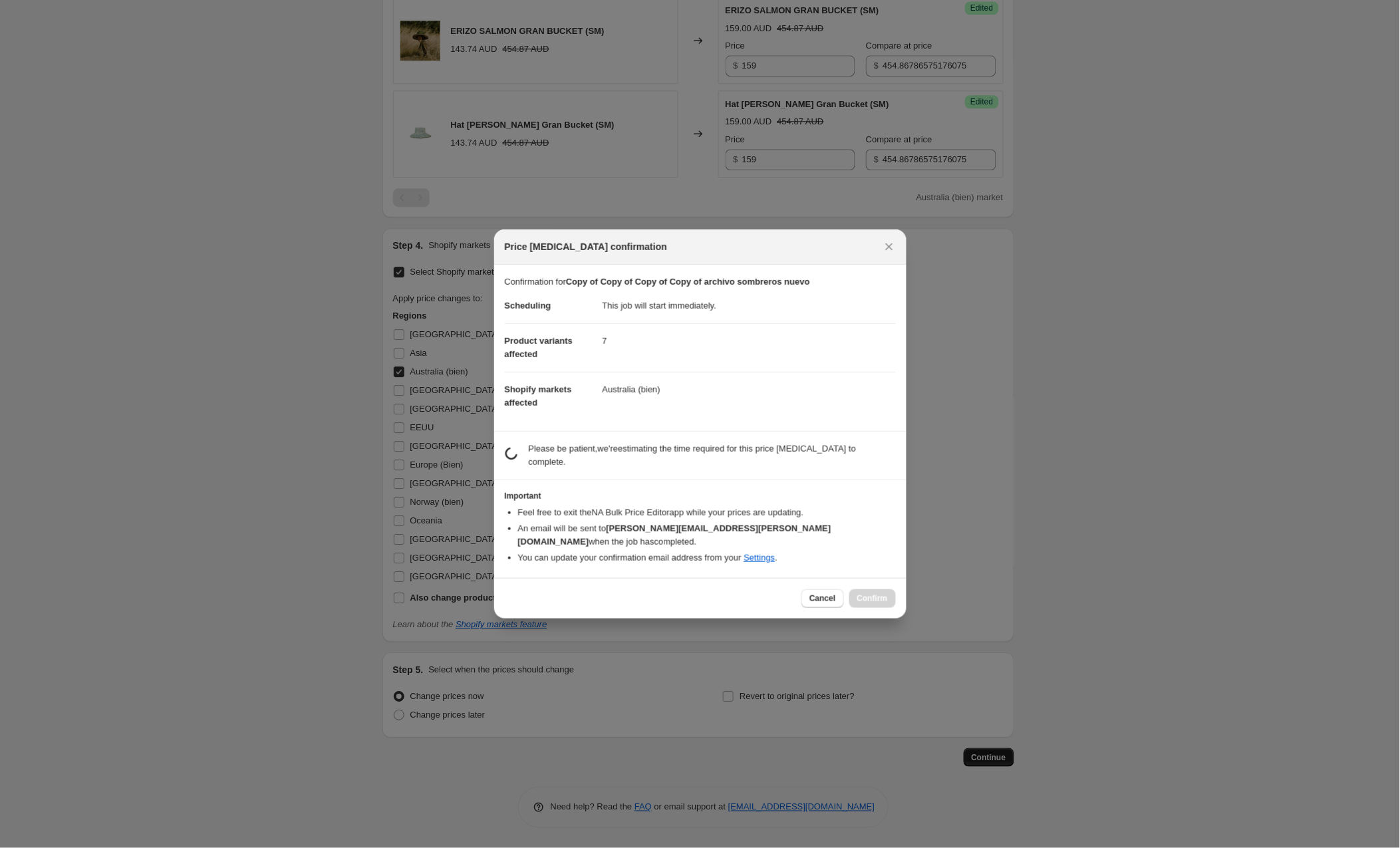
scroll to position [0, 0]
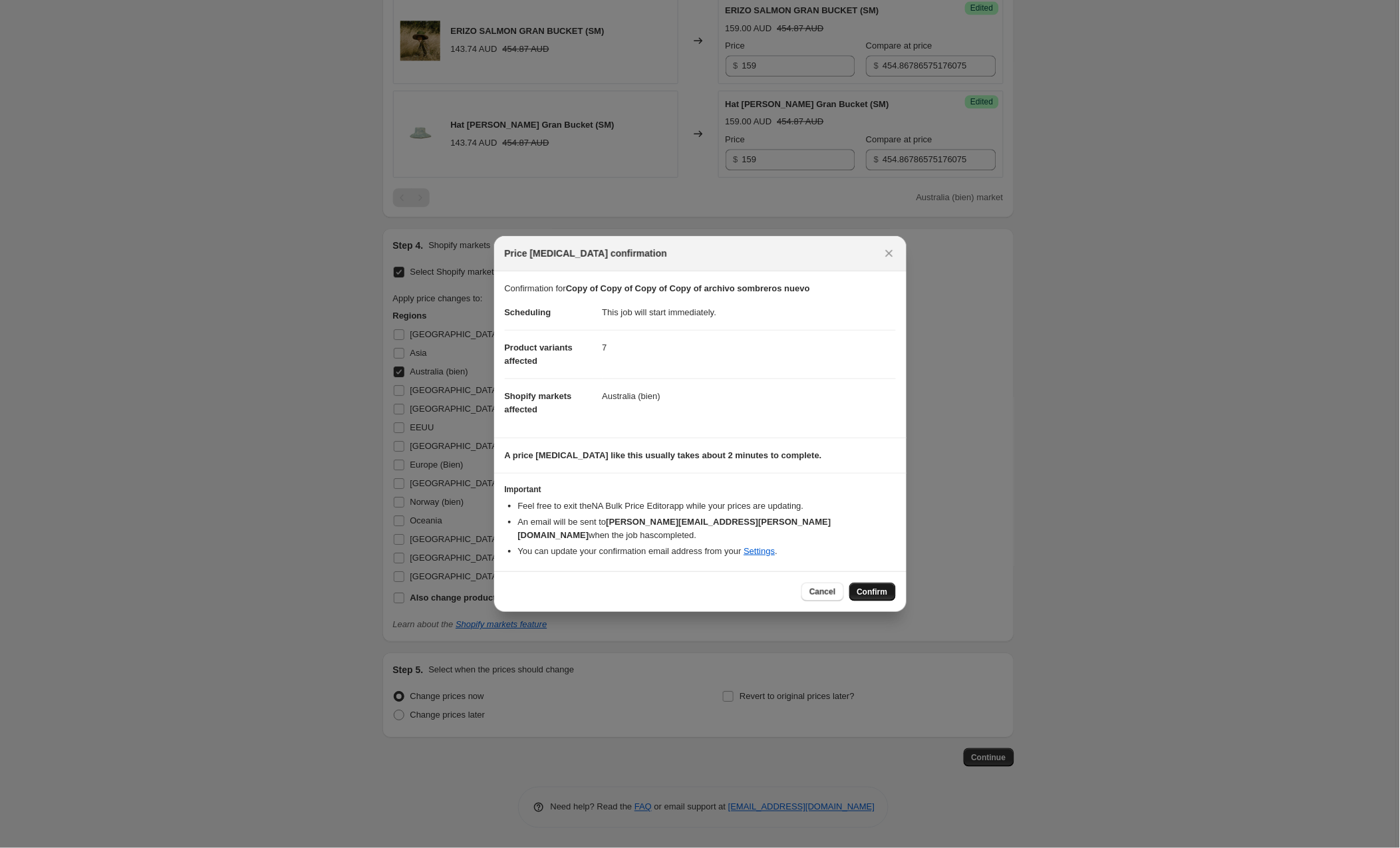
click at [863, 587] on span "Confirm" at bounding box center [872, 592] width 30 height 11
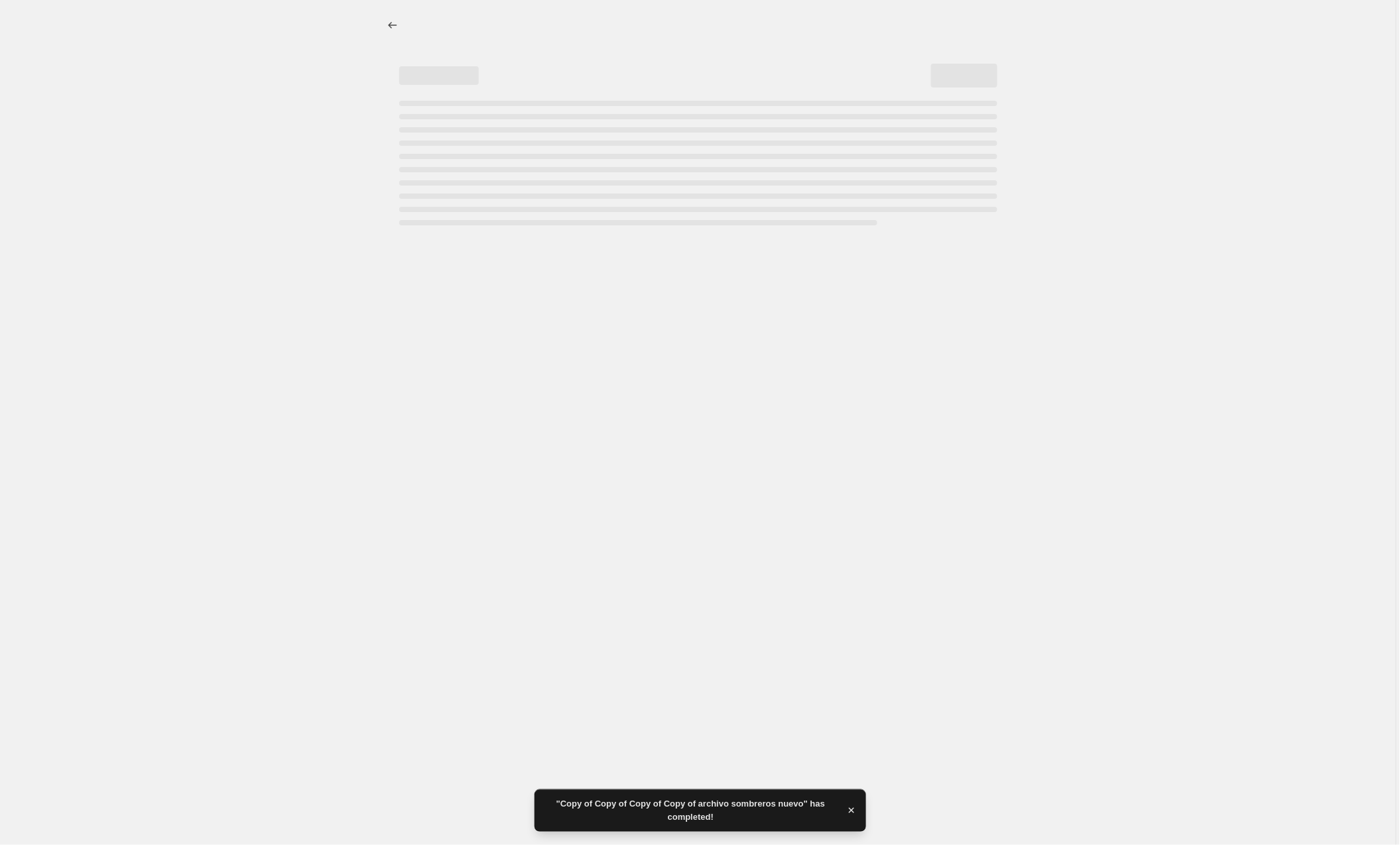
select select "collection"
